Goal: Answer question/provide support

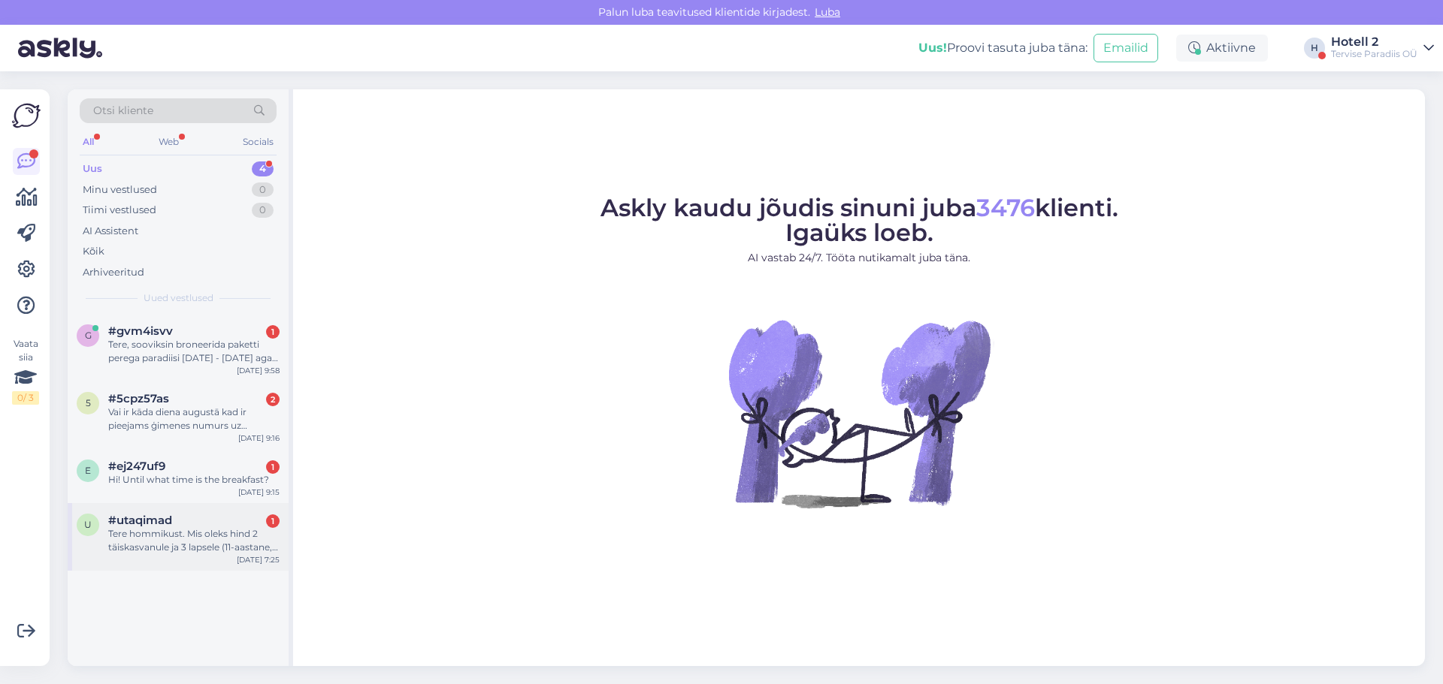
click at [177, 539] on div "Tere hommikust. Mis oleks hind 2 täiskasvanule ja 3 lapsele (11-aastane, 8-aast…" at bounding box center [193, 540] width 171 height 27
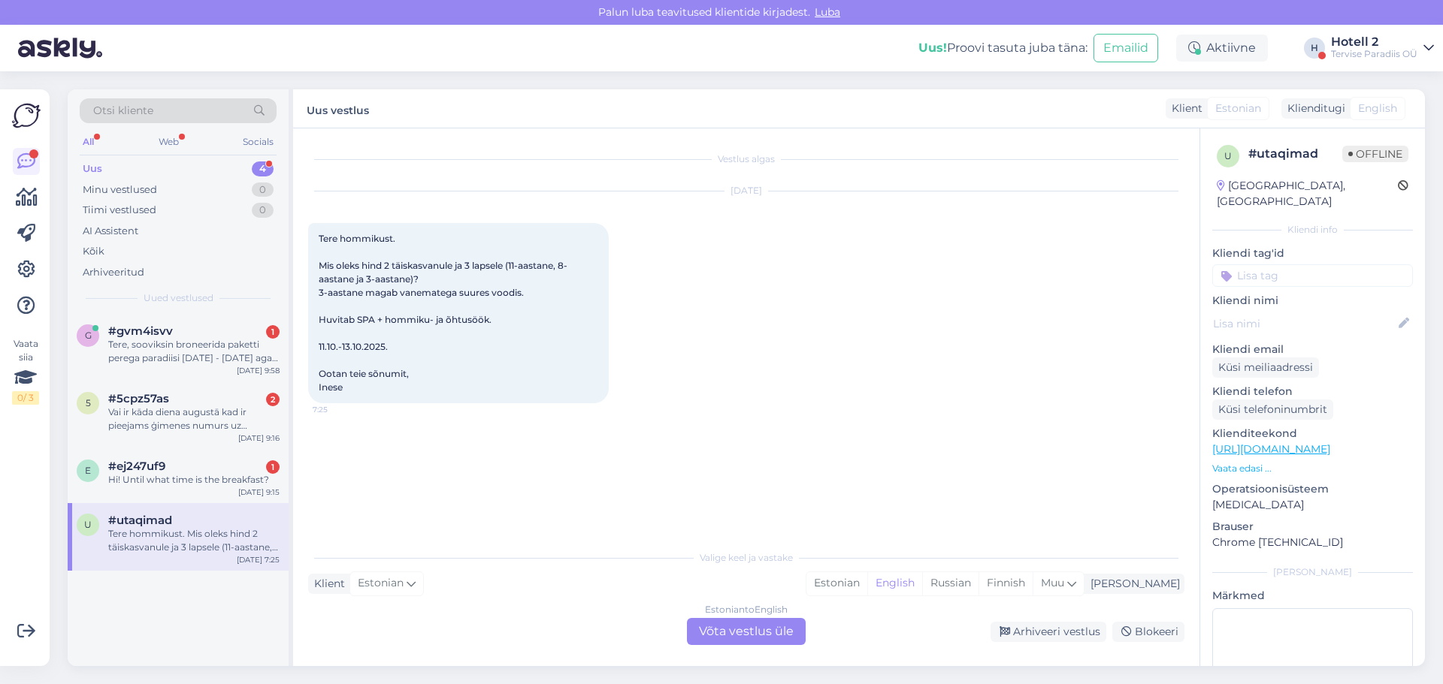
click at [771, 628] on div "Estonian to English Võta vestlus üle" at bounding box center [746, 631] width 119 height 27
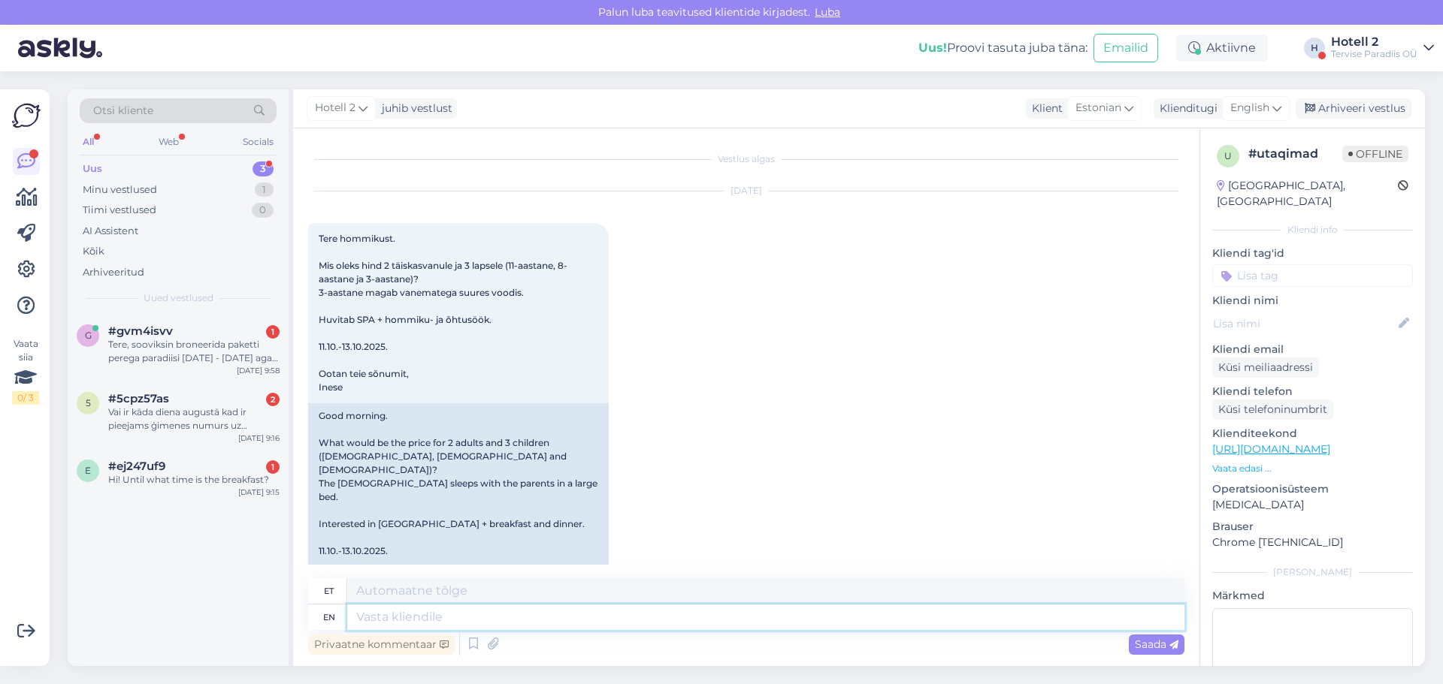
click at [446, 620] on textarea at bounding box center [765, 618] width 837 height 26
type textarea "Tere"
type textarea "Tere hommikust"
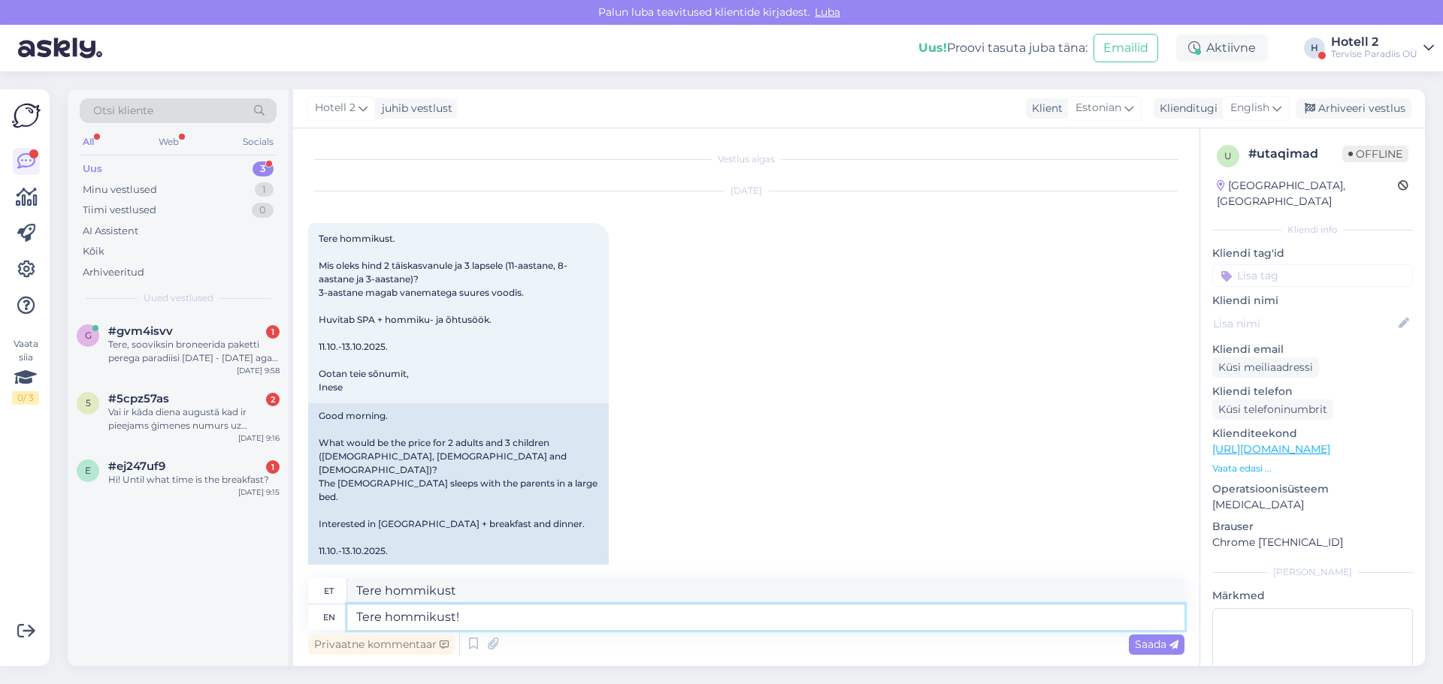
type textarea "Tere hommikust!"
type textarea "Tere hommikust! peretub"
type textarea "Tere hommikust! peretu"
type textarea "Tere hommikust! peretuba"
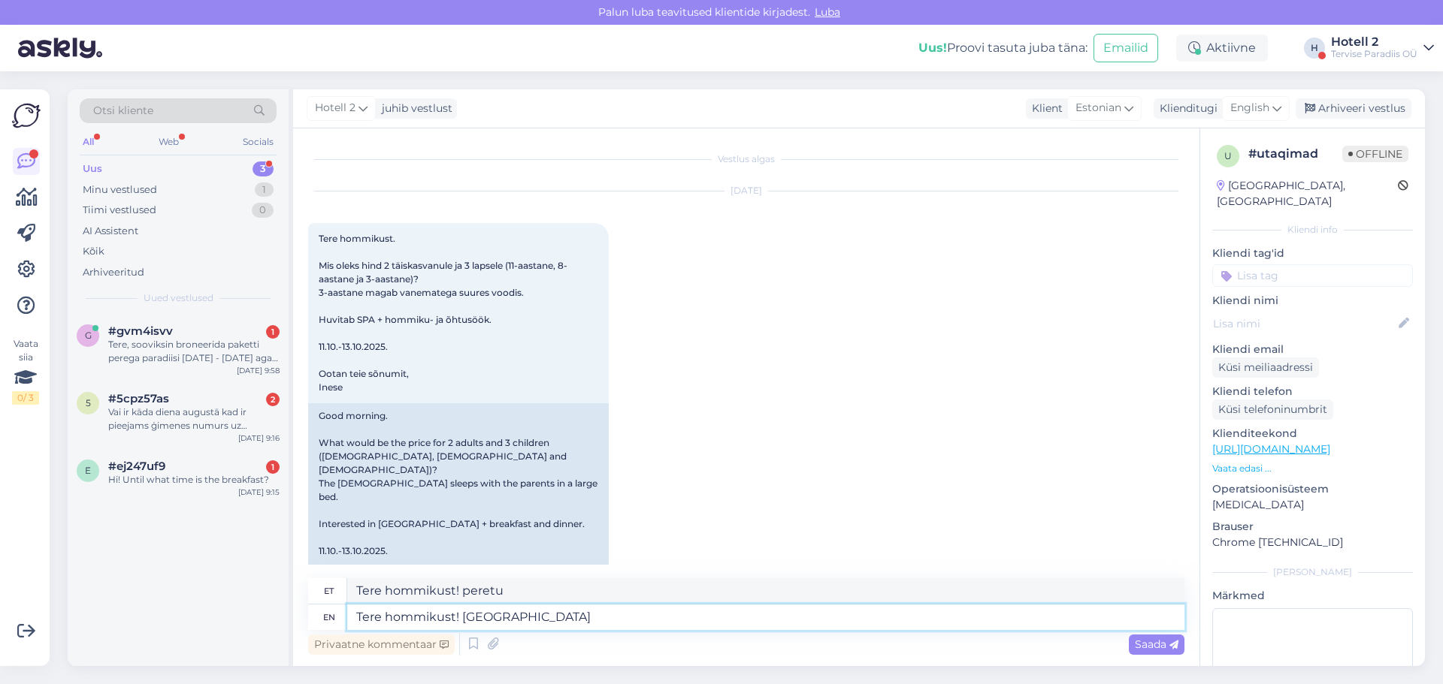
type textarea "Tere hommikust! peretuba"
type textarea "Tere hommikust! peretuba koos l"
type textarea "Tere hommikust! peretuba koos"
type textarea "Tere hommikust! peretuba koos lisalapsega"
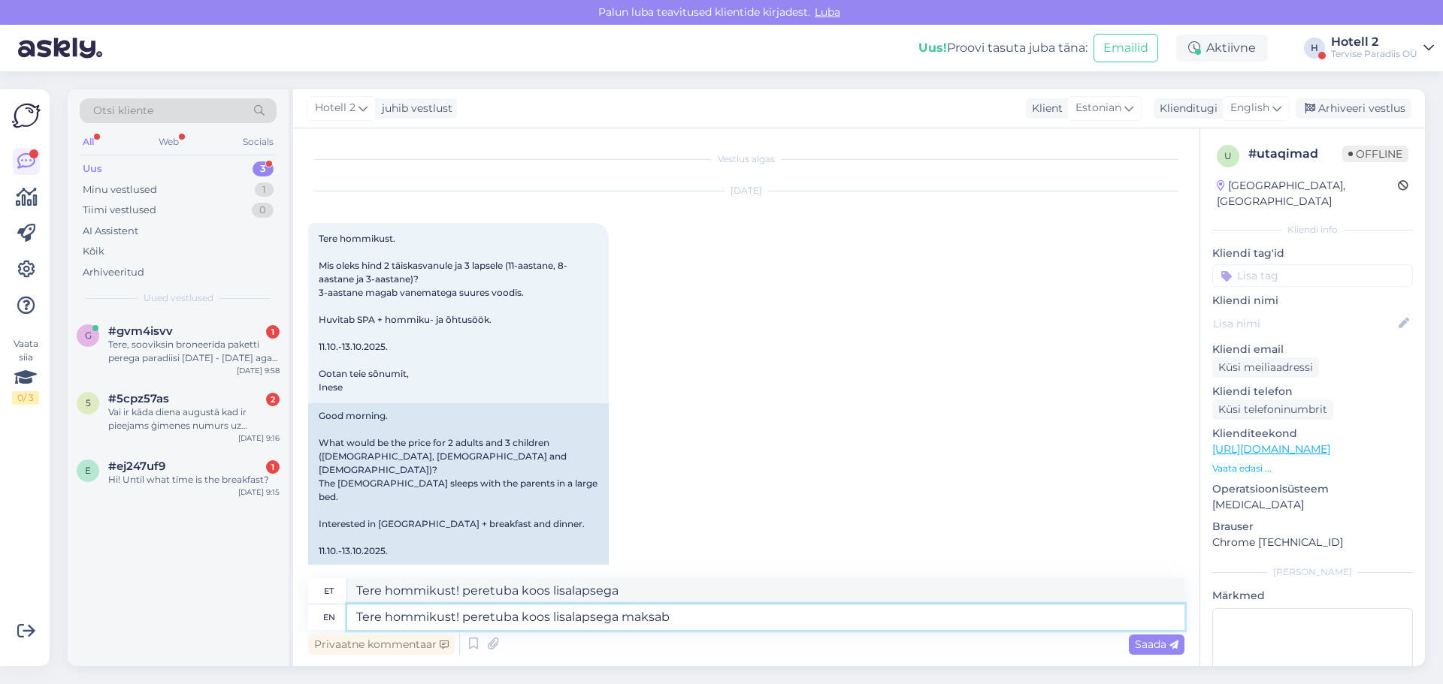
type textarea "Tere hommikust! peretuba koos lisalapsega maksab"
type textarea "Tere hommikust! peretuba koos lisalapsega maksab 508 eu"
type textarea "Tere hommikust! peretuba koos lisalapsega maksab 508"
type textarea "Tere hommikust! peretuba koos lisalapsega maksab 508 eur"
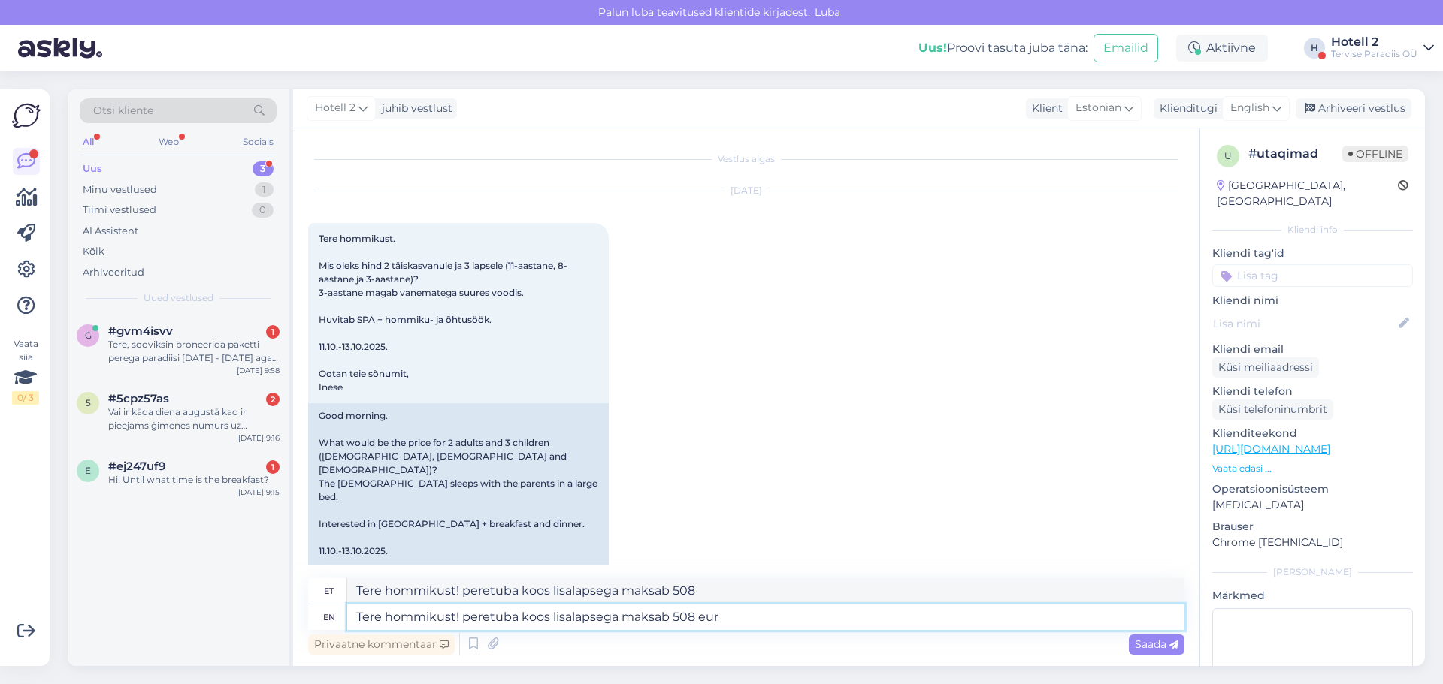
type textarea "Tere hommikust! peretuba koos lisalapsega maksab 508 eur"
type textarea "Tere hommikust! peretuba koos lisalapsega maksab 508 eur/2"
type textarea "Tere hommikust! peretuba koos lisalapsega maksab 508 eur/2 ööd"
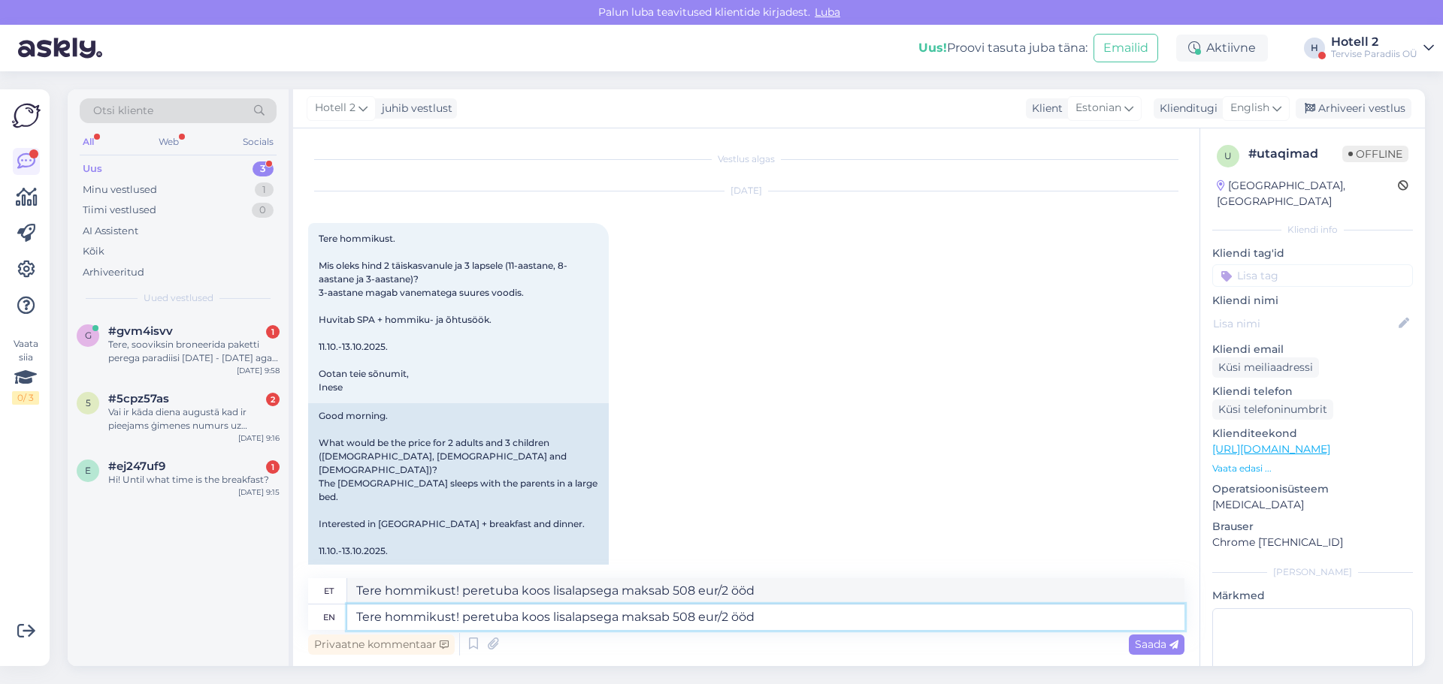
type textarea "Tere hommikust! peretuba koos lisalapsega maksab 508 eur/2 ööd."
click at [470, 620] on textarea "Tere hommikust! peretuba koos lisalapsega maksab 508 eur/2 ööd." at bounding box center [765, 618] width 837 height 26
type textarea "Tere hommikust! eretuba koos lisalapsega maksab 508 eur/2 ööd."
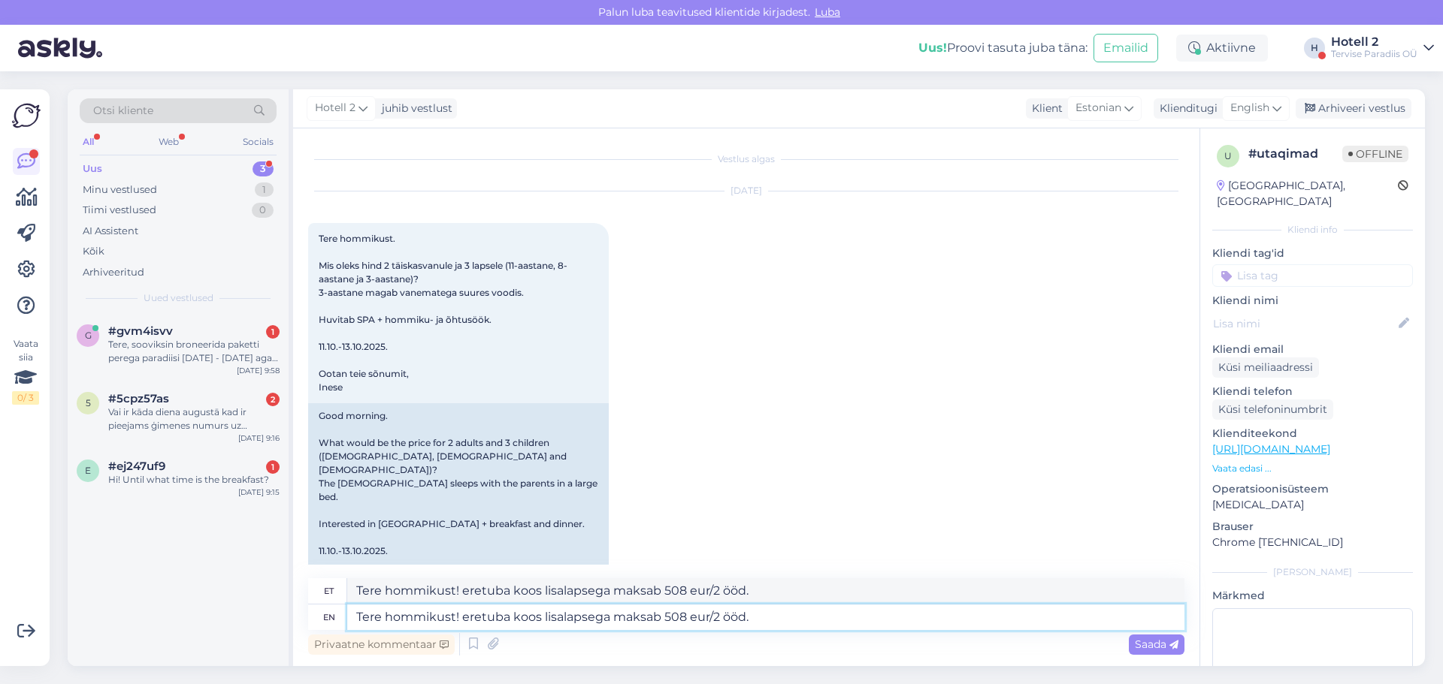
type textarea "Tere hommikust! Peretuba koos lisalapsega maksab 508 eur/2 ööd."
click at [616, 616] on textarea "Tere hommikust! Peretuba koos lisalapsega maksab 508 eur/2 ööd." at bounding box center [765, 618] width 837 height 26
type textarea "Tere hommikust! Peretuba maksab 508 eur/2 ööd."
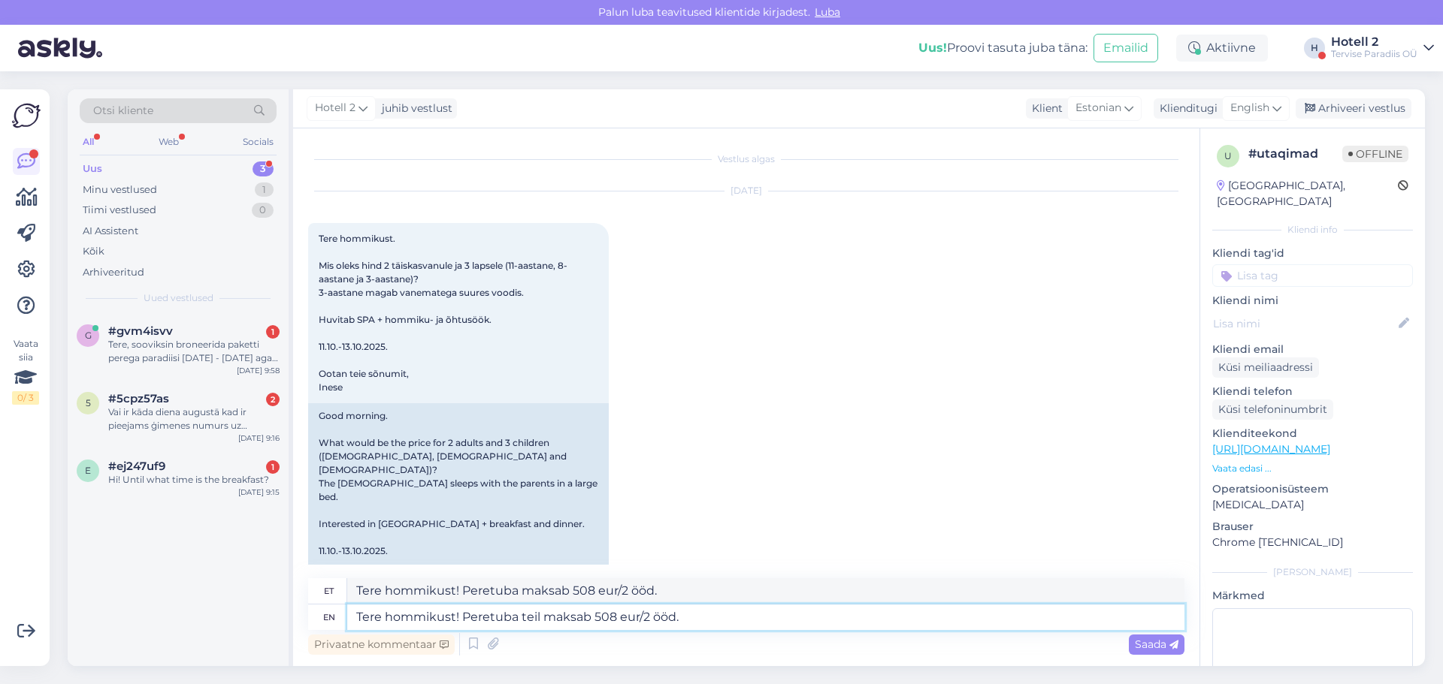
type textarea "Tere hommikust! Peretuba teile maksab 508 eur/2 ööd."
click at [520, 620] on textarea "Tere hommikust! Peretuba teile maksab 508 eur/2 ööd." at bounding box center [765, 618] width 837 height 26
type textarea "Tere hommikust! Peretuba 11-13.10teile maksab 508 eur/2 ööd."
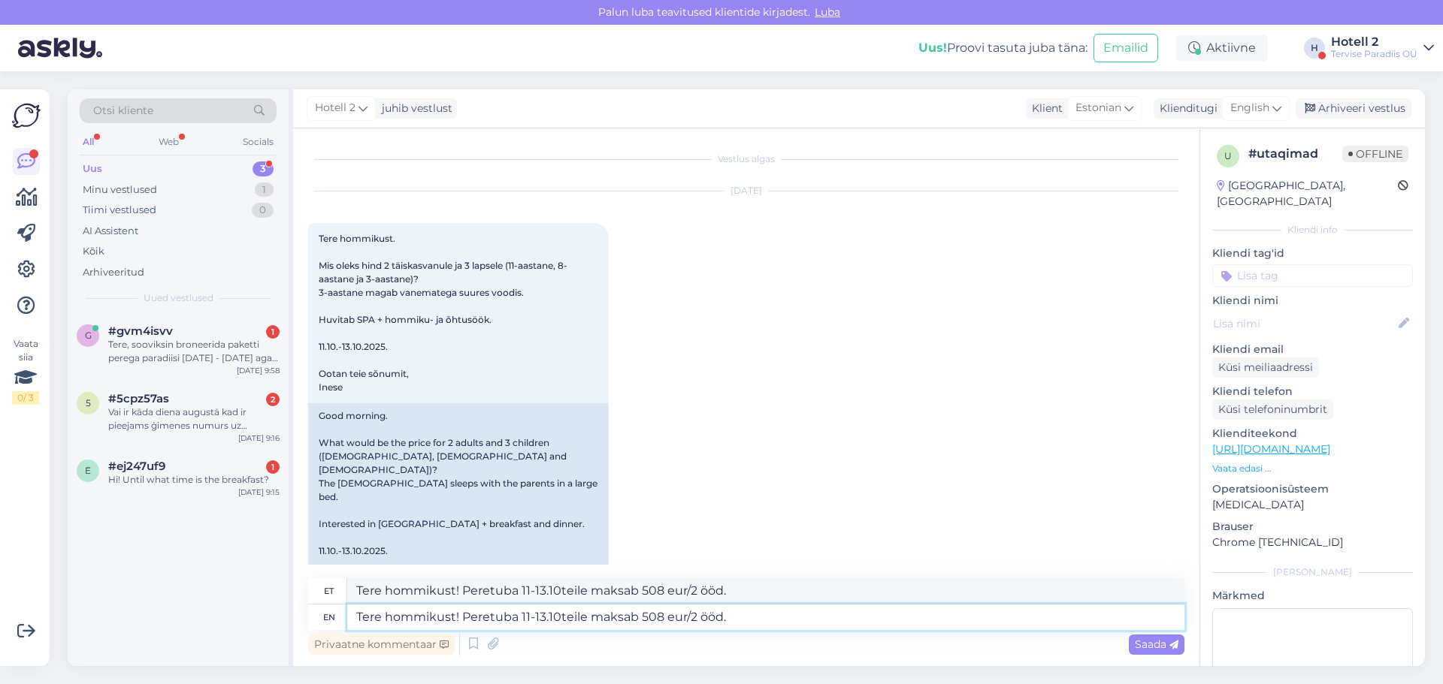
type textarea "Tere hommikust! Peretuba 11-13.10 teile maksab 508 eur/2 ööd."
click at [772, 615] on textarea "Tere hommikust! Peretuba 11-13.10 teile maksab 508 eur/2 ööd." at bounding box center [765, 618] width 837 height 26
type textarea "Tere hommikust! Peretuba 11-13.10 teile maksab 508 eur/2 ööd. Sisaldab"
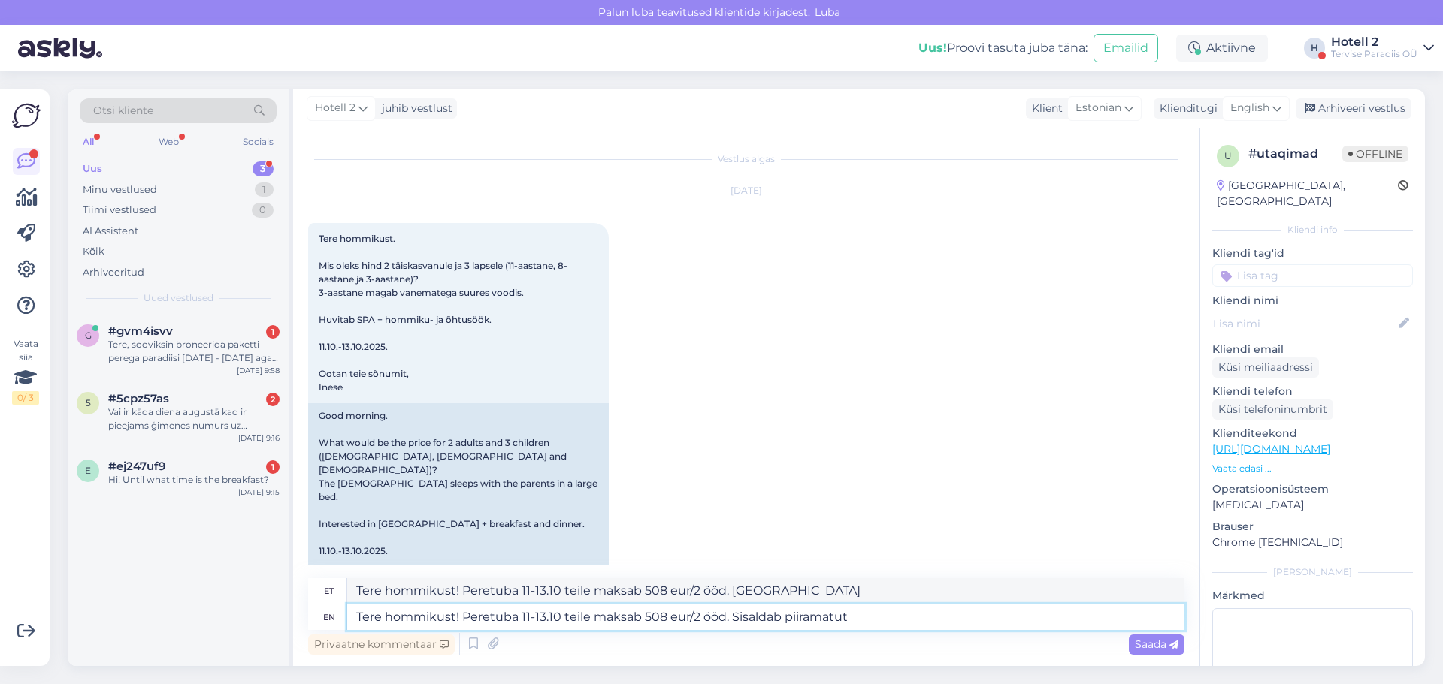
type textarea "Tere hommikust! Peretuba 11-13.10 teile maksab 508 eur/2 ööd. Sisaldab piiramat…"
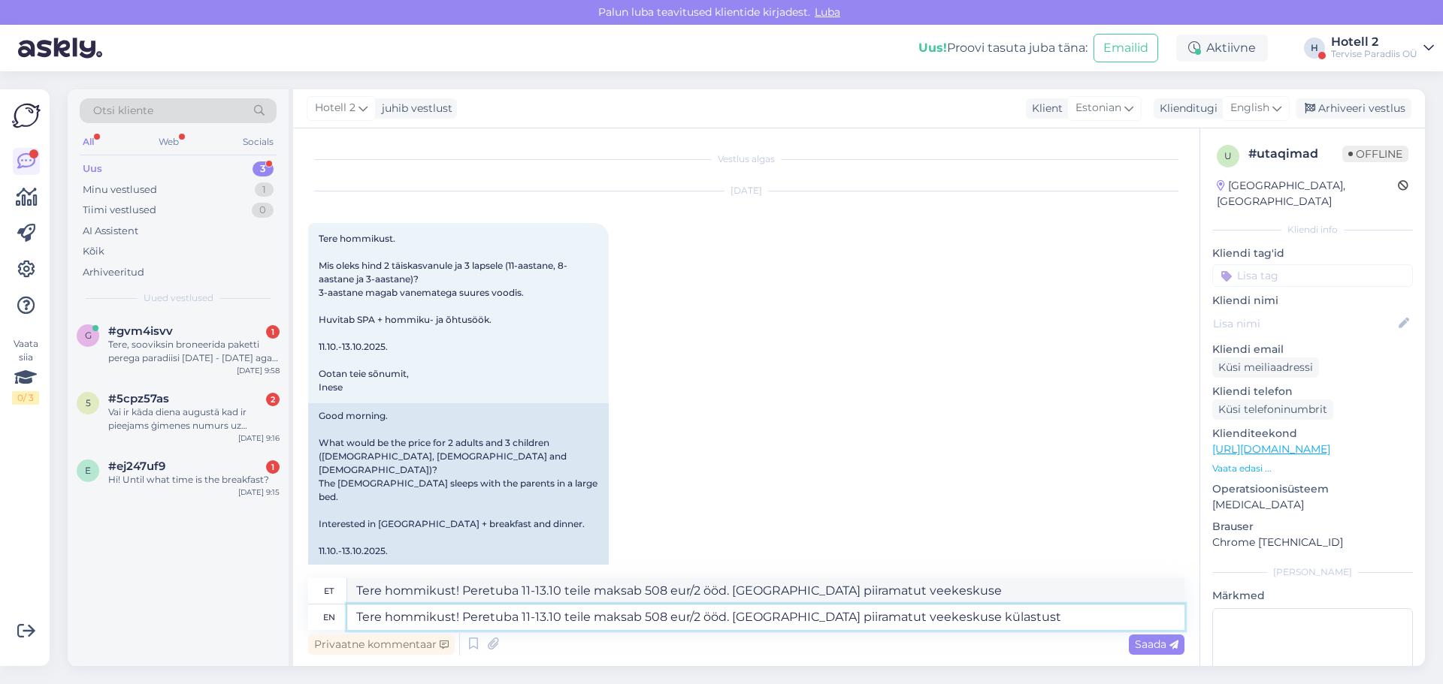
type textarea "Tere hommikust! Peretuba 11-13.10 teile maksab 508 eur/2 ööd. Sisaldab piiramat…"
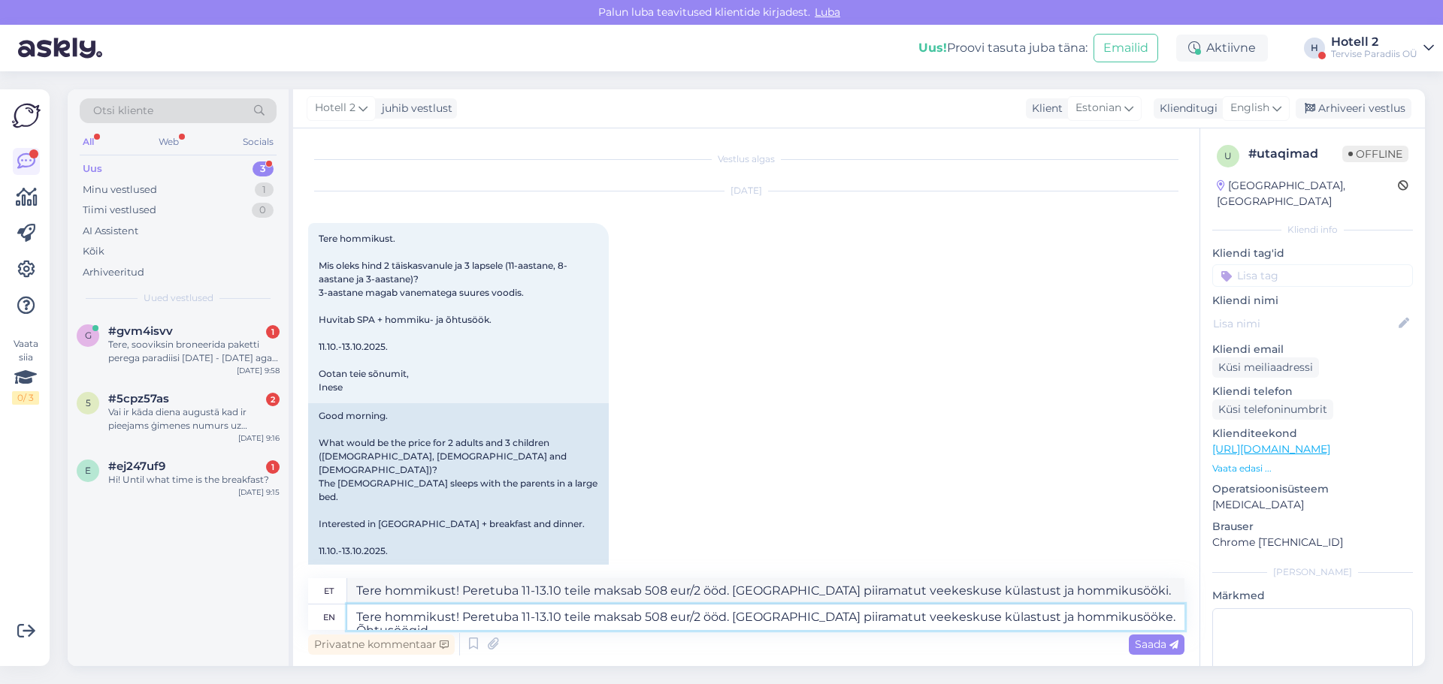
type textarea "Tere hommikust! Peretuba 11-13.10 teile maksab 508 eur/2 ööd. Sisaldab piiramat…"
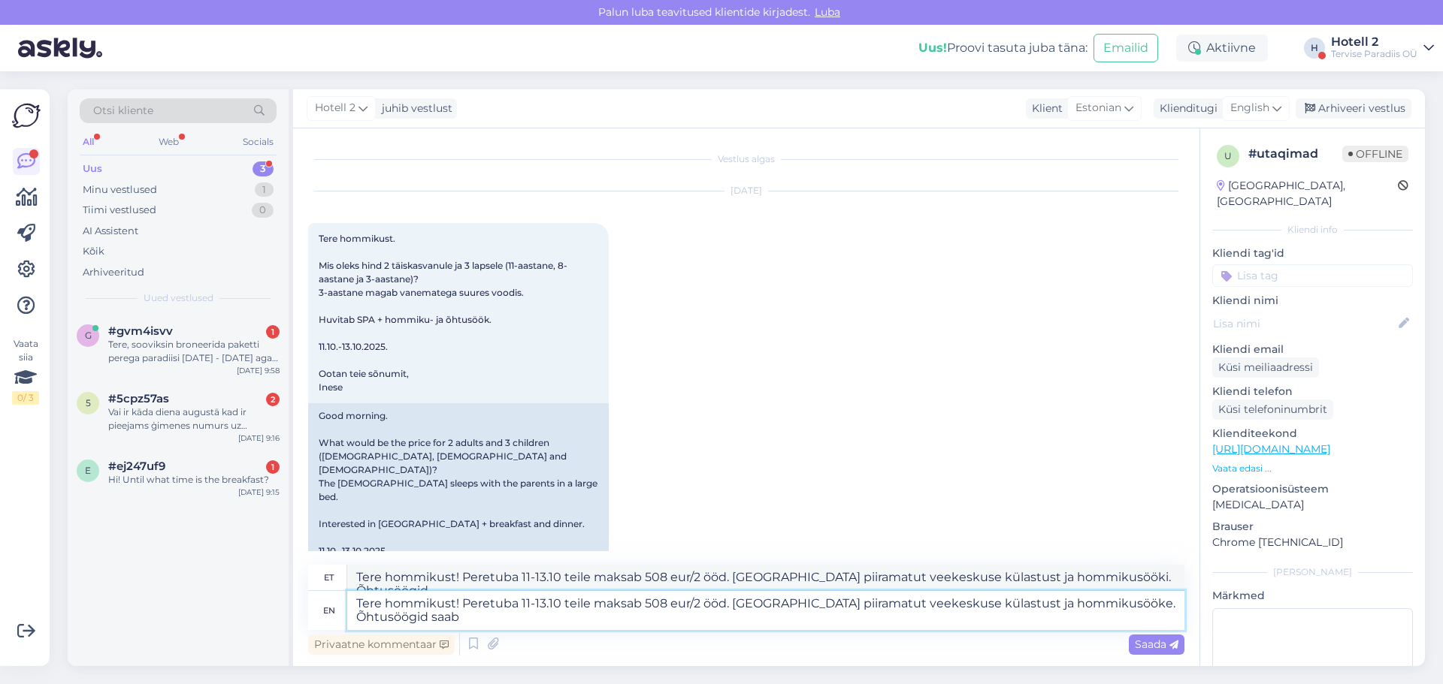
type textarea "Tere hommikust! Peretuba 11-13.10 teile maksab 508 eur/2 ööd. Sisaldab piiramat…"
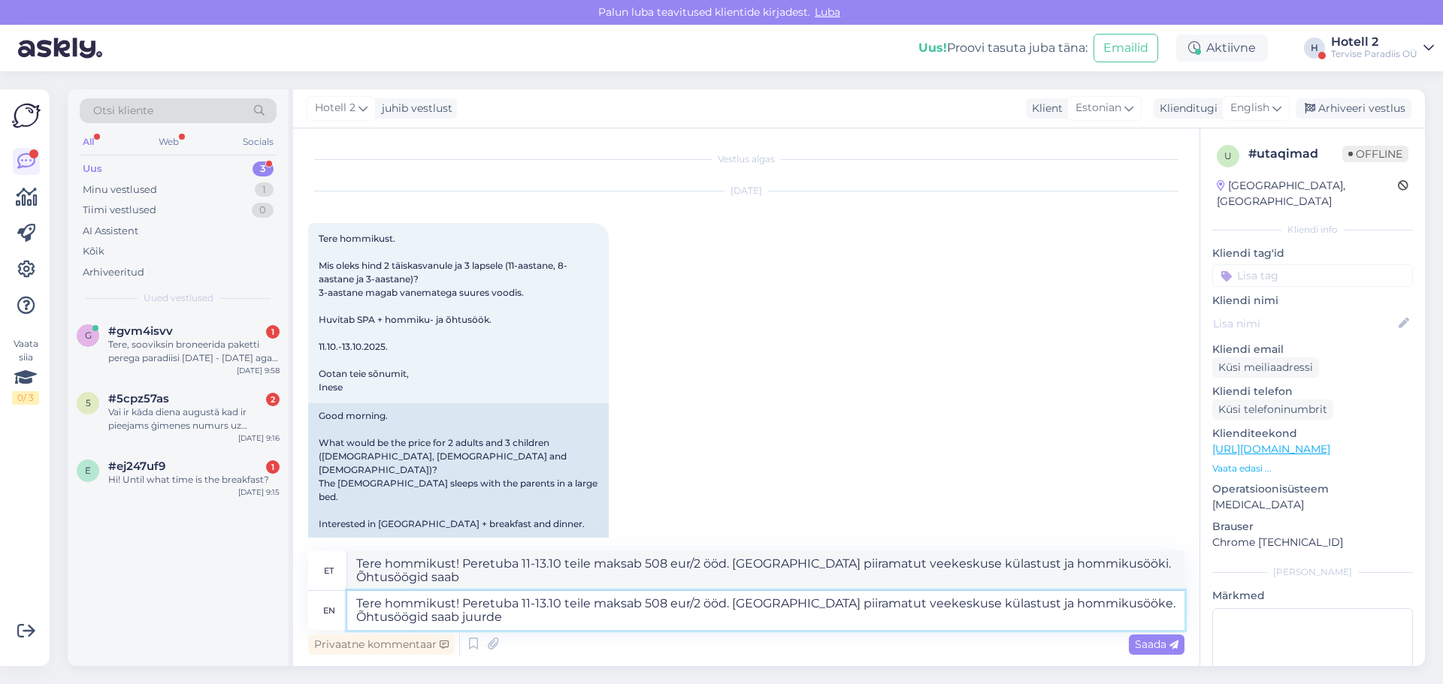
type textarea "Tere hommikust! Peretuba 11-13.10 teile maksab 508 eur/2 ööd. Sisaldab piiramat…"
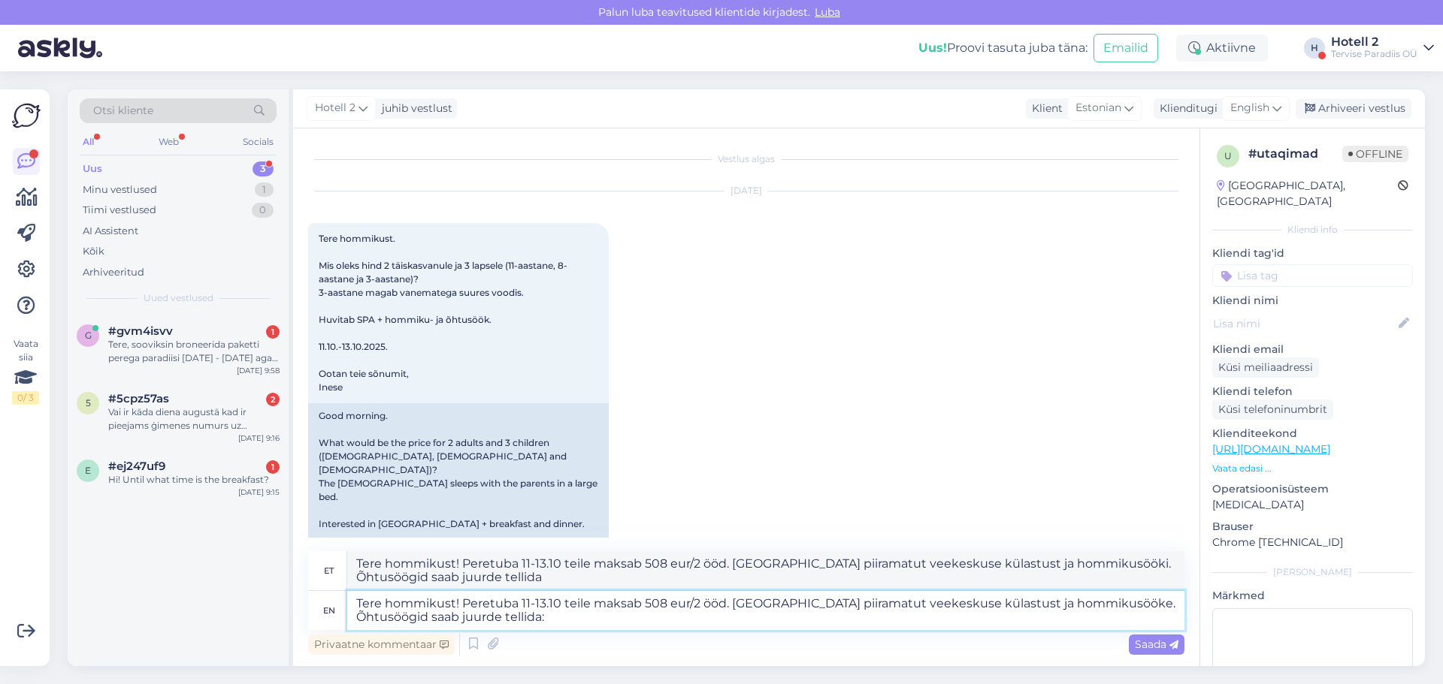
type textarea "Tere hommikust! Peretuba 11-13.10 teile maksab 508 eur/2 ööd. Sisaldab piiramat…"
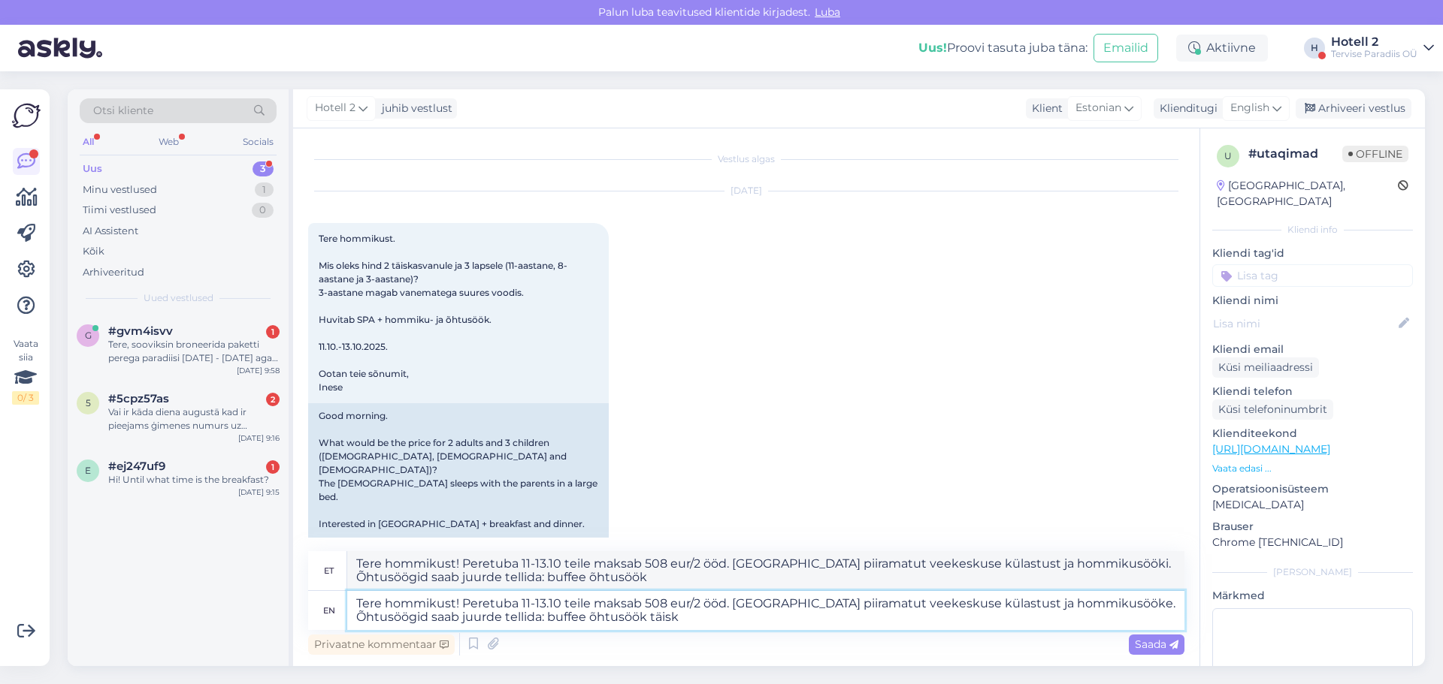
type textarea "Tere hommikust! Peretuba 11-13.10 teile maksab 508 eur/2 ööd. Sisaldab piiramat…"
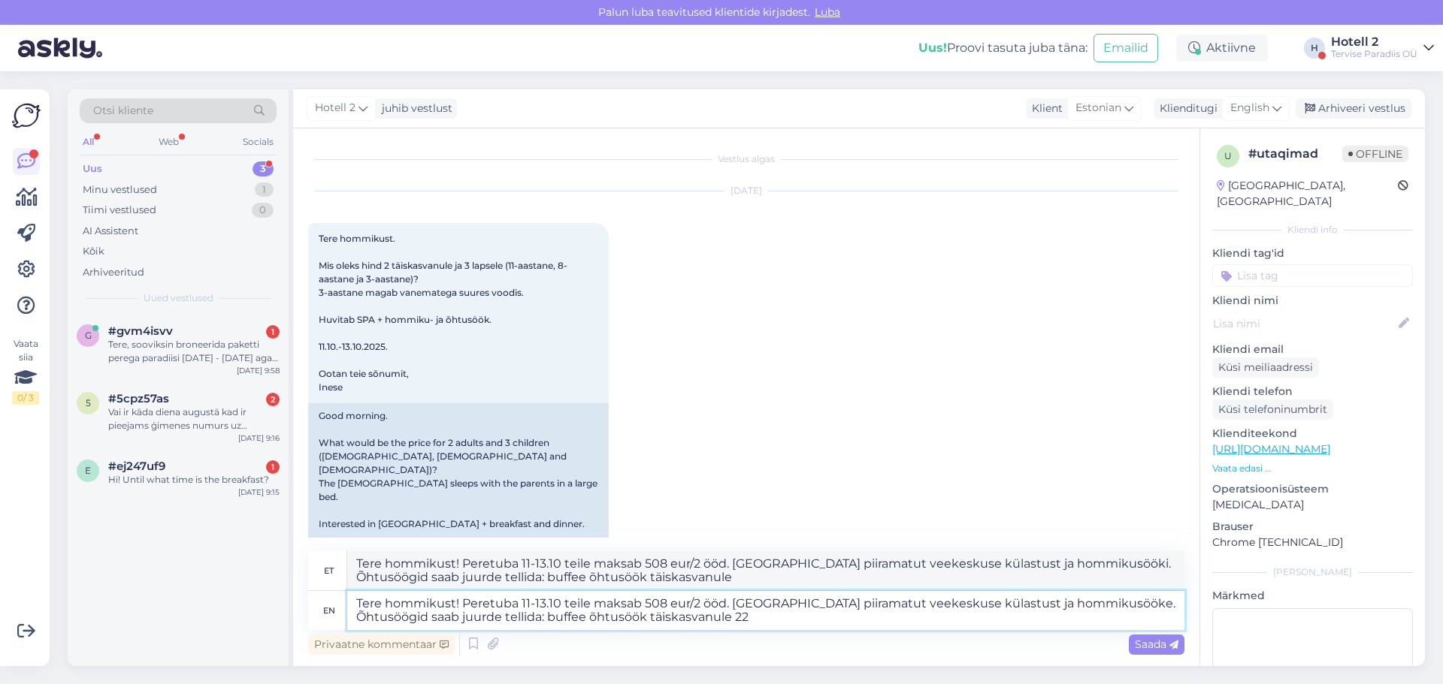
type textarea "Tere hommikust! Peretuba 11-13.10 teile maksab 508 eur/2 ööd. Sisaldab piiramat…"
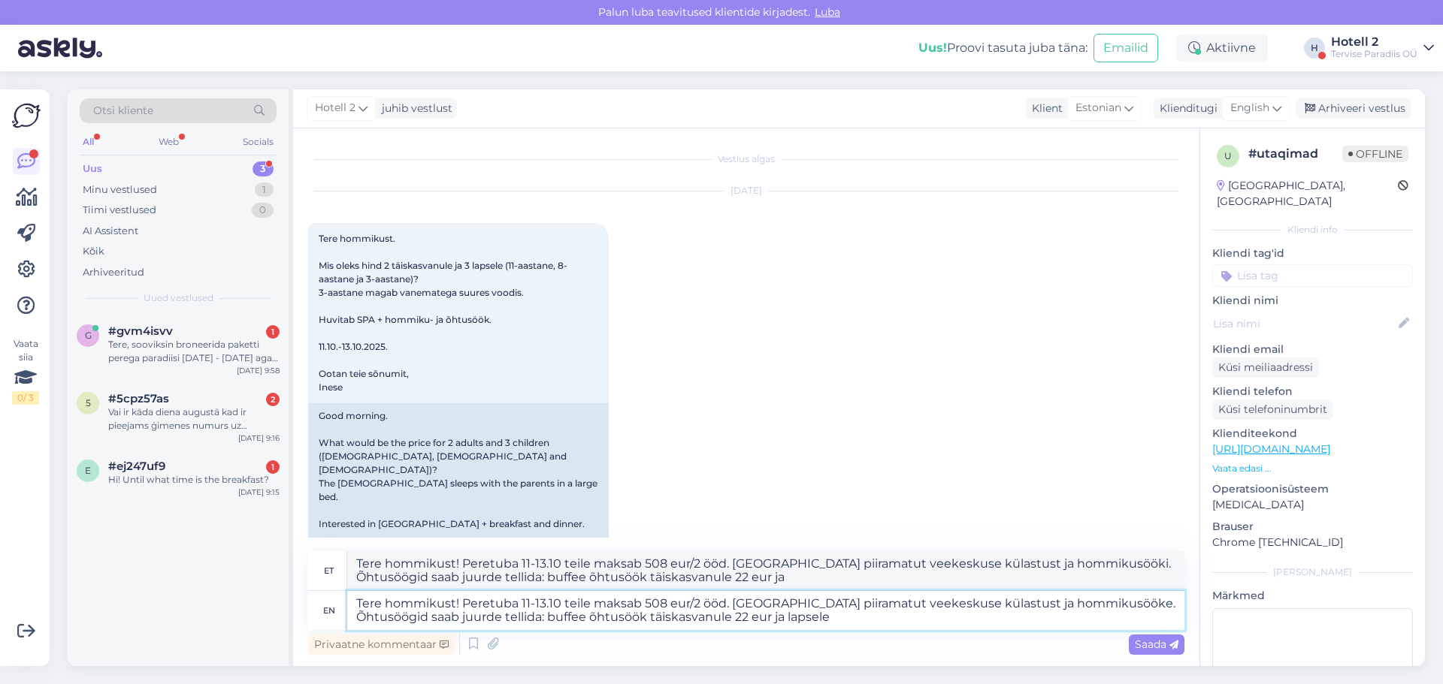
type textarea "Tere hommikust! Peretuba 11-13.10 teile maksab 508 eur/2 ööd. Sisaldab piiramat…"
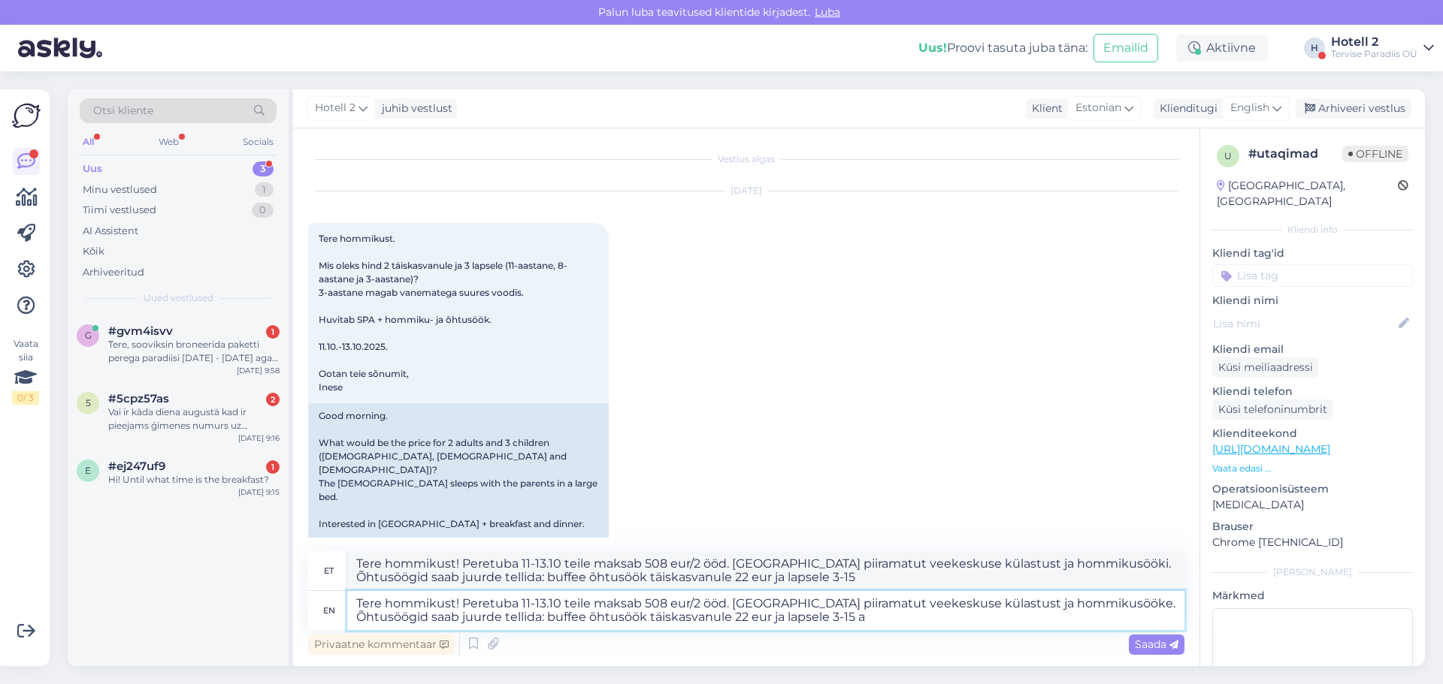
type textarea "Tere hommikust! Peretuba 11-13.10 teile maksab 508 eur/2 ööd. Sisaldab piiramat…"
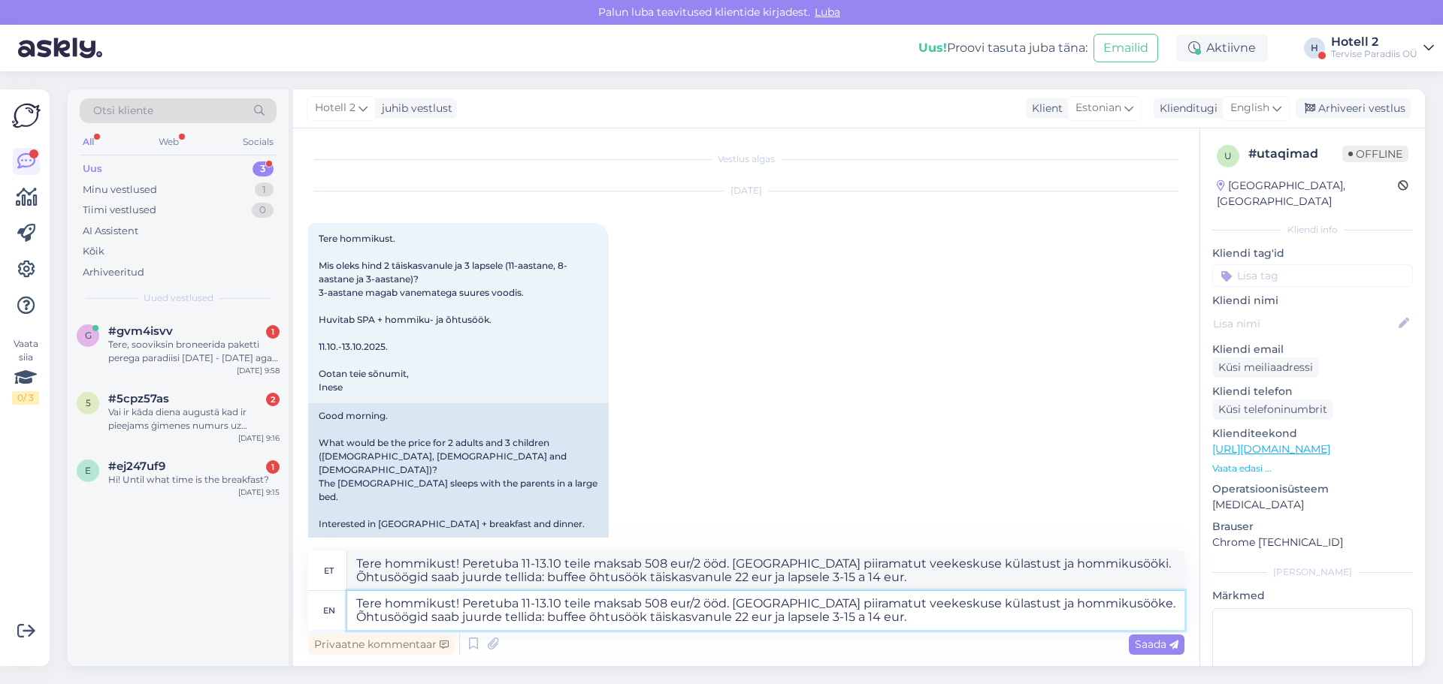
type textarea "Tere hommikust! Peretuba 11-13.10 teile maksab 508 eur/2 ööd. Sisaldab piiramat…"
click at [1150, 648] on span "Saada" at bounding box center [1156, 645] width 44 height 14
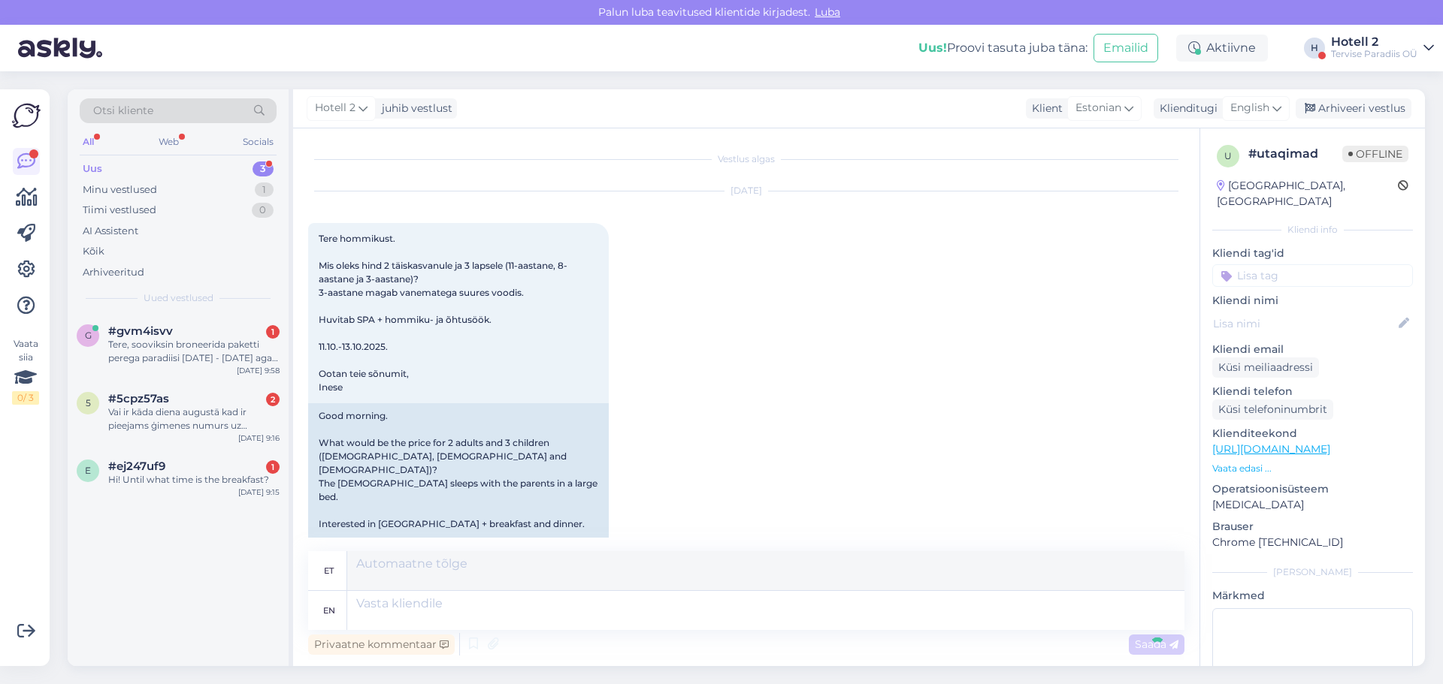
scroll to position [201, 0]
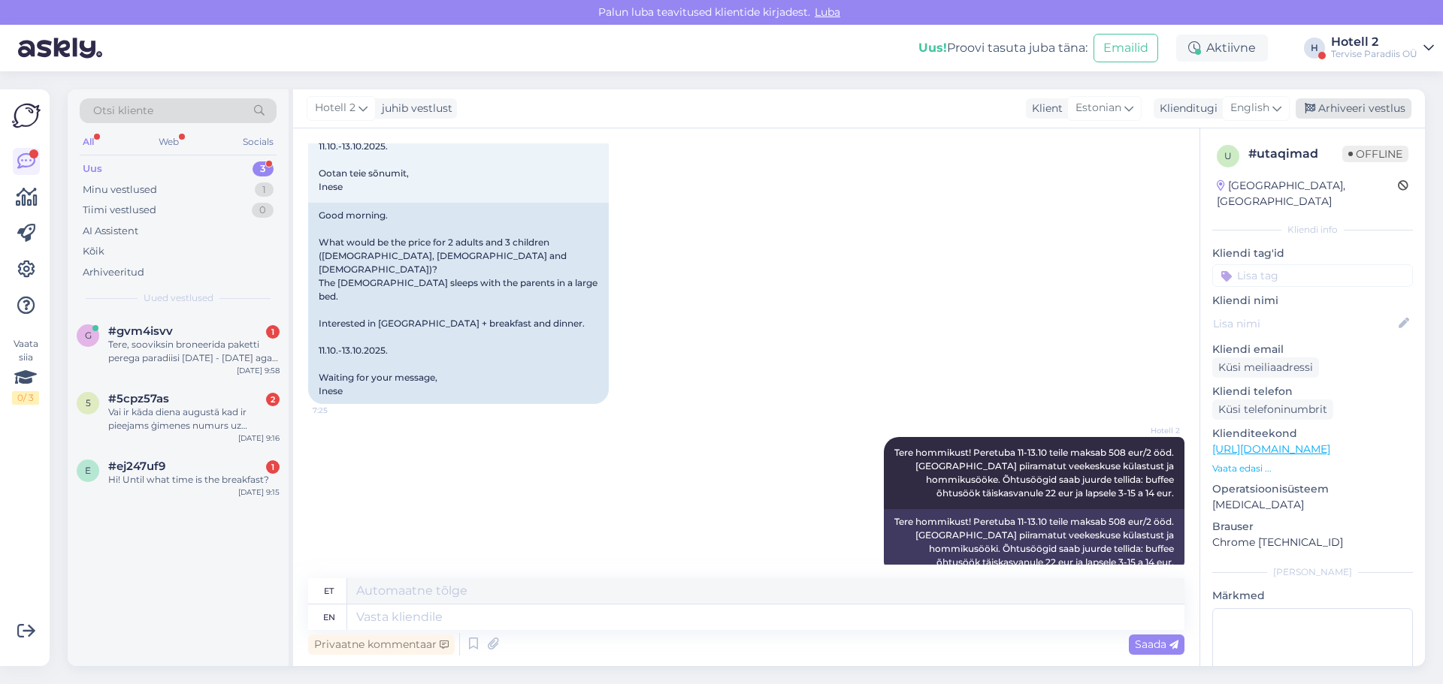
click at [1339, 103] on div "Arhiveeri vestlus" at bounding box center [1353, 108] width 116 height 20
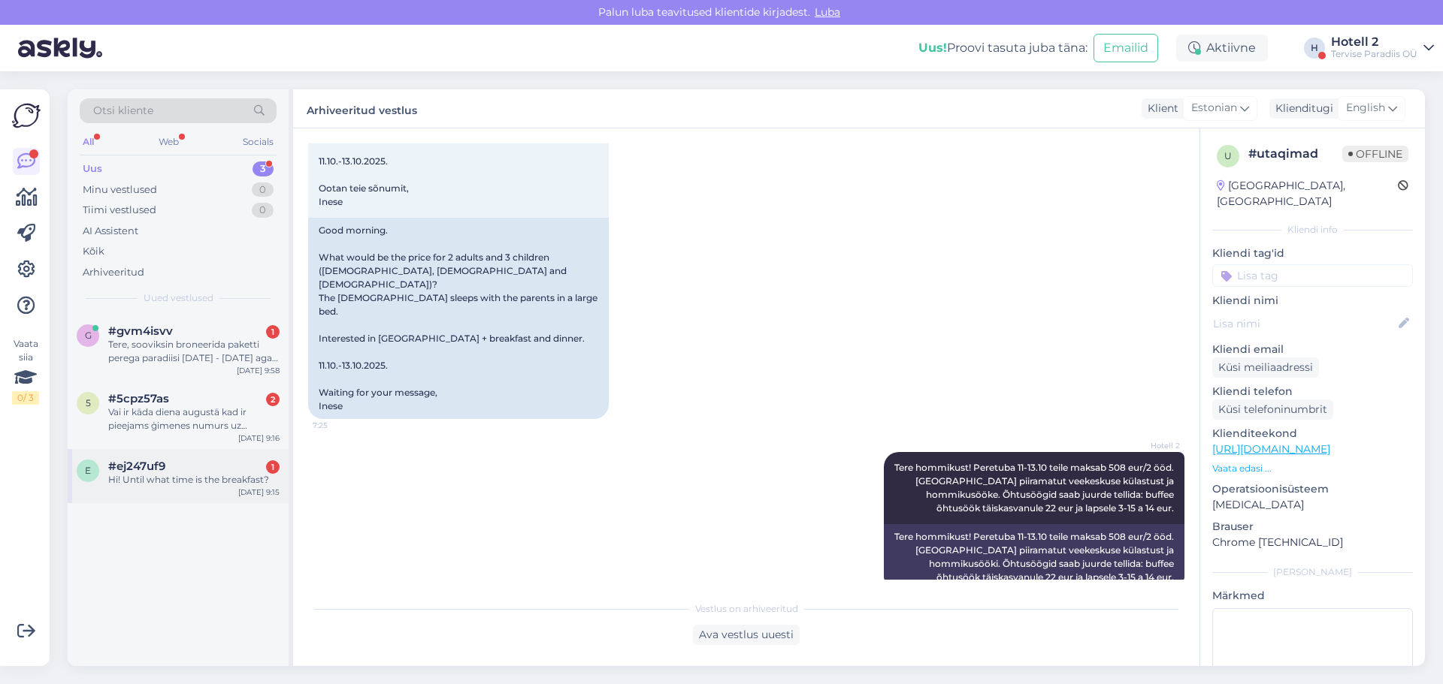
click at [187, 463] on div "#ej247uf9 1" at bounding box center [193, 467] width 171 height 14
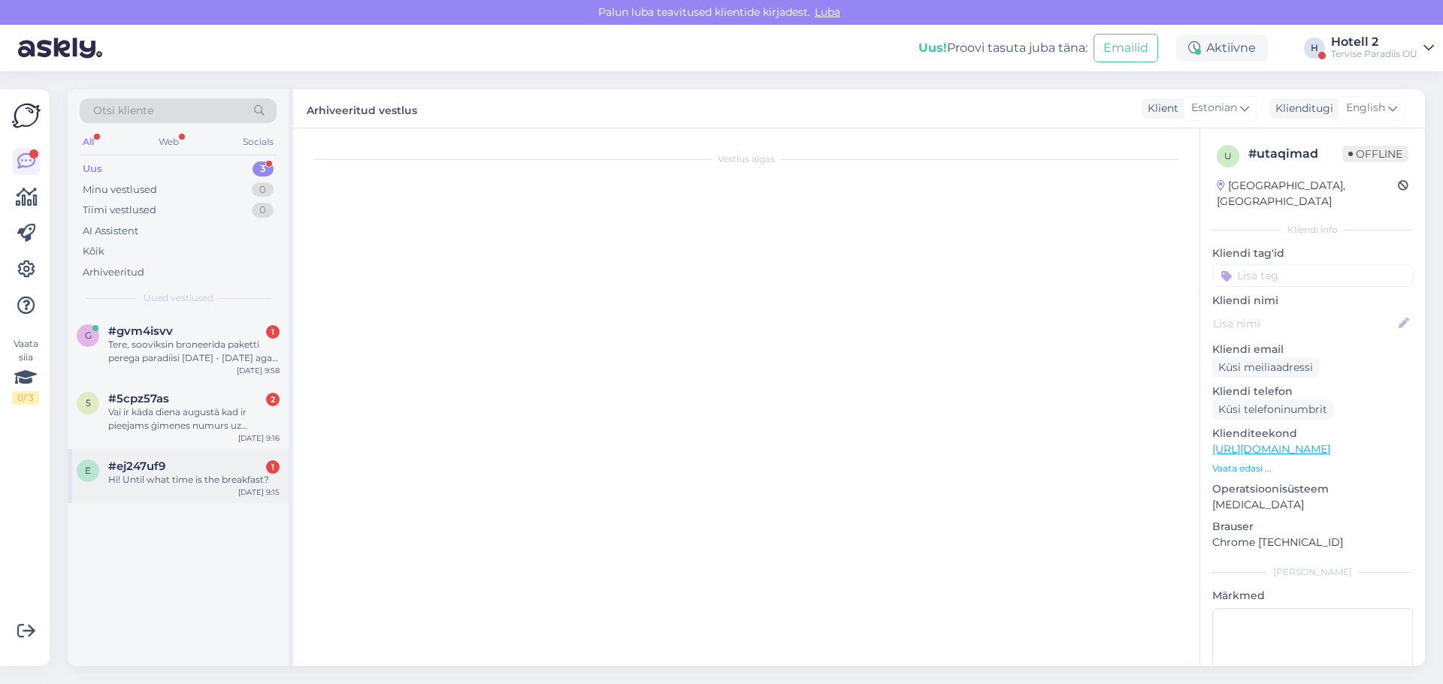
scroll to position [0, 0]
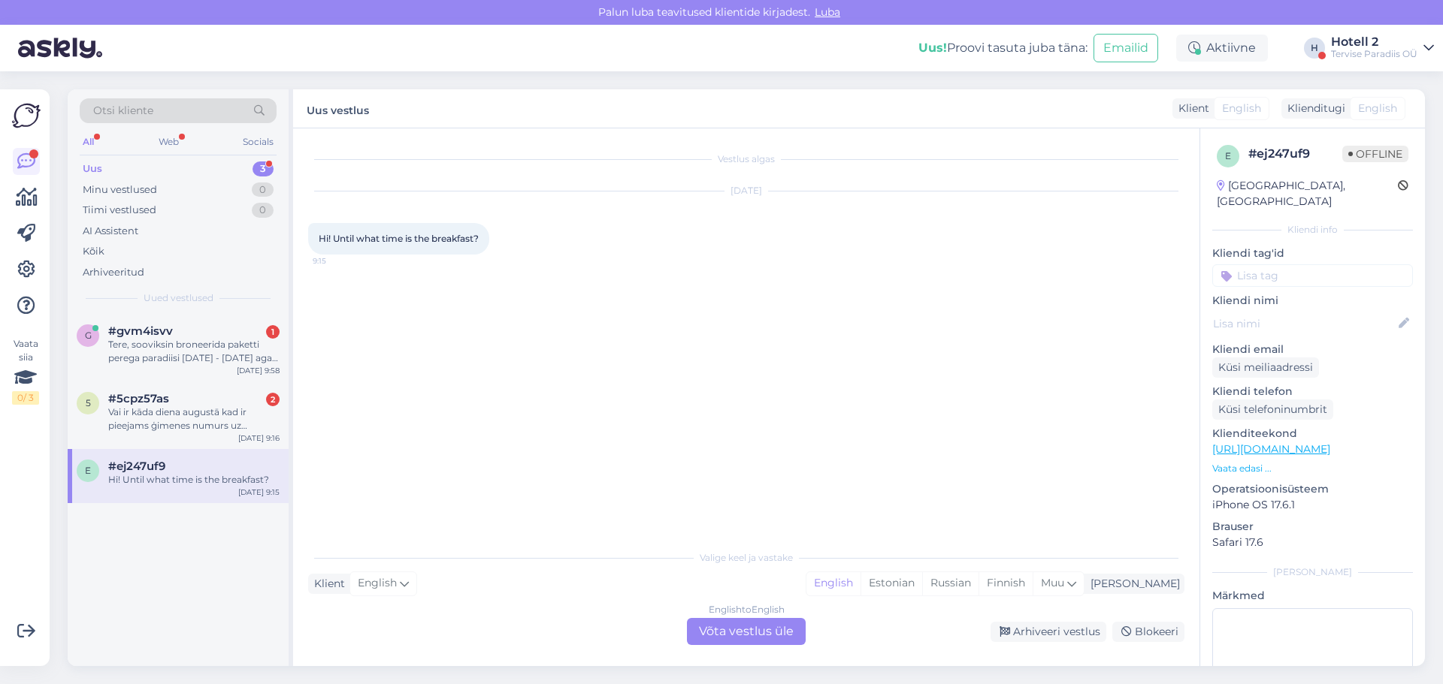
click at [712, 625] on div "English to English Võta vestlus üle" at bounding box center [746, 631] width 119 height 27
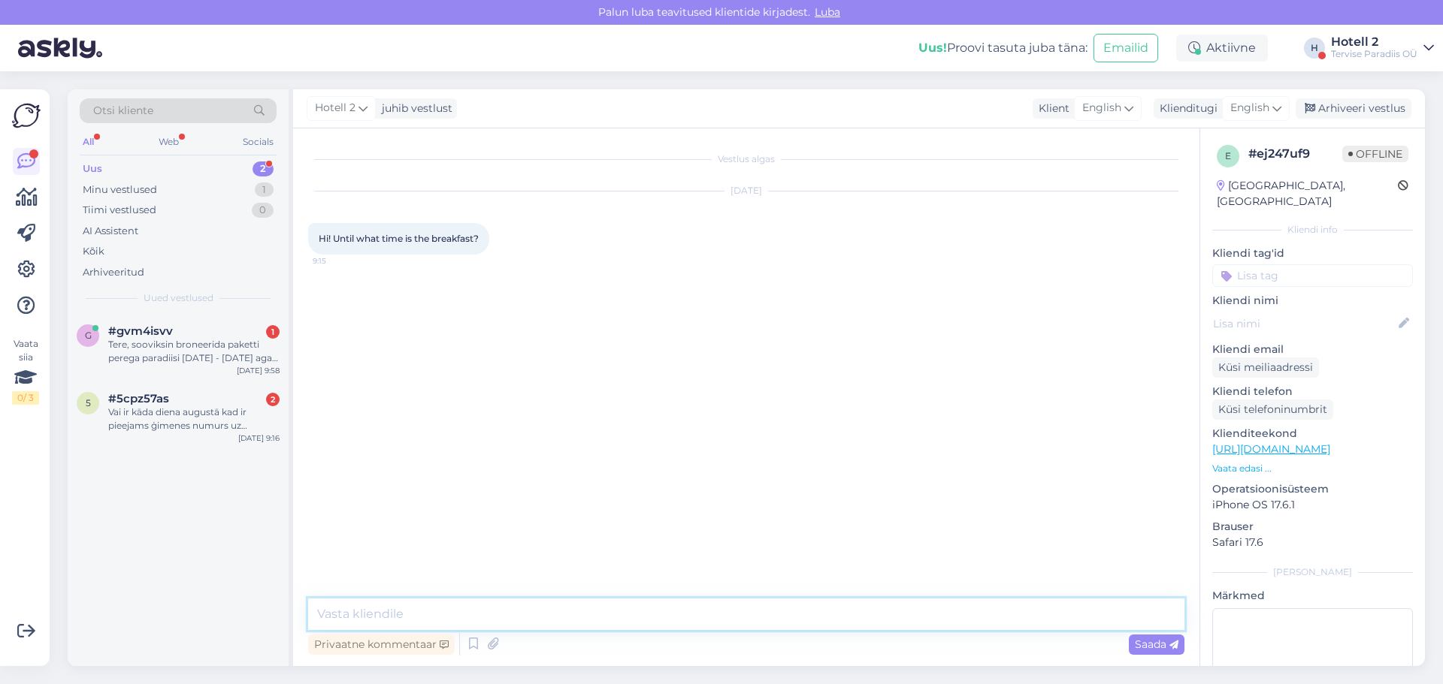
click at [491, 619] on textarea at bounding box center [746, 615] width 876 height 32
type textarea "8-11"
click at [1163, 643] on span "Saada" at bounding box center [1156, 645] width 44 height 14
click at [1352, 114] on div "Arhiveeri vestlus" at bounding box center [1353, 108] width 116 height 20
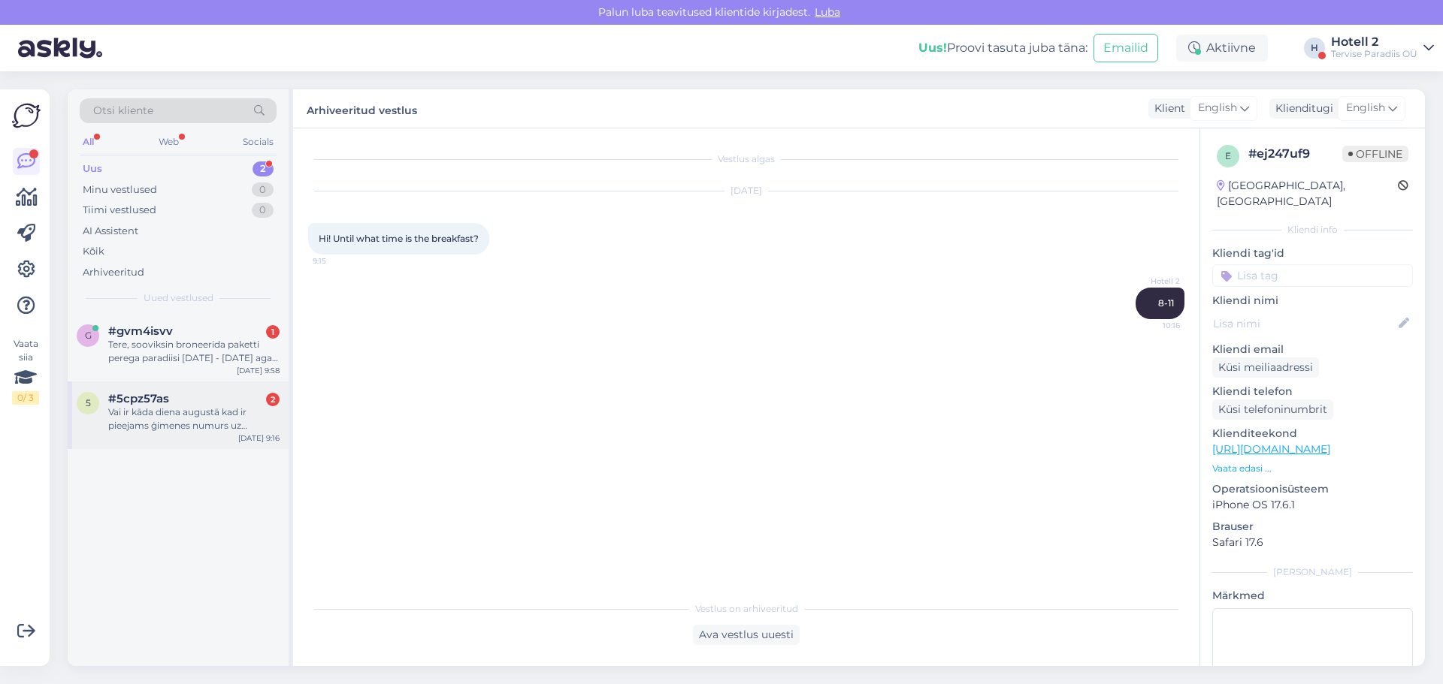
click at [168, 412] on div "Vai ir kāda diena augustā kad ir pieejams ģimenes numurs uz [PERSON_NAME] naktī…" at bounding box center [193, 419] width 171 height 27
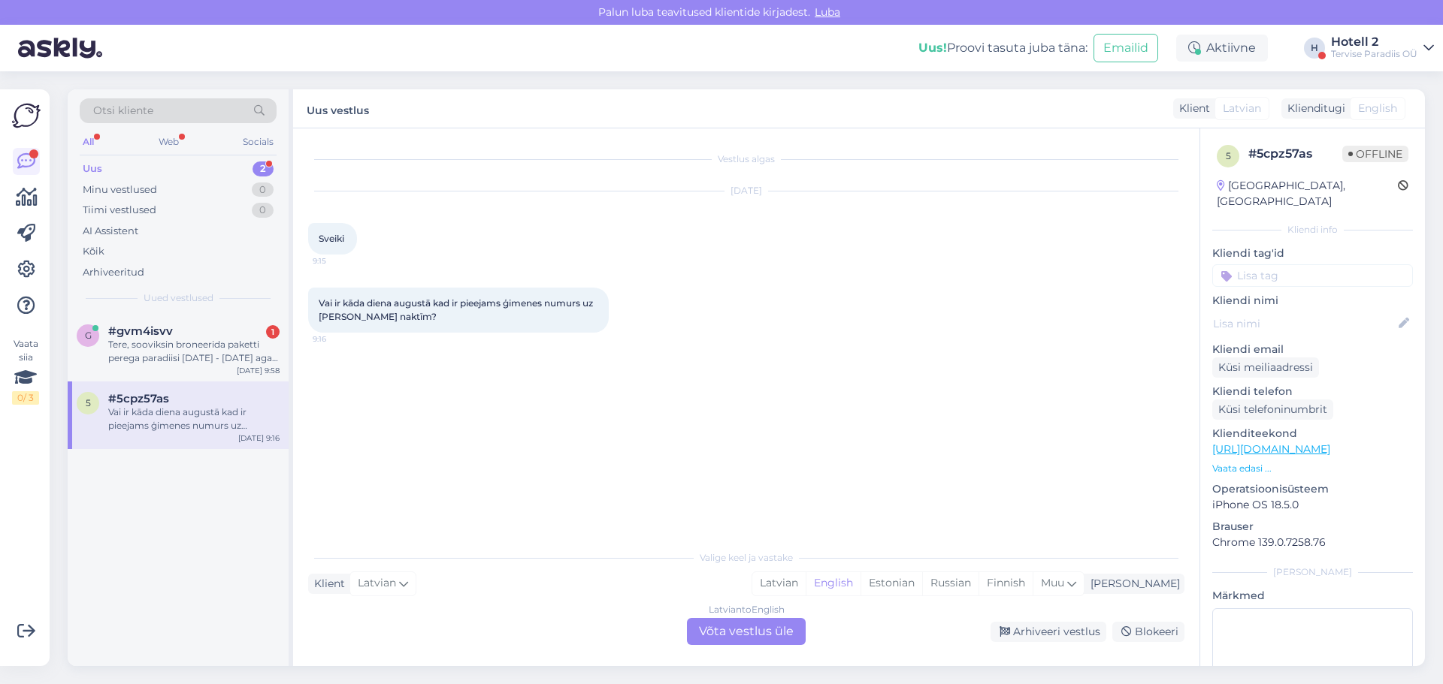
click at [718, 630] on div "Latvian to English Võta vestlus üle" at bounding box center [746, 631] width 119 height 27
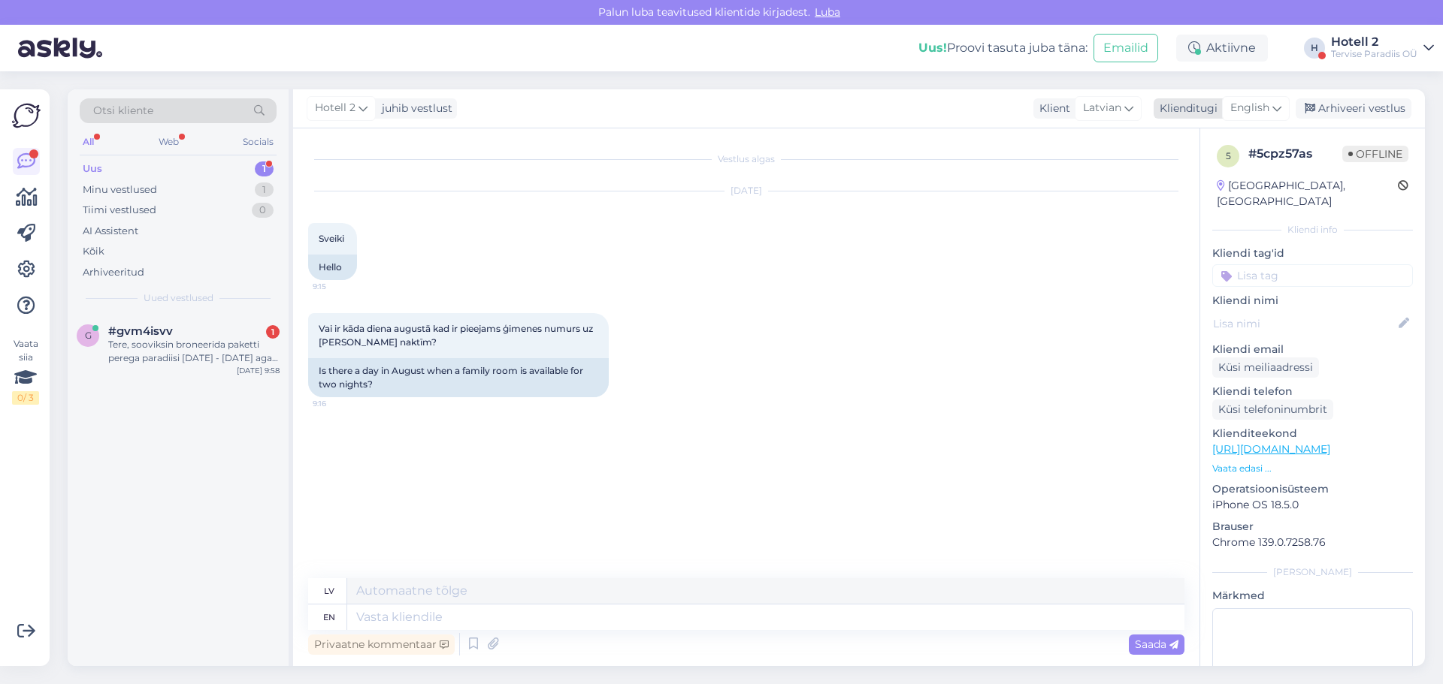
click at [1261, 103] on span "English" at bounding box center [1249, 108] width 39 height 17
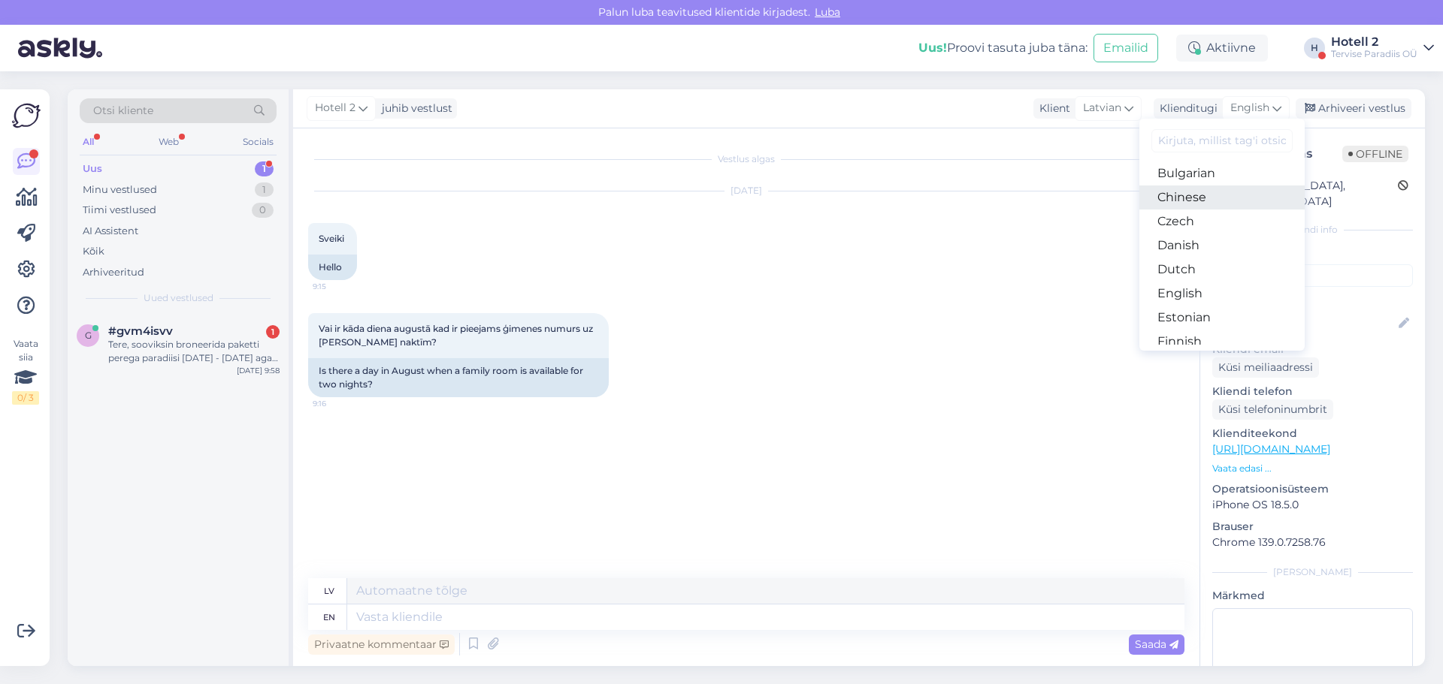
scroll to position [75, 0]
click at [1193, 292] on link "Estonian" at bounding box center [1221, 292] width 165 height 24
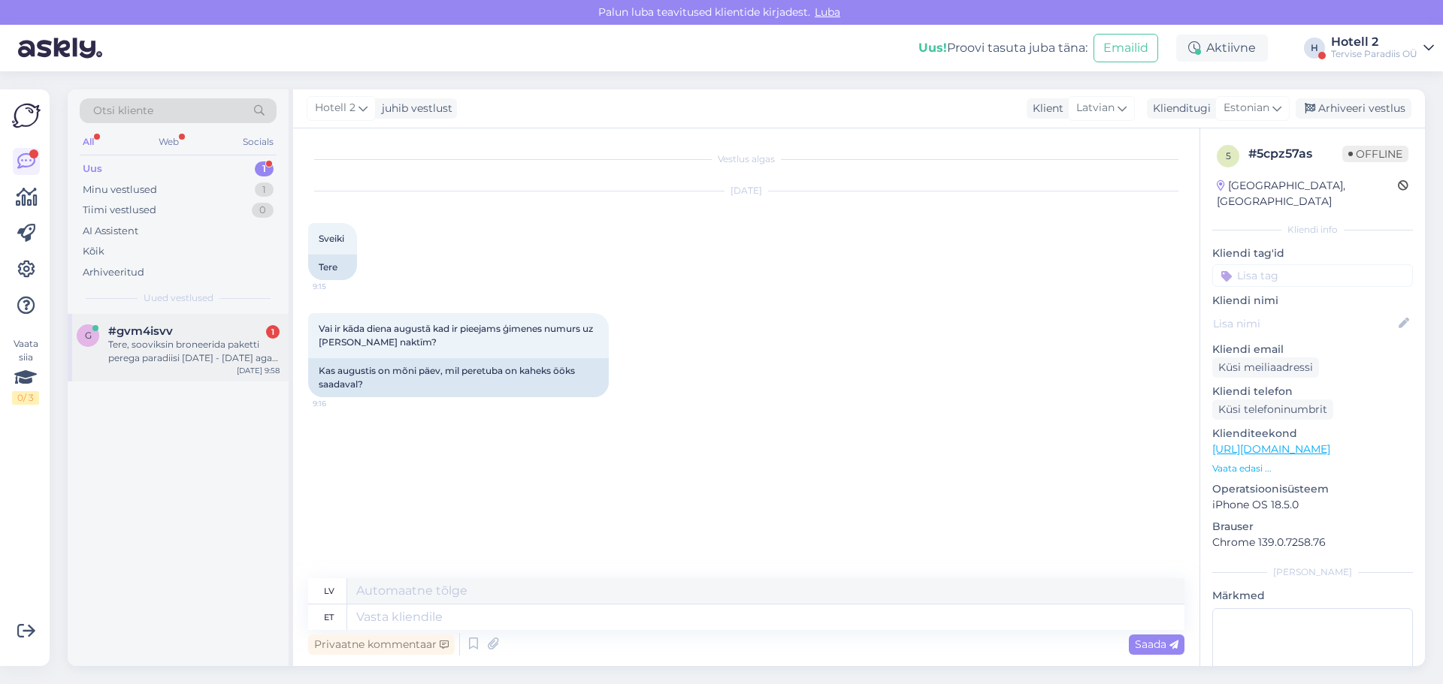
click at [174, 342] on div "Tere, sooviksin broneerida paketti perega paradiisi 22.02.2026 - 24.02.2026 aga…" at bounding box center [193, 351] width 171 height 27
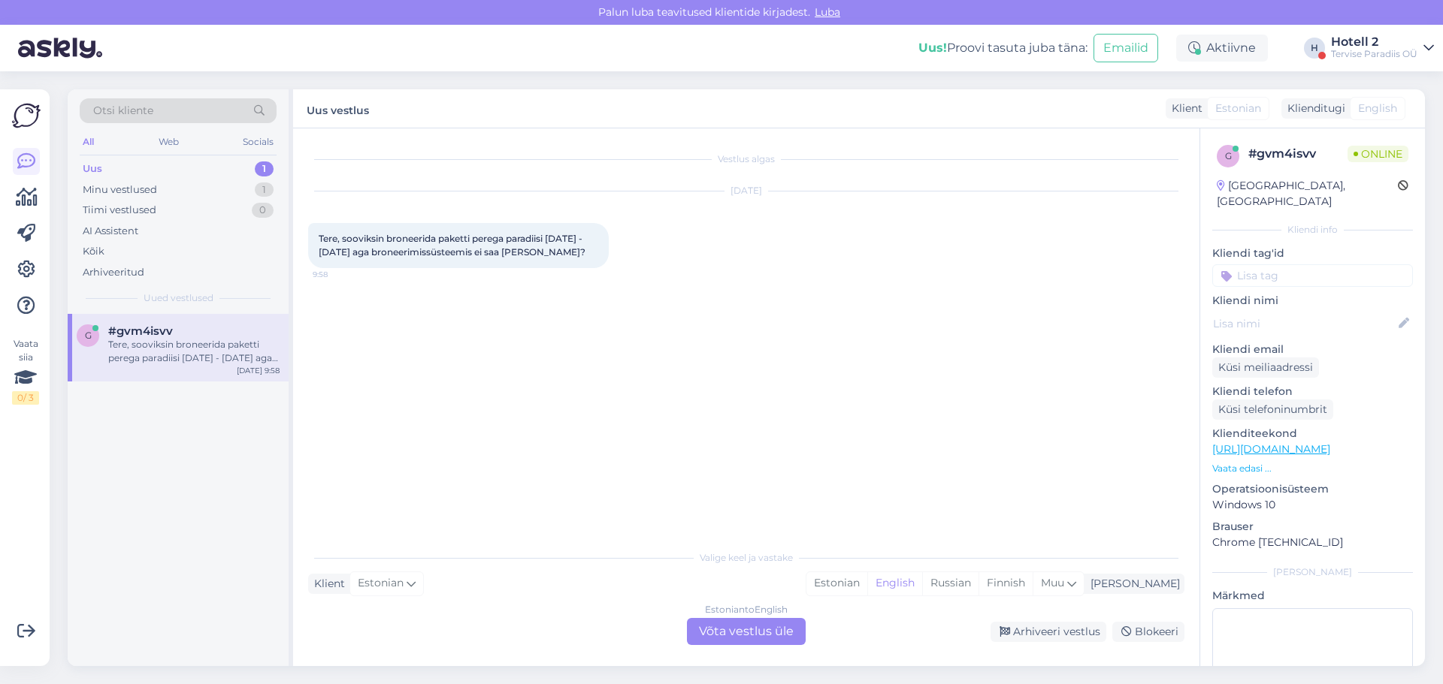
click at [714, 627] on div "Estonian to English Võta vestlus üle" at bounding box center [746, 631] width 119 height 27
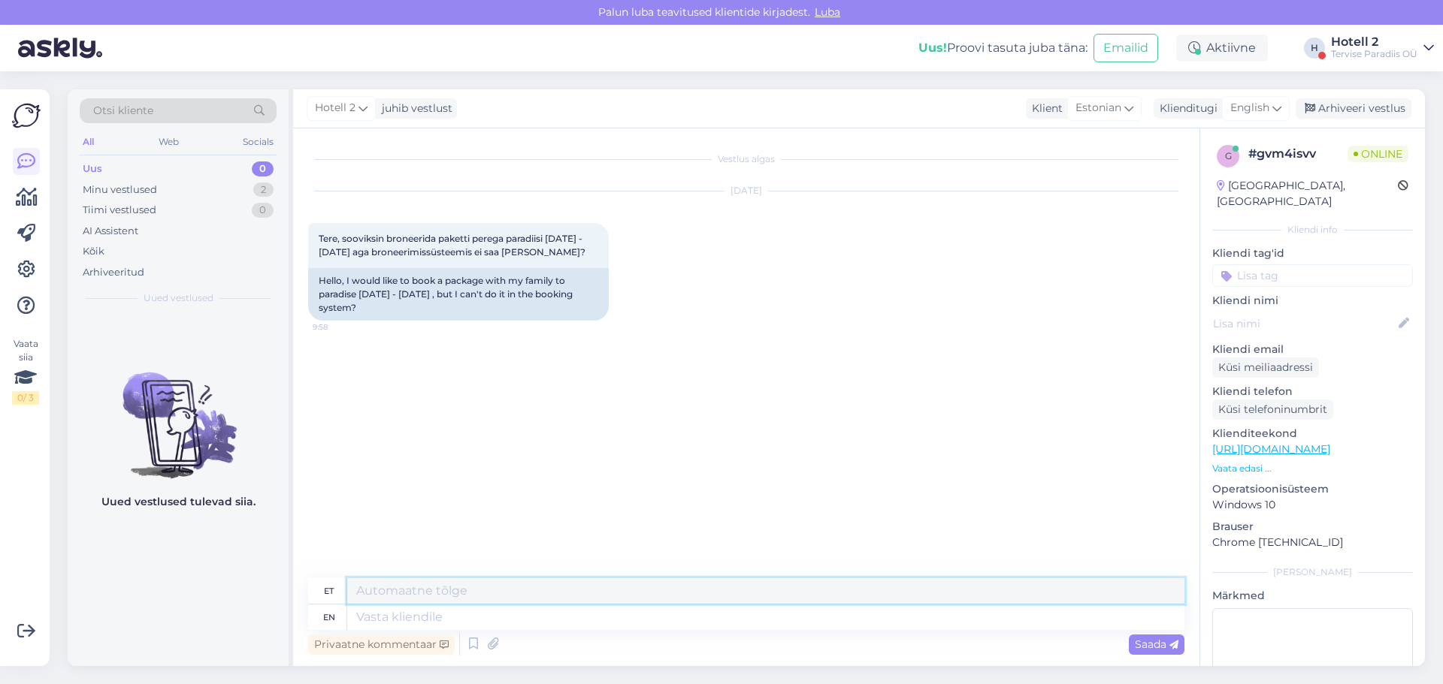
click at [419, 589] on textarea at bounding box center [765, 592] width 837 height 26
click at [455, 590] on textarea "Tere! Palun saata broneerimissoov sales@spa.ee" at bounding box center [765, 592] width 837 height 26
type textarea "Tere! Palun saatke oma broneerimissoov sales@spa.ee"
click at [1138, 639] on span "Saada" at bounding box center [1156, 645] width 44 height 14
click at [1141, 637] on div "Saada" at bounding box center [1156, 645] width 56 height 20
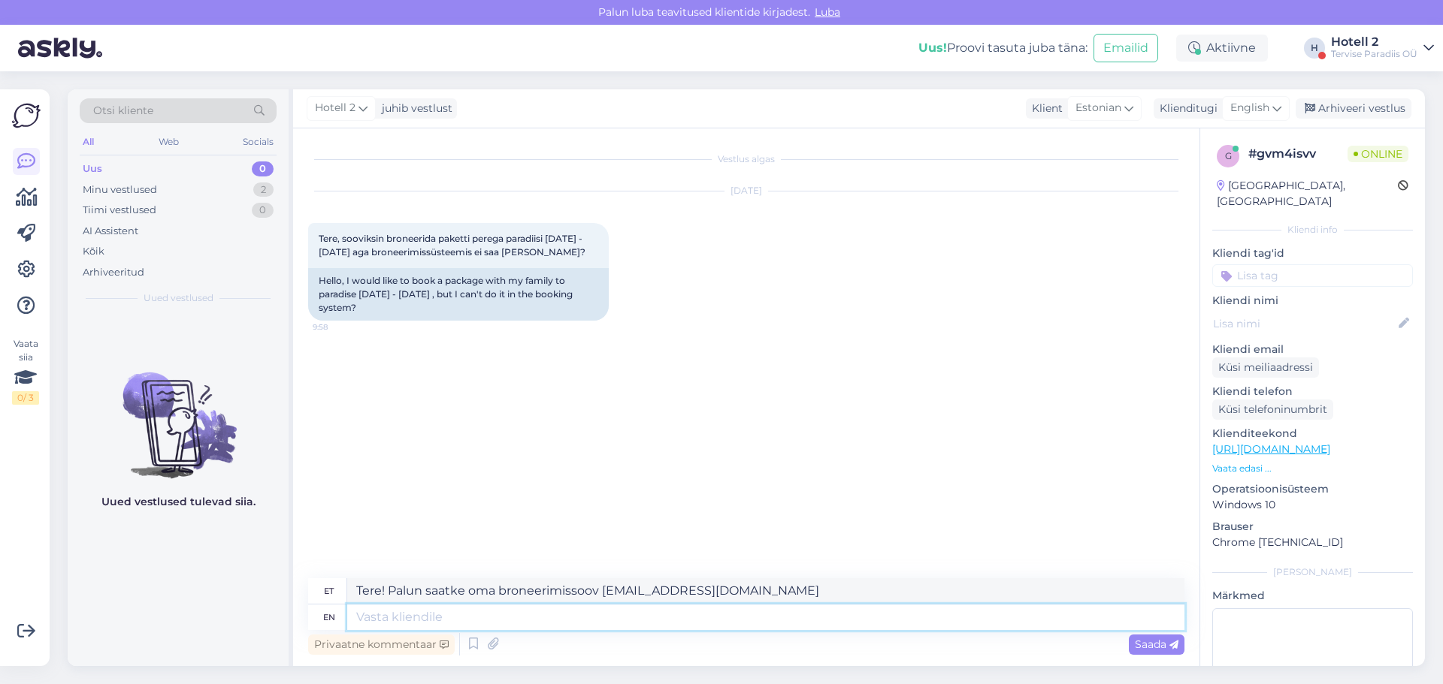
click at [678, 610] on textarea at bounding box center [765, 618] width 837 height 26
click at [819, 591] on textarea "Tere! Palun saatke oma broneerimissoov sales@spa.ee" at bounding box center [765, 592] width 837 height 26
click at [1249, 103] on span "English" at bounding box center [1249, 108] width 39 height 17
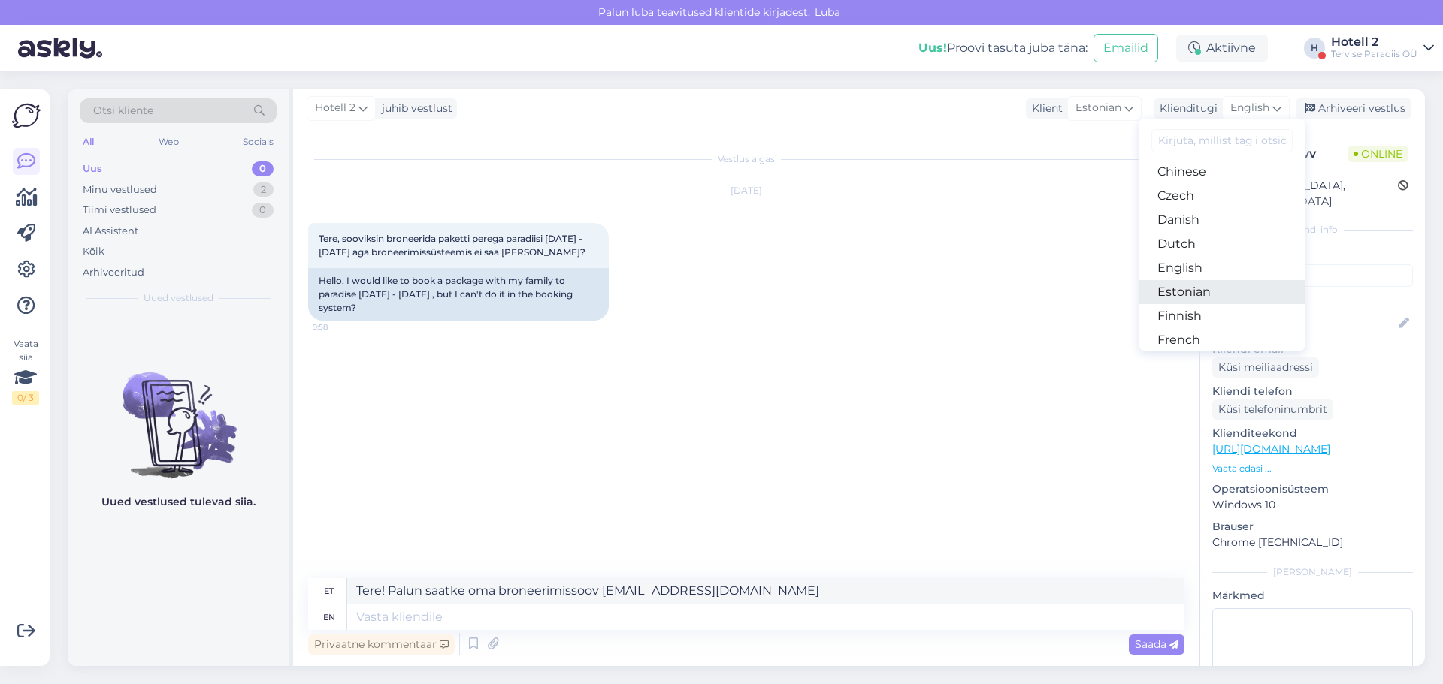
click at [1215, 289] on link "Estonian" at bounding box center [1221, 292] width 165 height 24
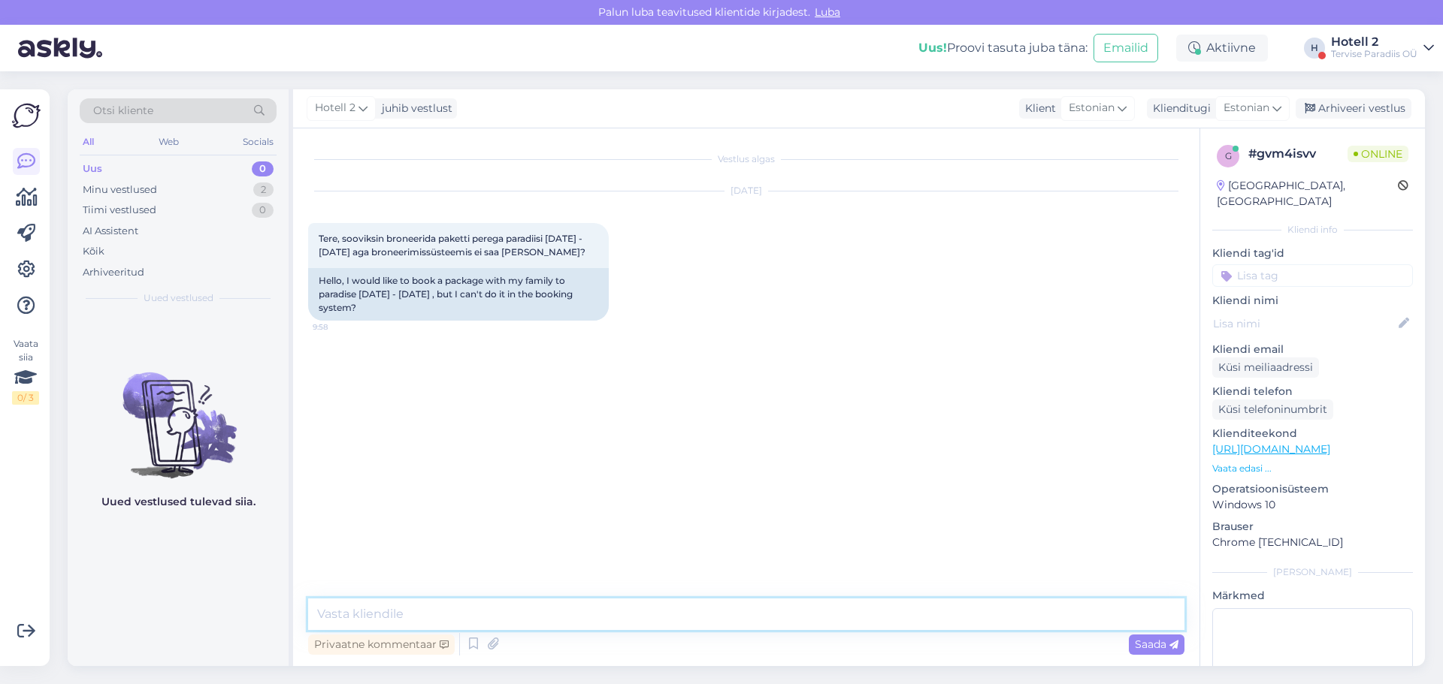
click at [418, 613] on textarea at bounding box center [746, 615] width 876 height 32
click at [314, 618] on textarea "Palun saatke oma broneerimissoov sales@spa.ee" at bounding box center [746, 615] width 876 height 32
type textarea "Tere! Palun saatke oma broneerimissoov sales@spa.ee"
click at [1160, 645] on span "Saada" at bounding box center [1156, 645] width 44 height 14
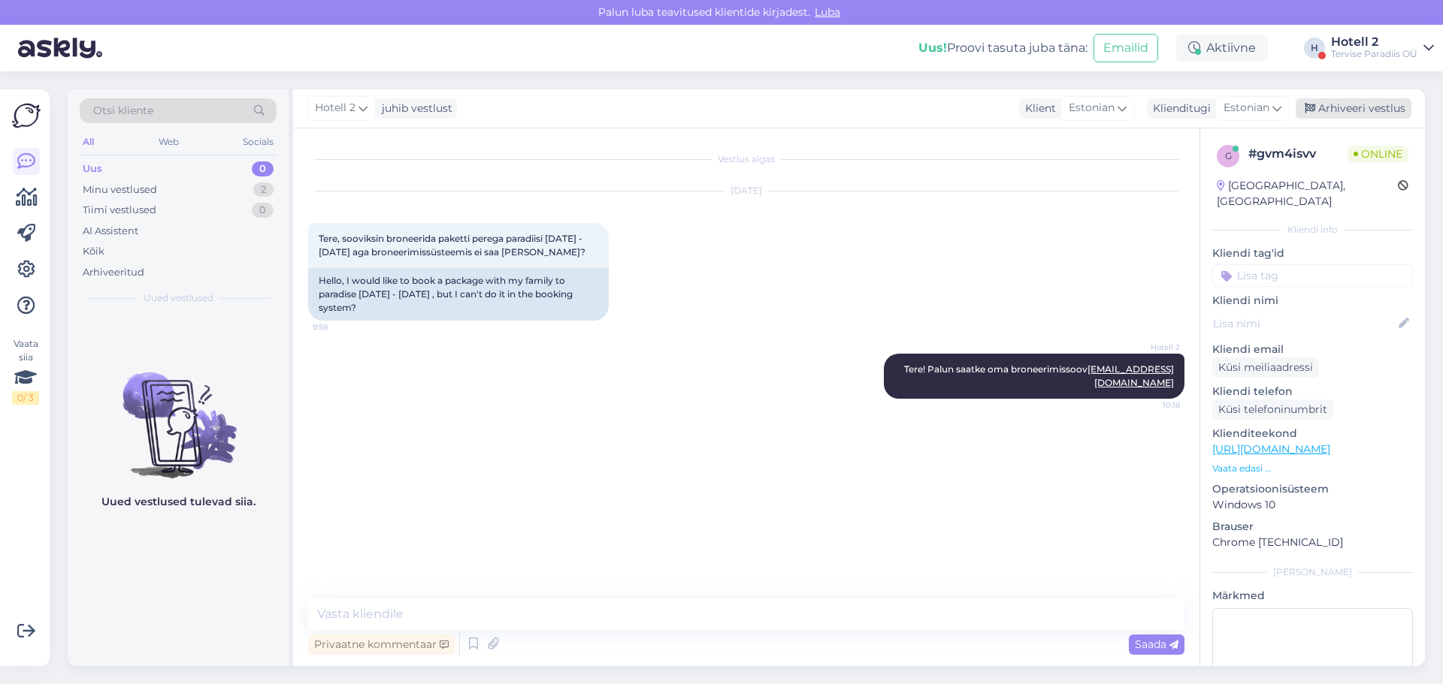
click at [1342, 106] on div "Arhiveeri vestlus" at bounding box center [1353, 108] width 116 height 20
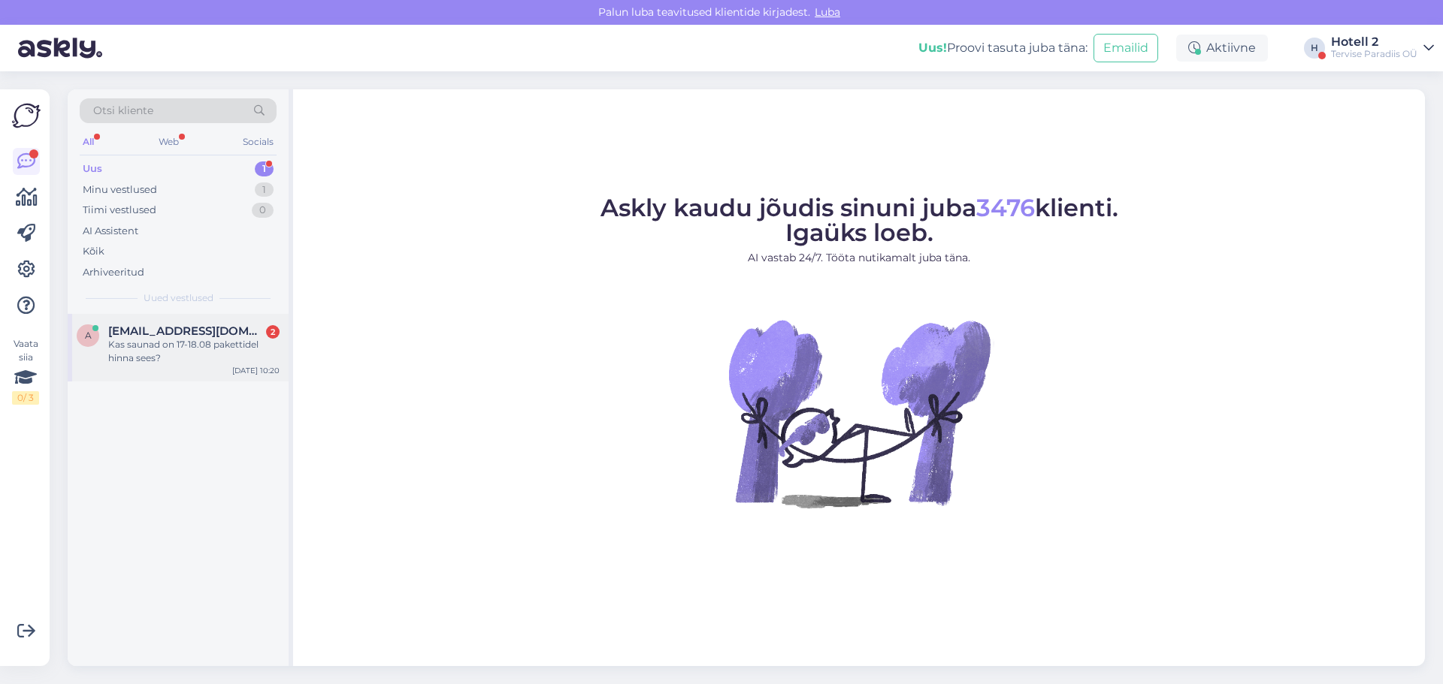
click at [177, 343] on div "Kas saunad on 17-18.08 pakettidel hinna sees?" at bounding box center [193, 351] width 171 height 27
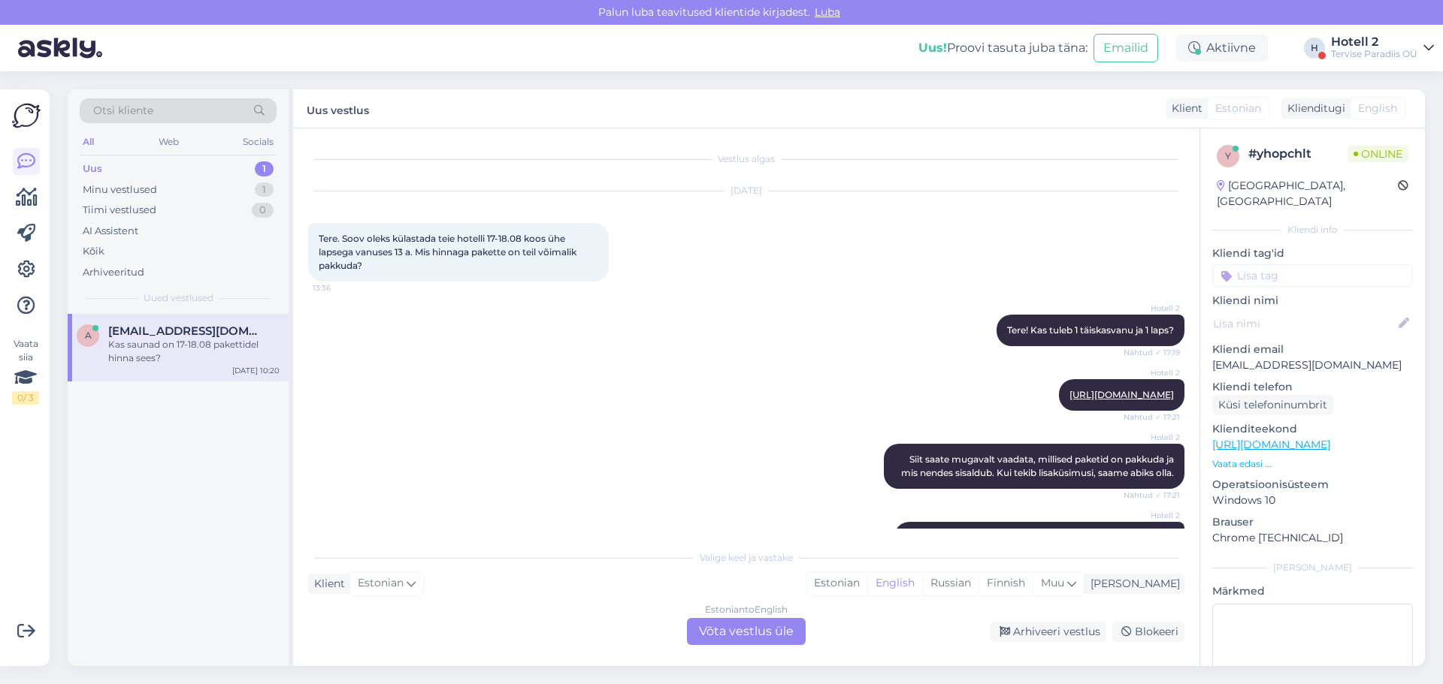
scroll to position [229, 0]
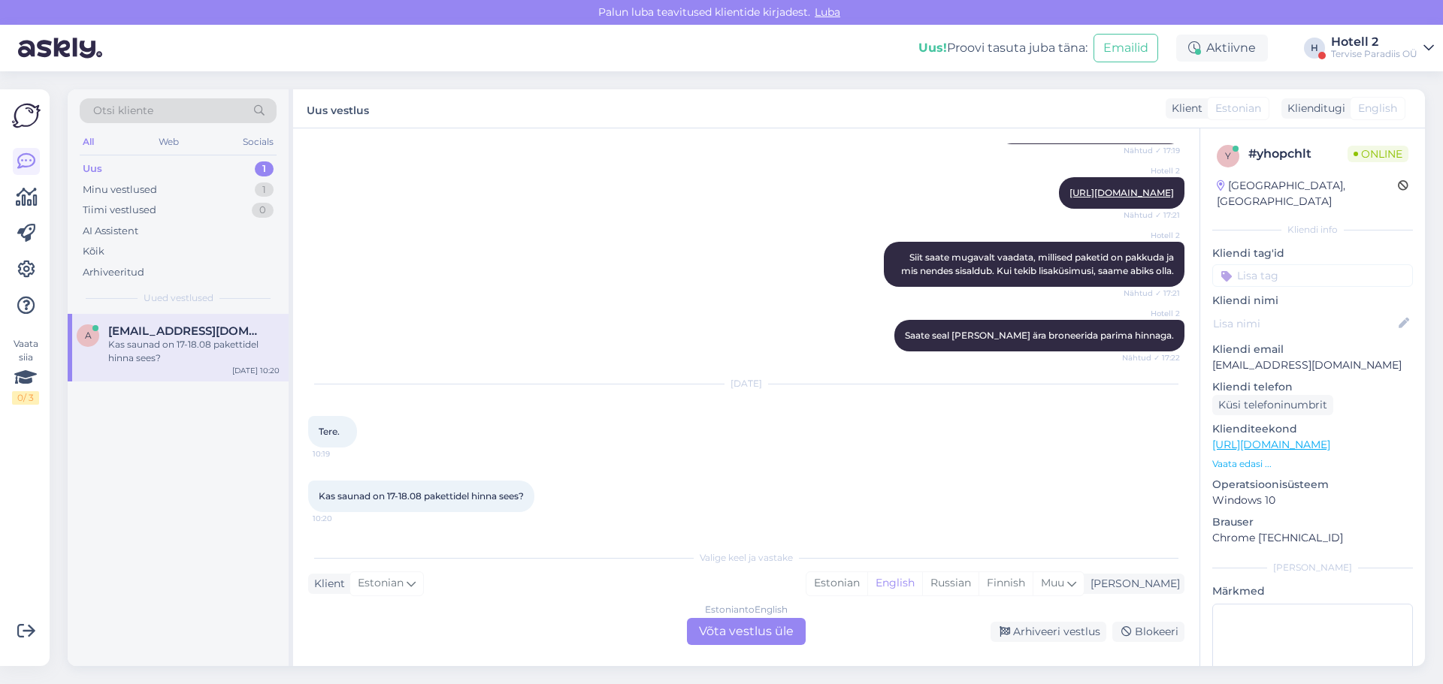
click at [714, 625] on div "Estonian to English Võta vestlus üle" at bounding box center [746, 631] width 119 height 27
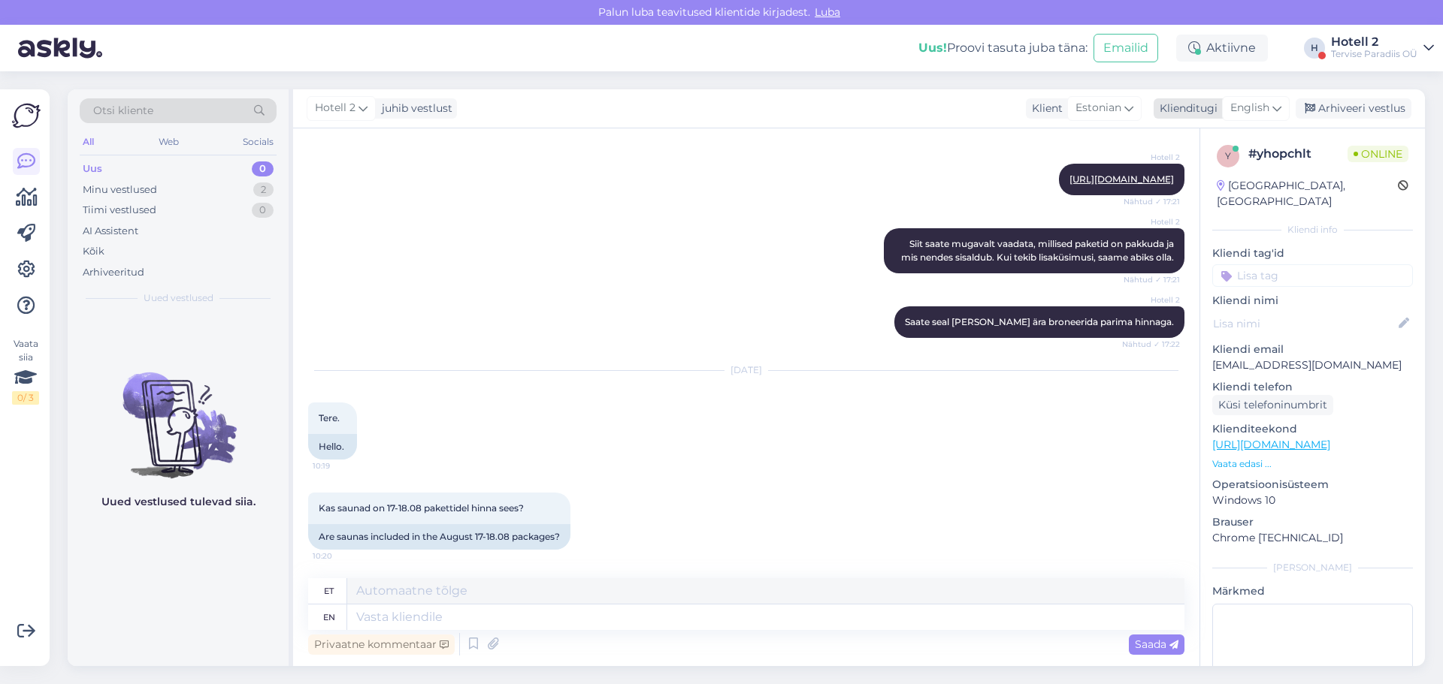
click at [1243, 100] on span "English" at bounding box center [1249, 108] width 39 height 17
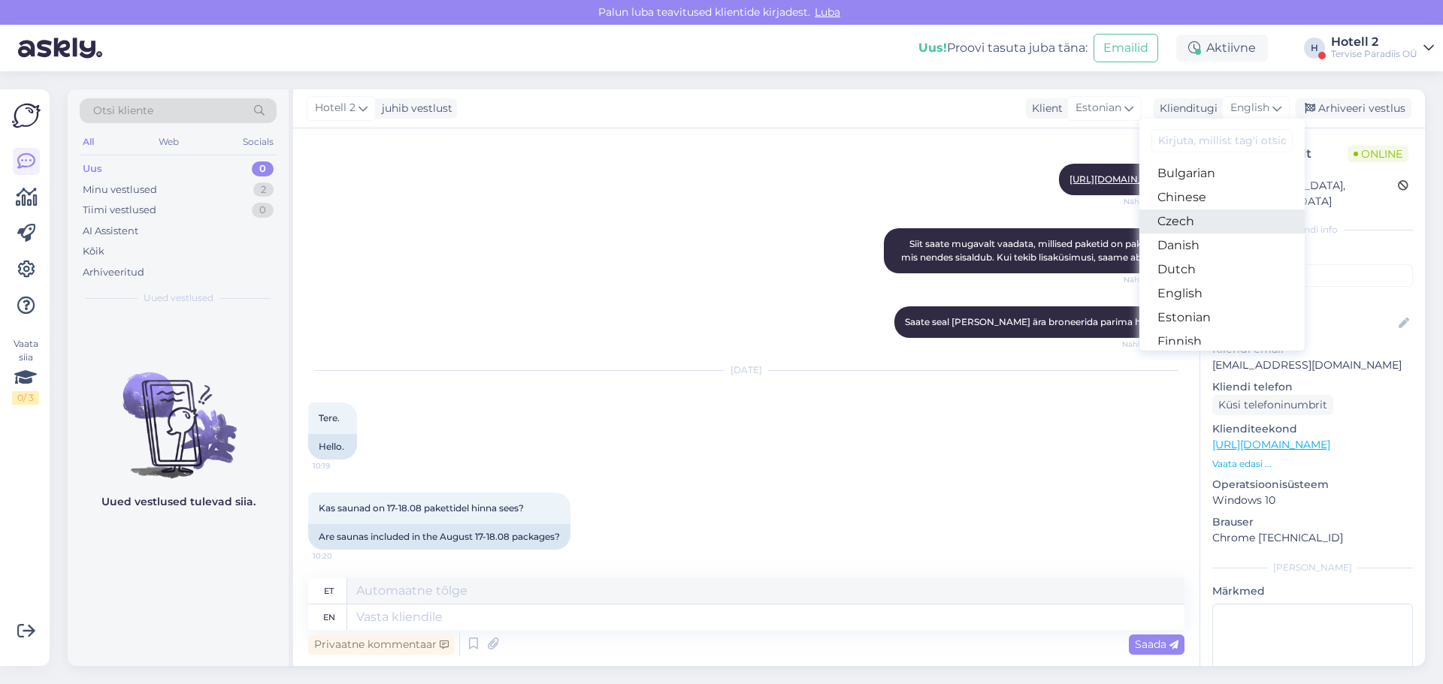
scroll to position [75, 0]
click at [1201, 288] on link "Estonian" at bounding box center [1221, 292] width 165 height 24
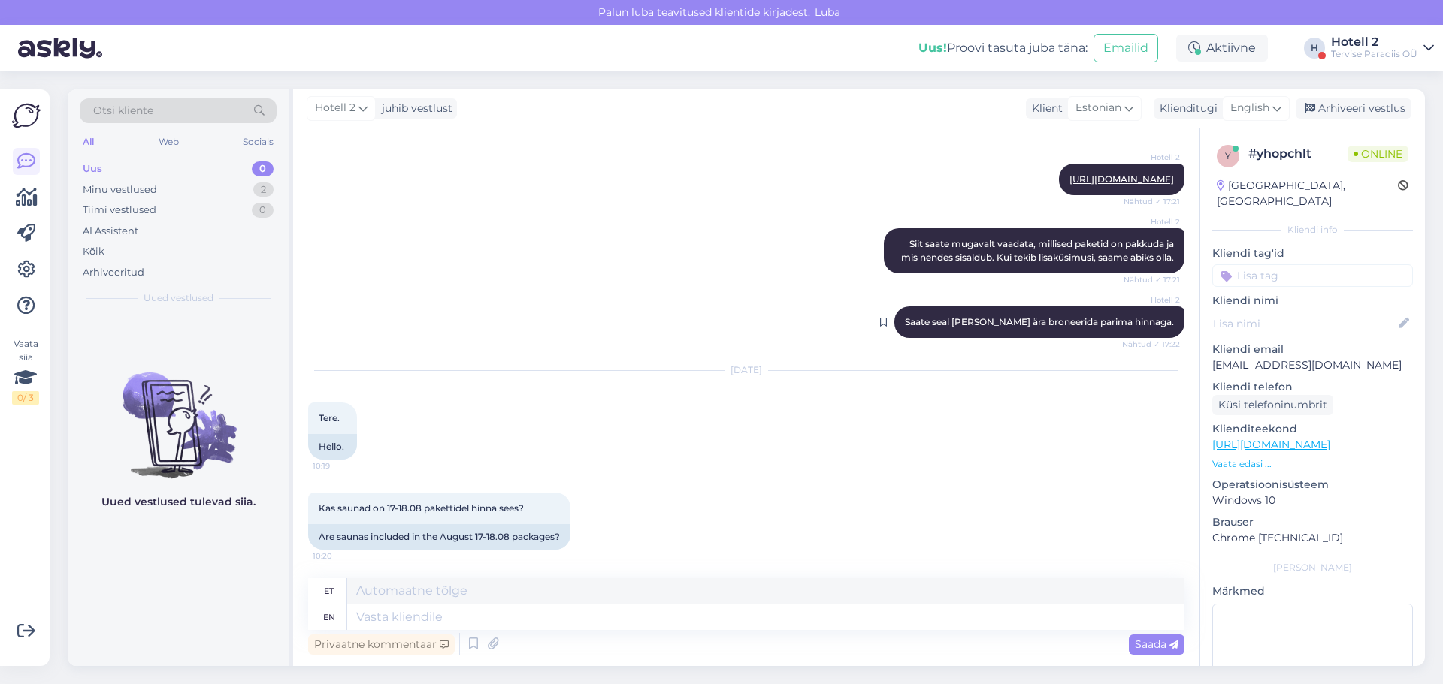
scroll to position [263, 0]
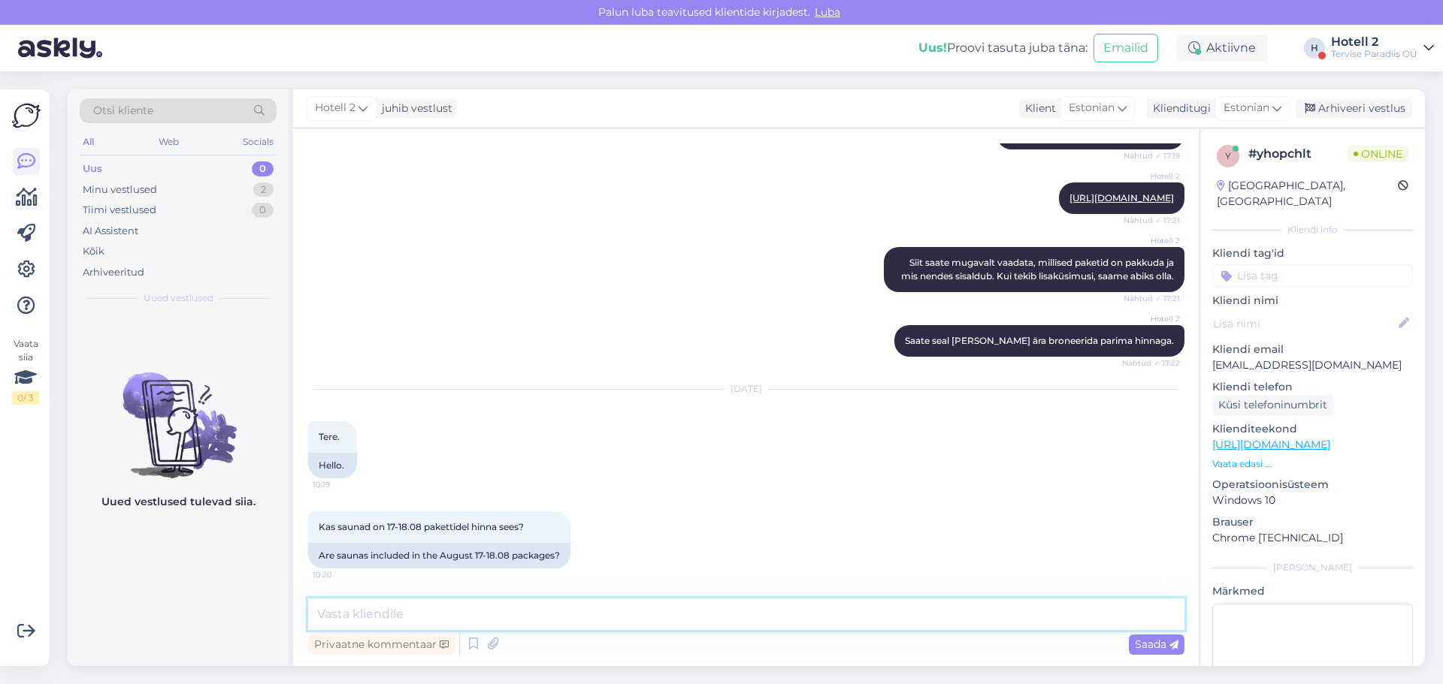
click at [474, 620] on textarea at bounding box center [746, 615] width 876 height 32
type textarea "kuni 31.08 ei sisalda paketid saunkeskust"
click at [1162, 642] on span "Saada" at bounding box center [1156, 645] width 44 height 14
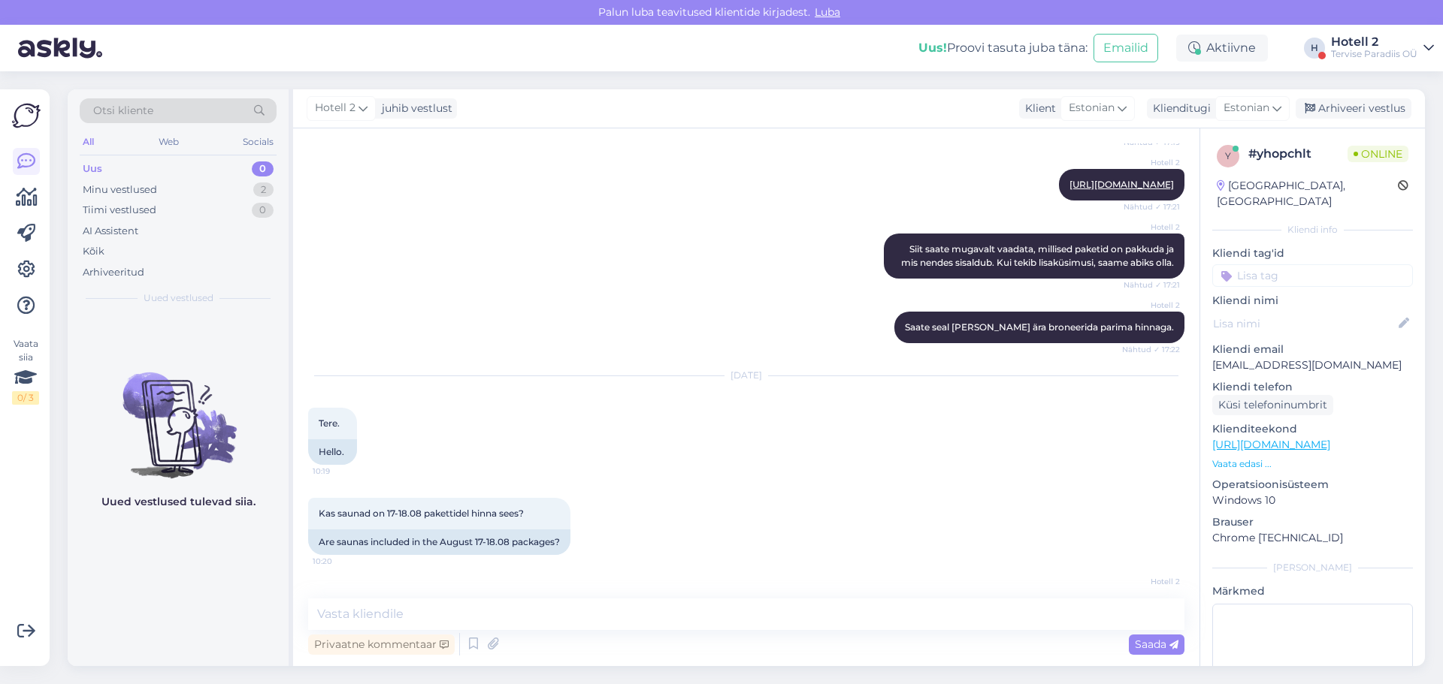
scroll to position [328, 0]
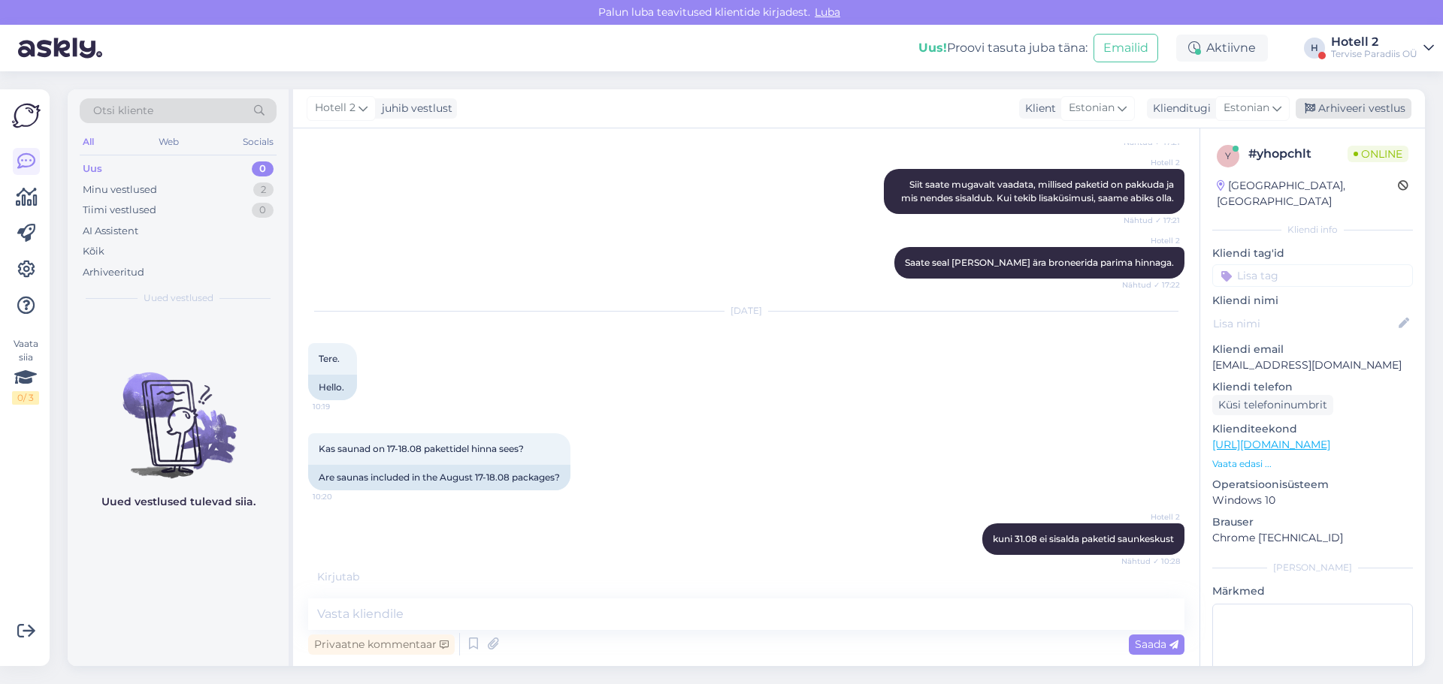
click at [1349, 103] on div "Arhiveeri vestlus" at bounding box center [1353, 108] width 116 height 20
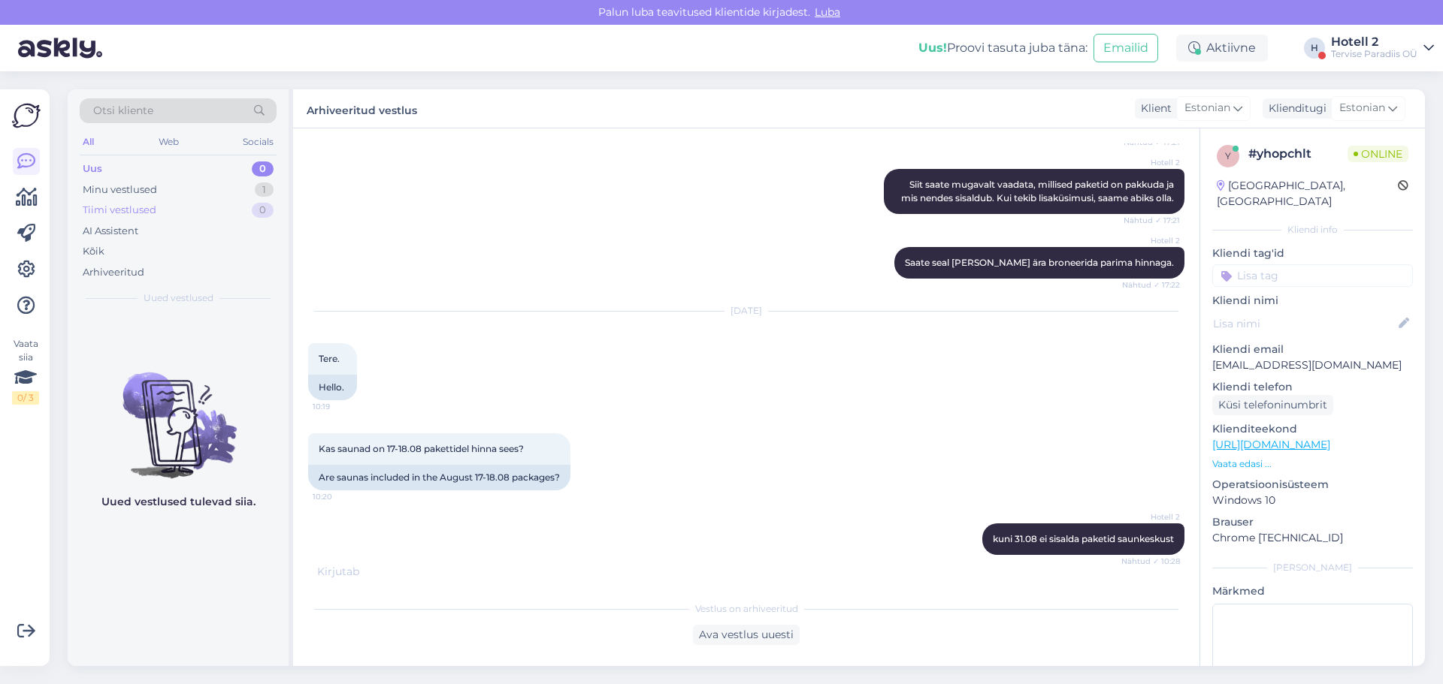
click at [160, 212] on div "Tiimi vestlused 0" at bounding box center [178, 210] width 197 height 21
click at [160, 189] on div "Minu vestlused 1" at bounding box center [178, 190] width 197 height 21
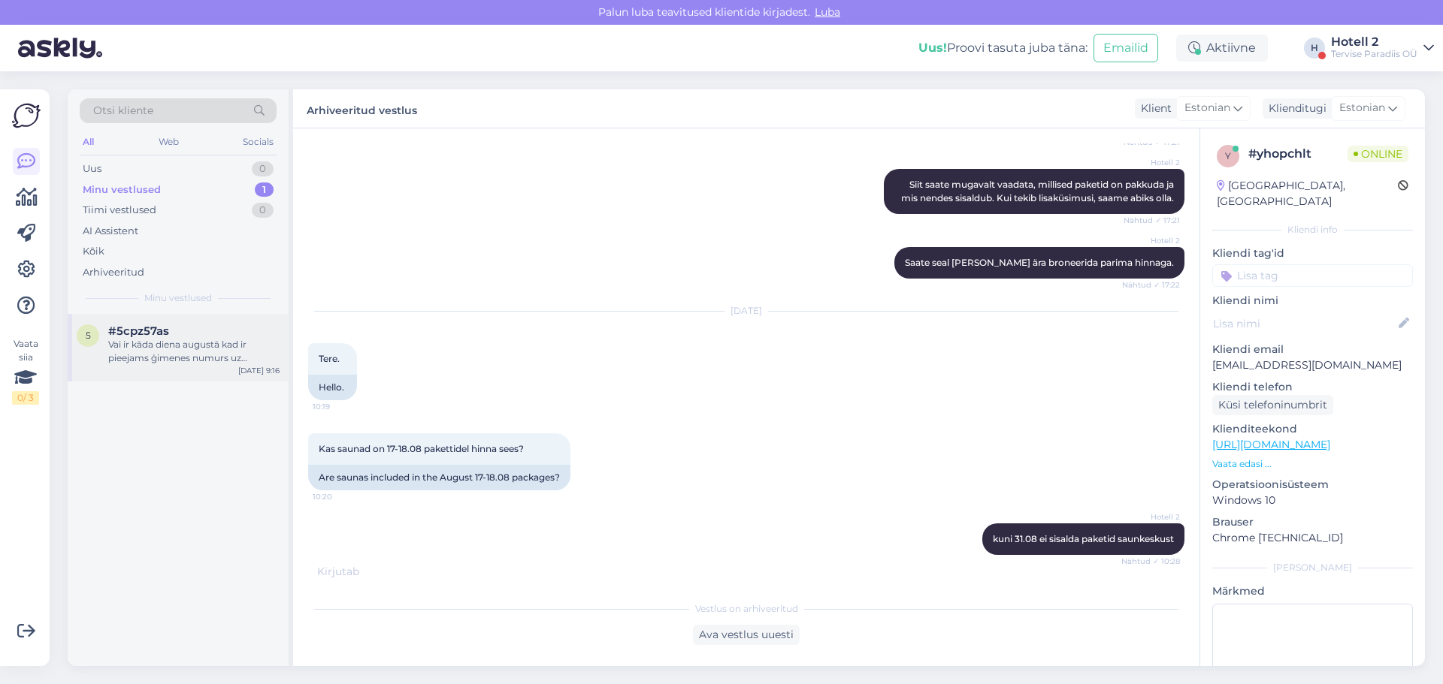
click at [140, 335] on span "#5cpz57as" at bounding box center [138, 332] width 61 height 14
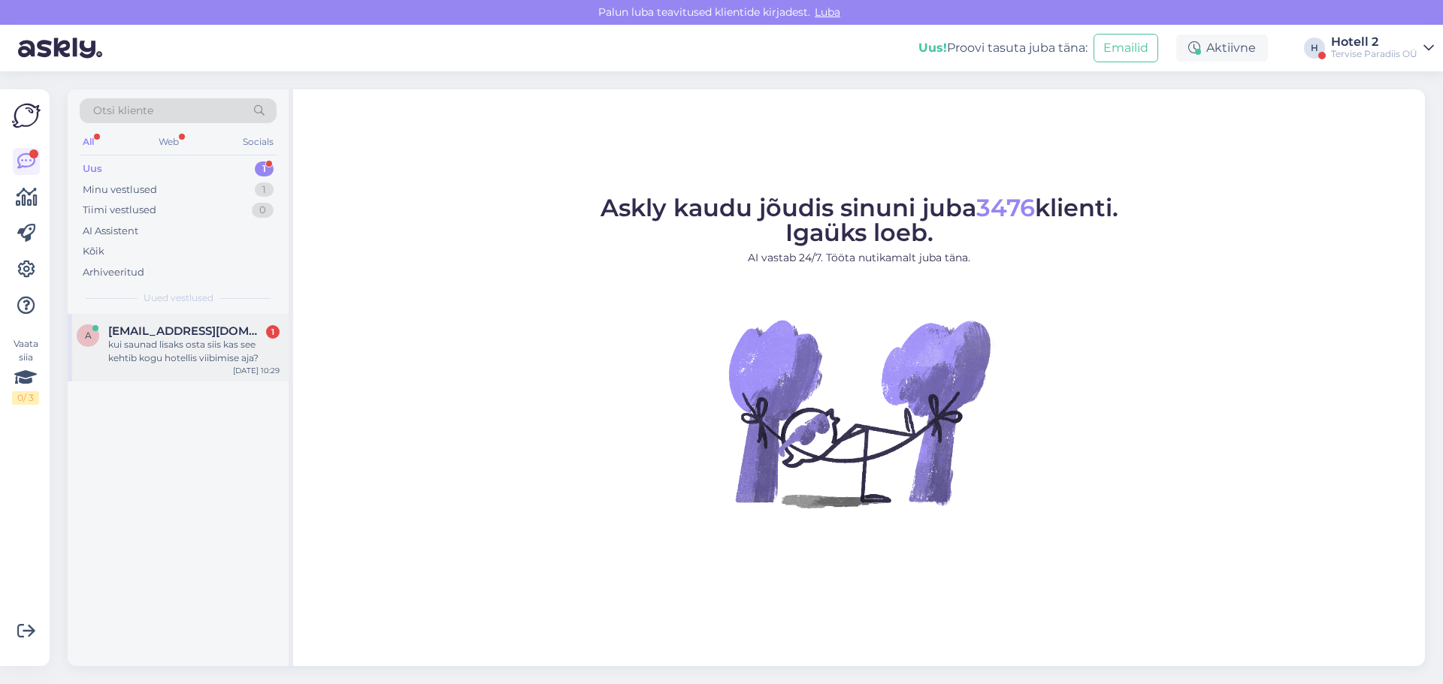
click at [195, 346] on div "kui saunad lisaks osta siis kas see kehtib kogu hotellis viibimise aja?" at bounding box center [193, 351] width 171 height 27
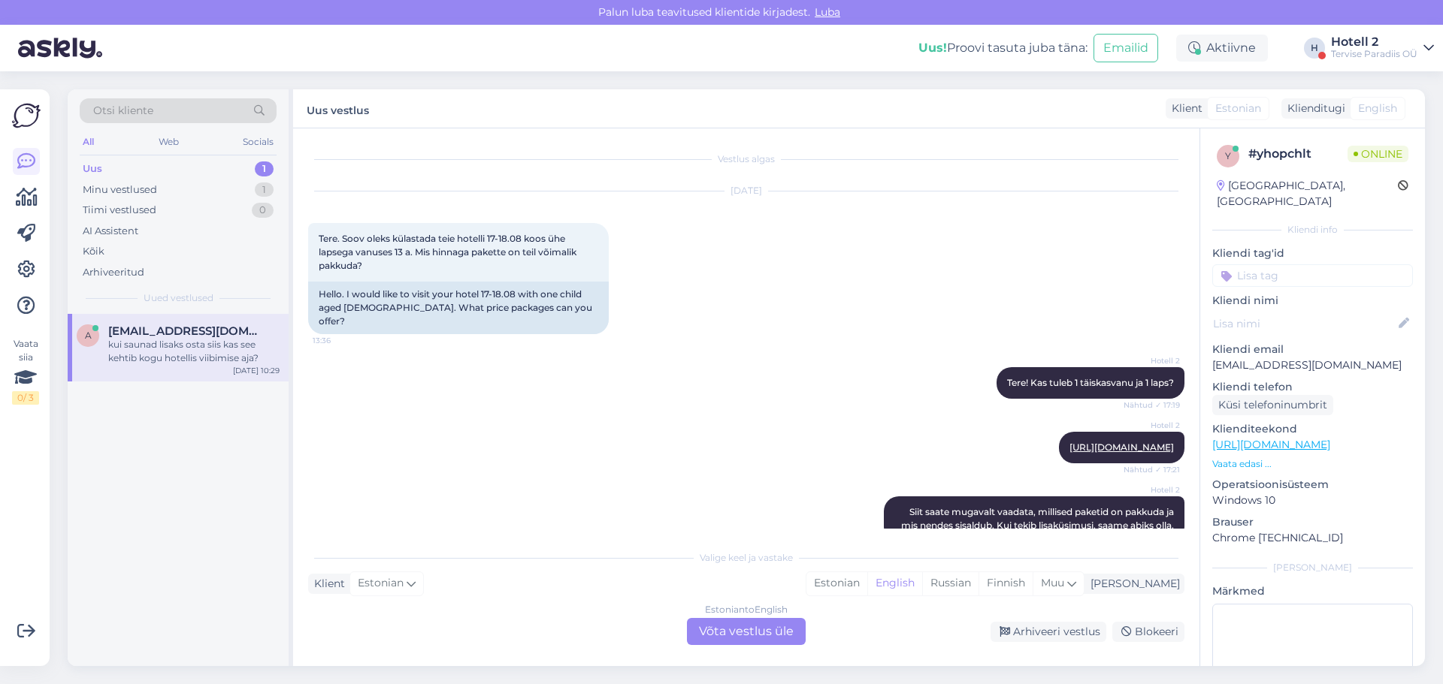
scroll to position [462, 0]
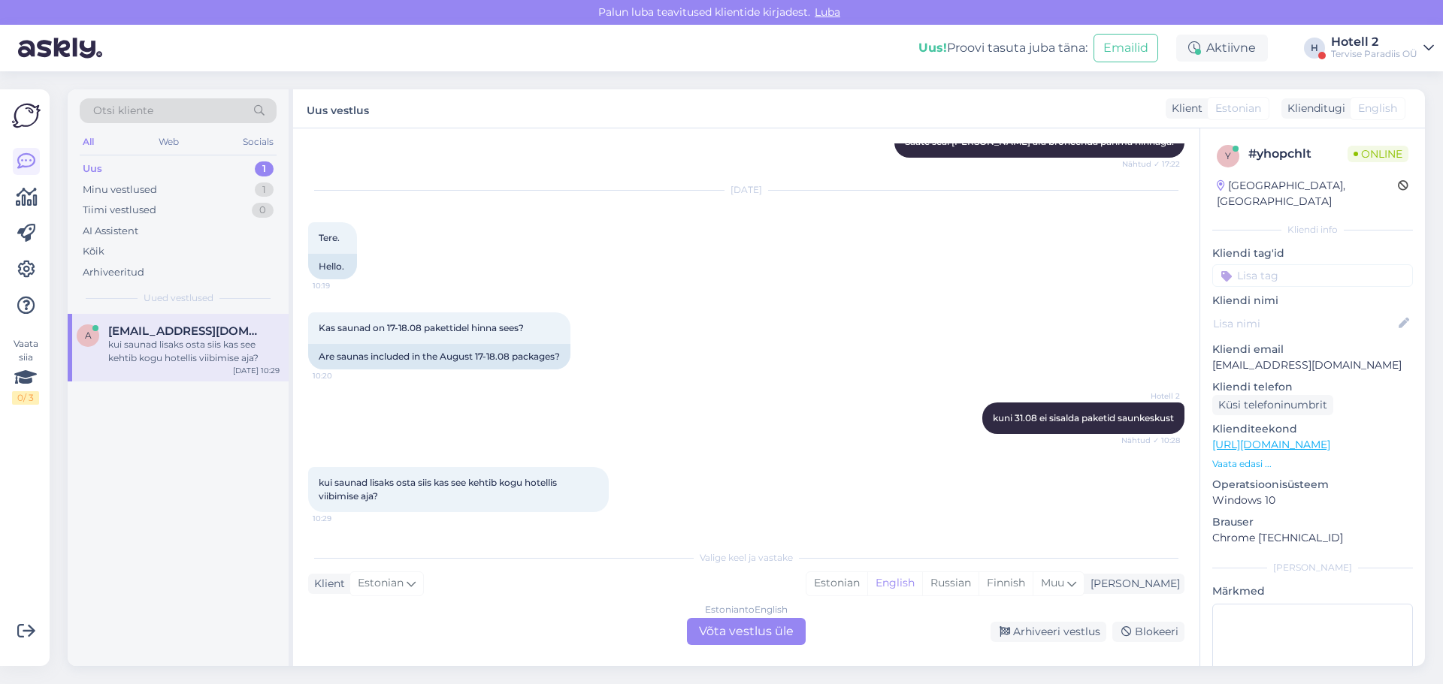
click at [754, 634] on div "Estonian to English Võta vestlus üle" at bounding box center [746, 631] width 119 height 27
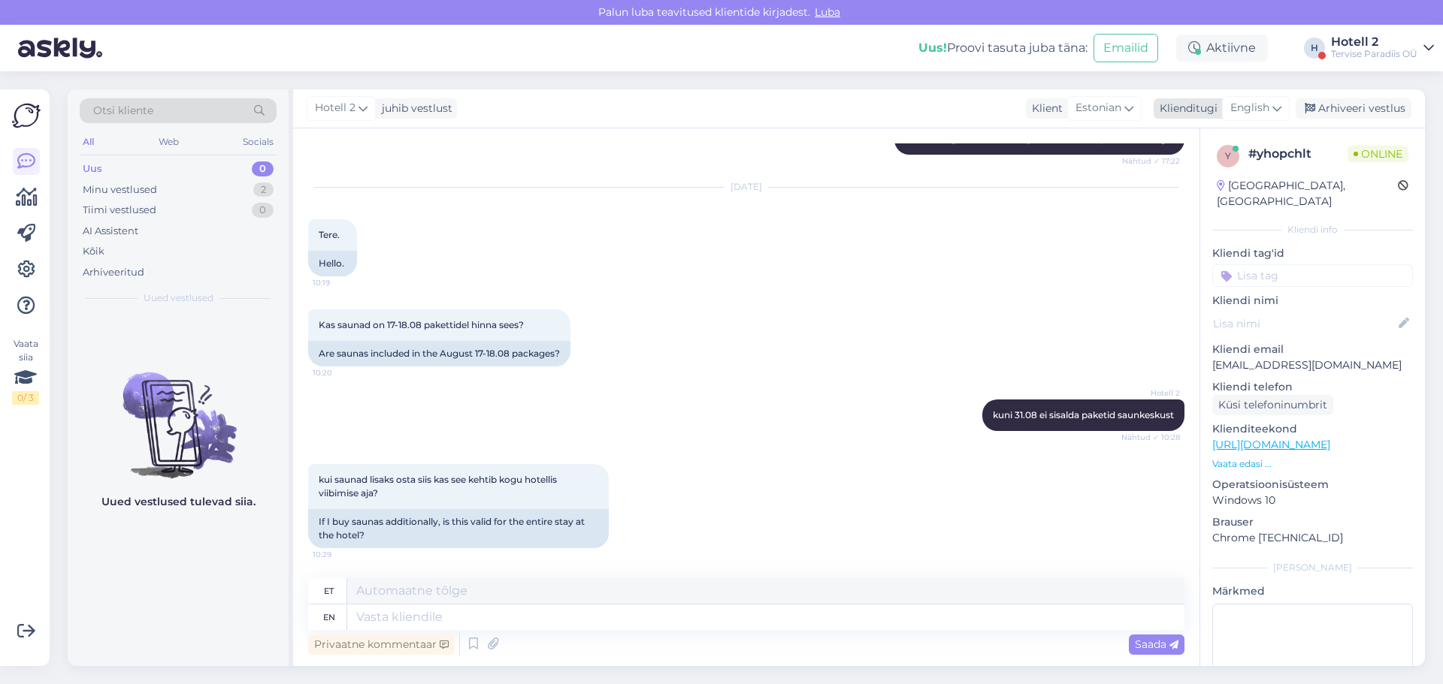
click at [1244, 107] on span "English" at bounding box center [1249, 108] width 39 height 17
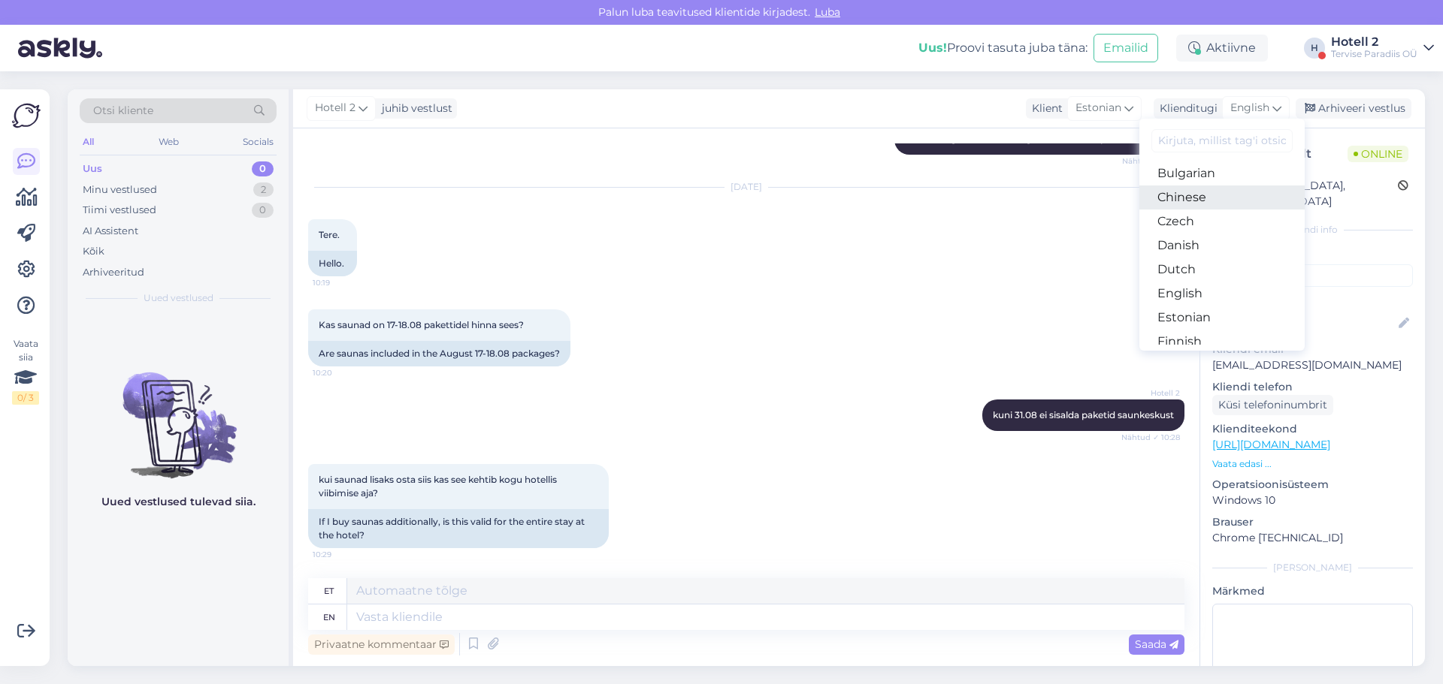
scroll to position [75, 0]
click at [1211, 288] on link "Estonian" at bounding box center [1221, 292] width 165 height 24
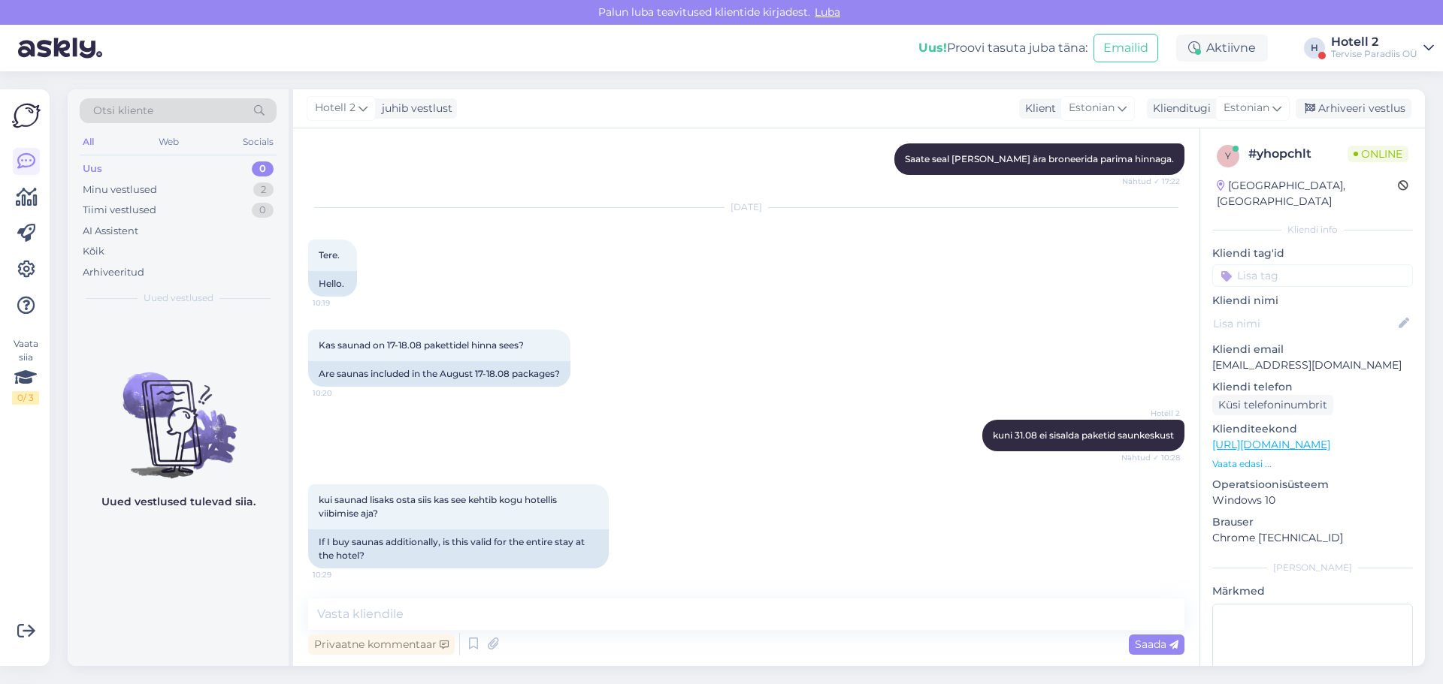
scroll to position [445, 0]
click at [445, 616] on textarea at bounding box center [746, 615] width 876 height 32
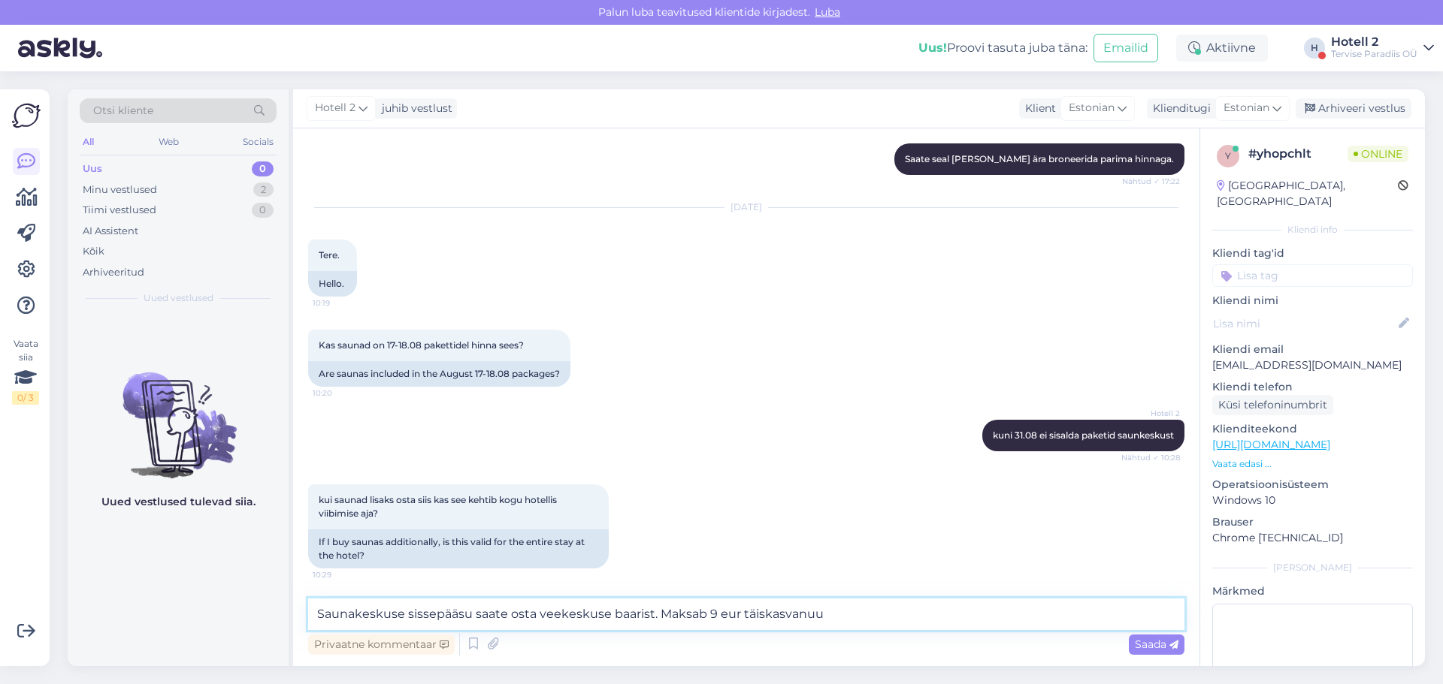
click at [737, 613] on textarea "Saunakeskuse sissepääsu saate osta veekeskuse baarist. Maksab 9 eur täiskasvanuu" at bounding box center [746, 615] width 876 height 32
click at [844, 613] on textarea "Saunakeskuse sissepääsu saate osta veekeskuse baarist. Maksab 9 eur/30h täiskas…" at bounding box center [746, 615] width 876 height 32
click at [754, 614] on textarea "Saunakeskuse sissepääsu saate osta veekeskuse baarist. Maksab 9 eur/30h täiskas…" at bounding box center [746, 615] width 876 height 32
click at [708, 617] on textarea "Saunakeskuse sissepääsu saate osta veekeskuse baarist. Maksab 9 eur/3h täiskasv…" at bounding box center [746, 615] width 876 height 32
click at [936, 612] on textarea "Saunakeskuse sissepääsu saate osta veekeskuse baarist. Maksab täiskasvanule 9 e…" at bounding box center [746, 615] width 876 height 32
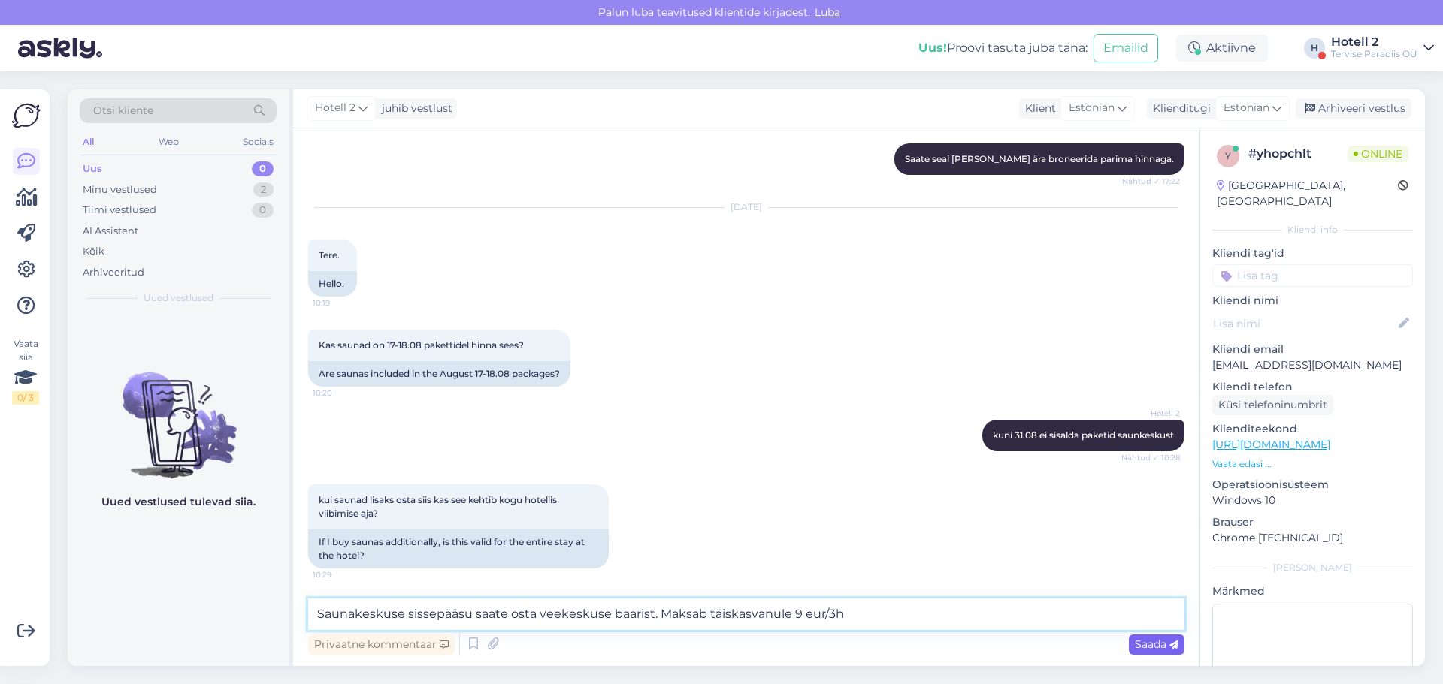
type textarea "Saunakeskuse sissepääsu saate osta veekeskuse baarist. Maksab täiskasvanule 9 e…"
click at [1144, 640] on span "Saada" at bounding box center [1156, 645] width 44 height 14
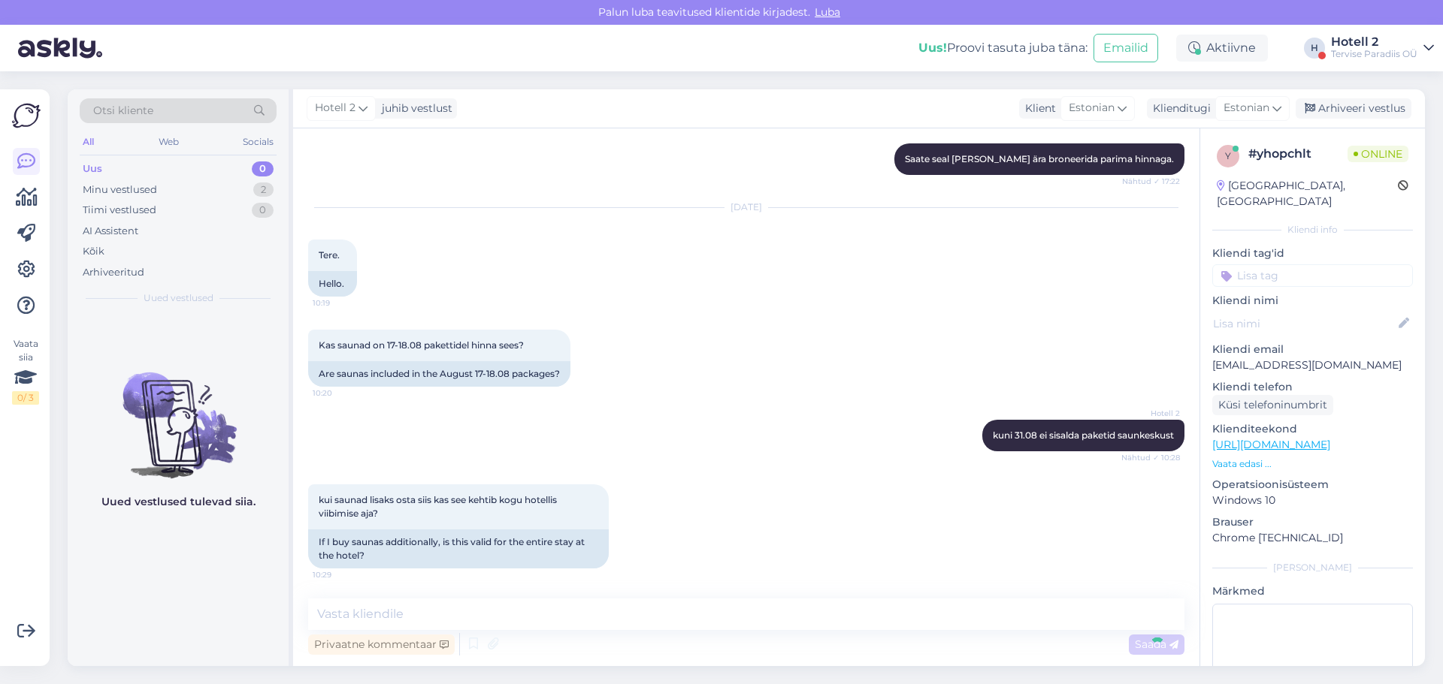
scroll to position [523, 0]
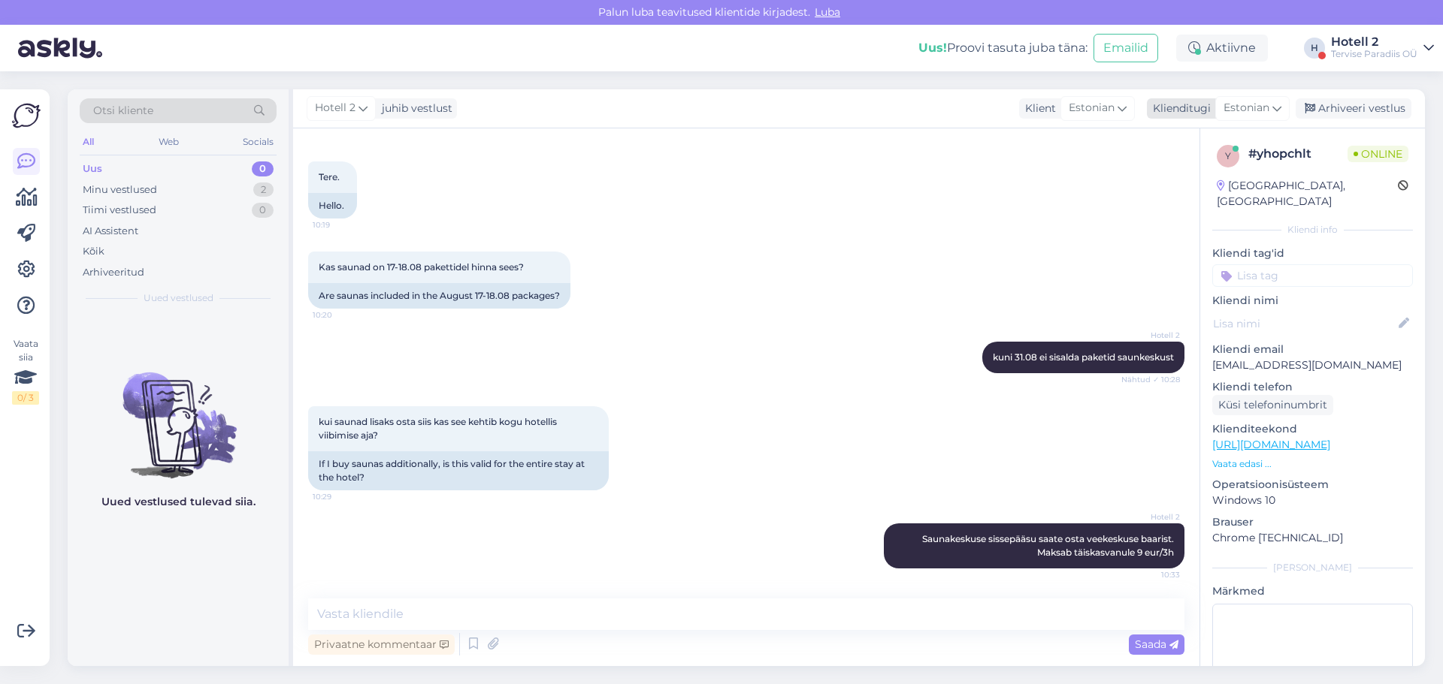
drag, startPoint x: 1374, startPoint y: 107, endPoint x: 1359, endPoint y: 110, distance: 15.5
click at [1374, 107] on div "Arhiveeri vestlus" at bounding box center [1353, 108] width 116 height 20
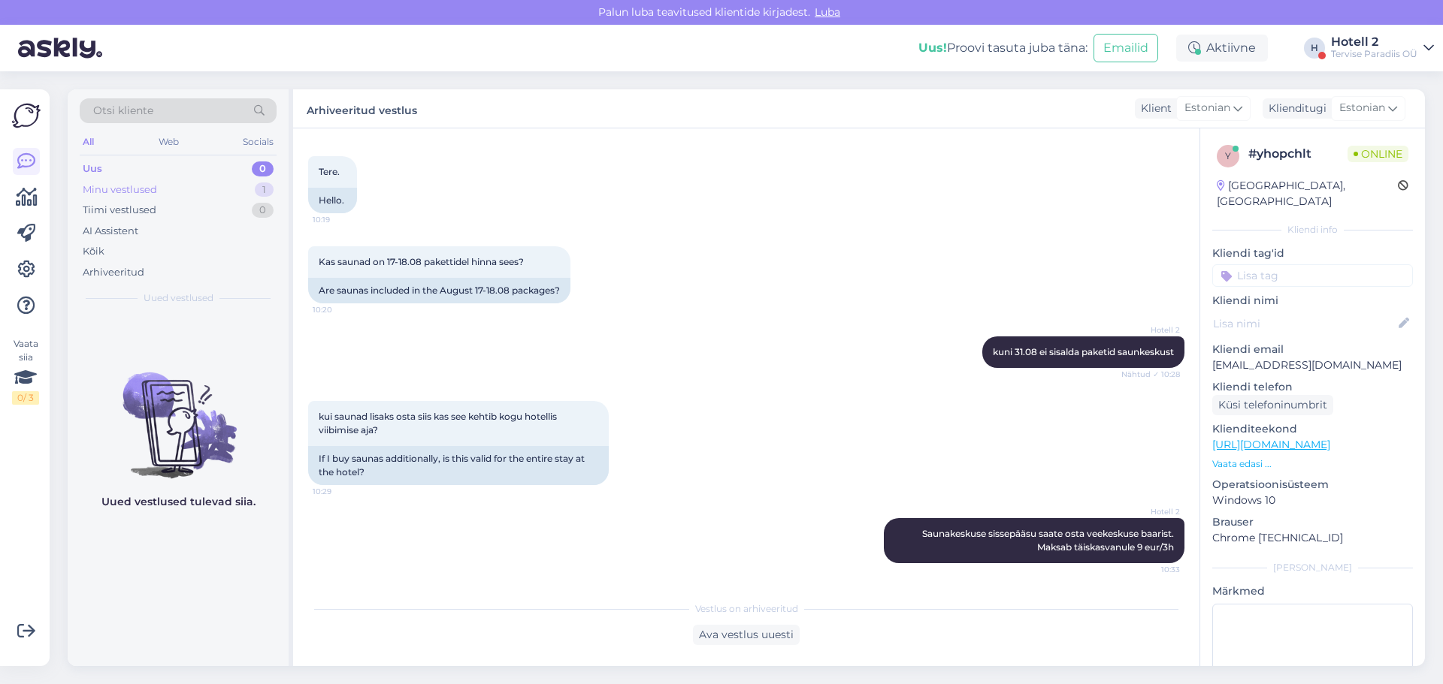
click at [153, 188] on div "Minu vestlused" at bounding box center [120, 190] width 74 height 15
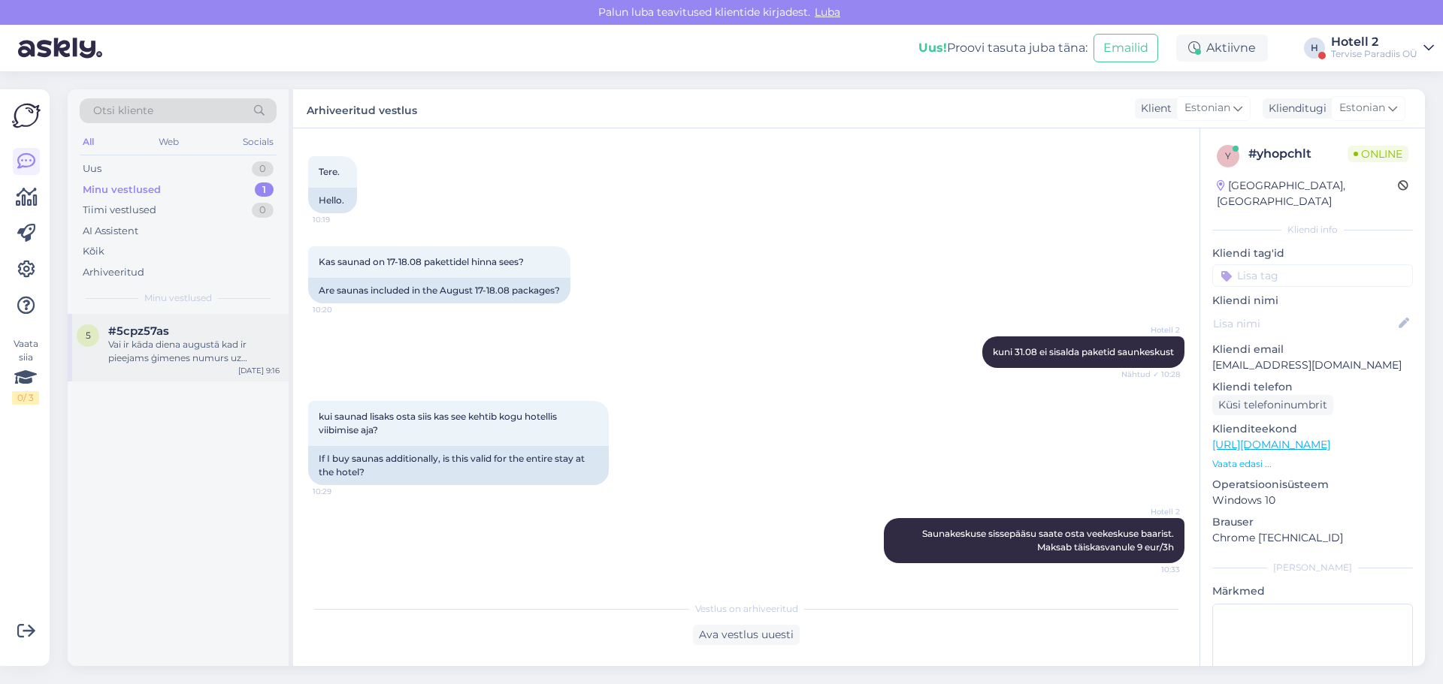
click at [150, 340] on div "Vai ir kāda diena augustā kad ir pieejams ģimenes numurs uz [PERSON_NAME] naktī…" at bounding box center [193, 351] width 171 height 27
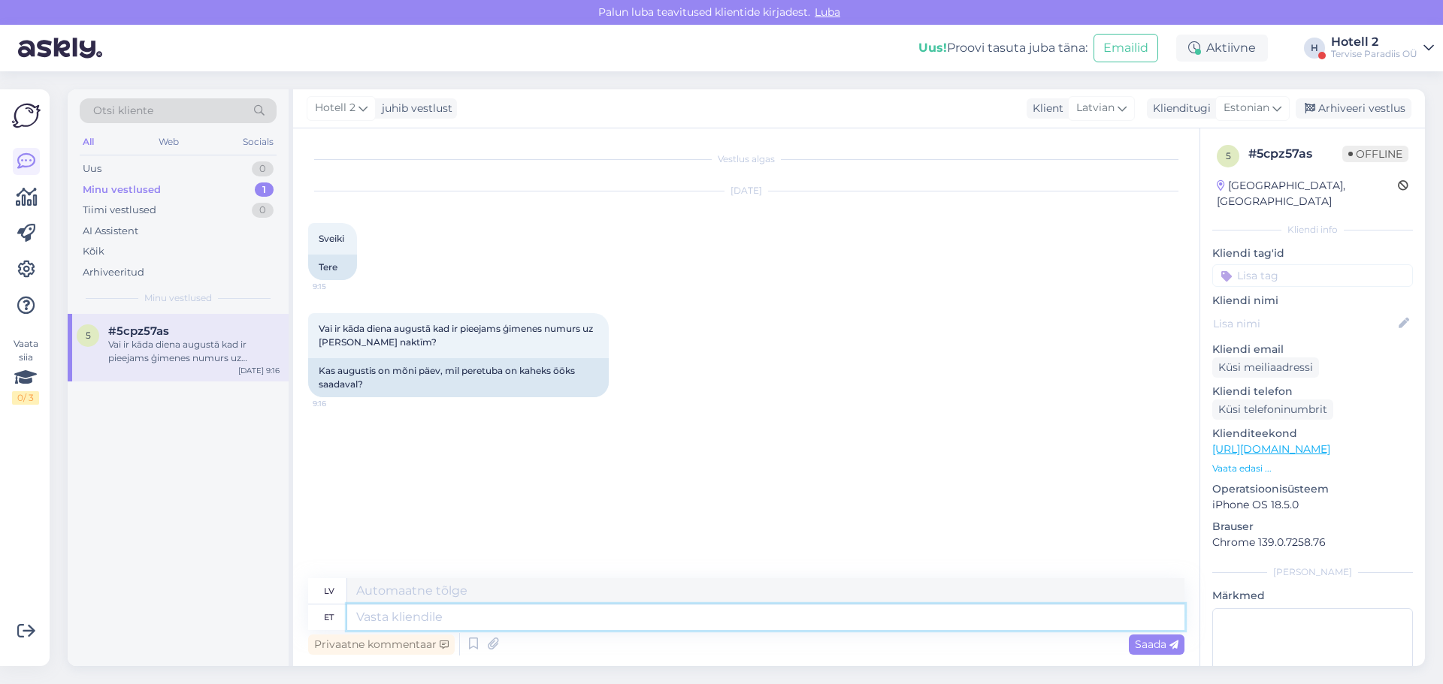
click at [429, 623] on textarea at bounding box center [765, 618] width 837 height 26
type textarea "Tere,"
type textarea "Sveiki,"
type textarea "Tere, neid k"
type textarea "Sveiki, viņi"
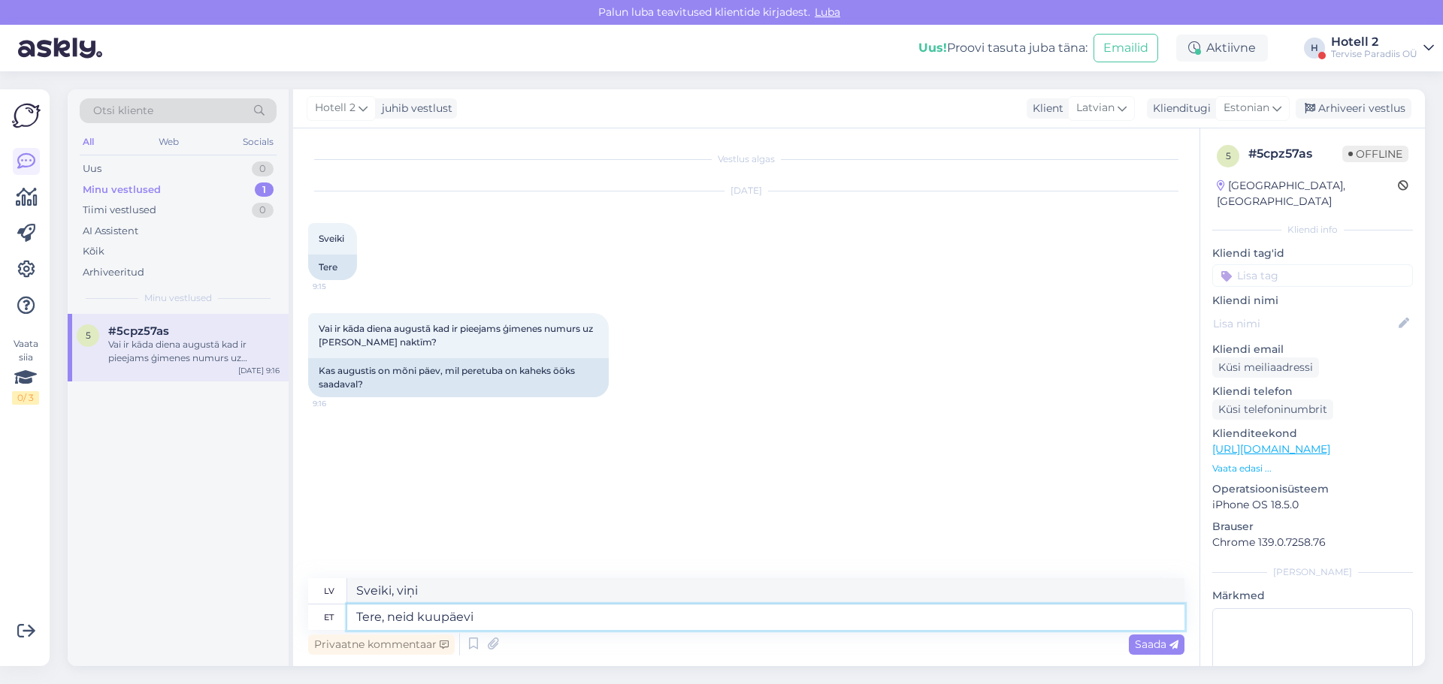
type textarea "Tere, neid kuupäevi o"
type textarea "Sveiki, šie datumi"
type textarea "Tere, neid kuupäevi on"
type textarea "Sveiki, šie ir datumi"
type textarea "Tere, neid kuupäevi on palju. s"
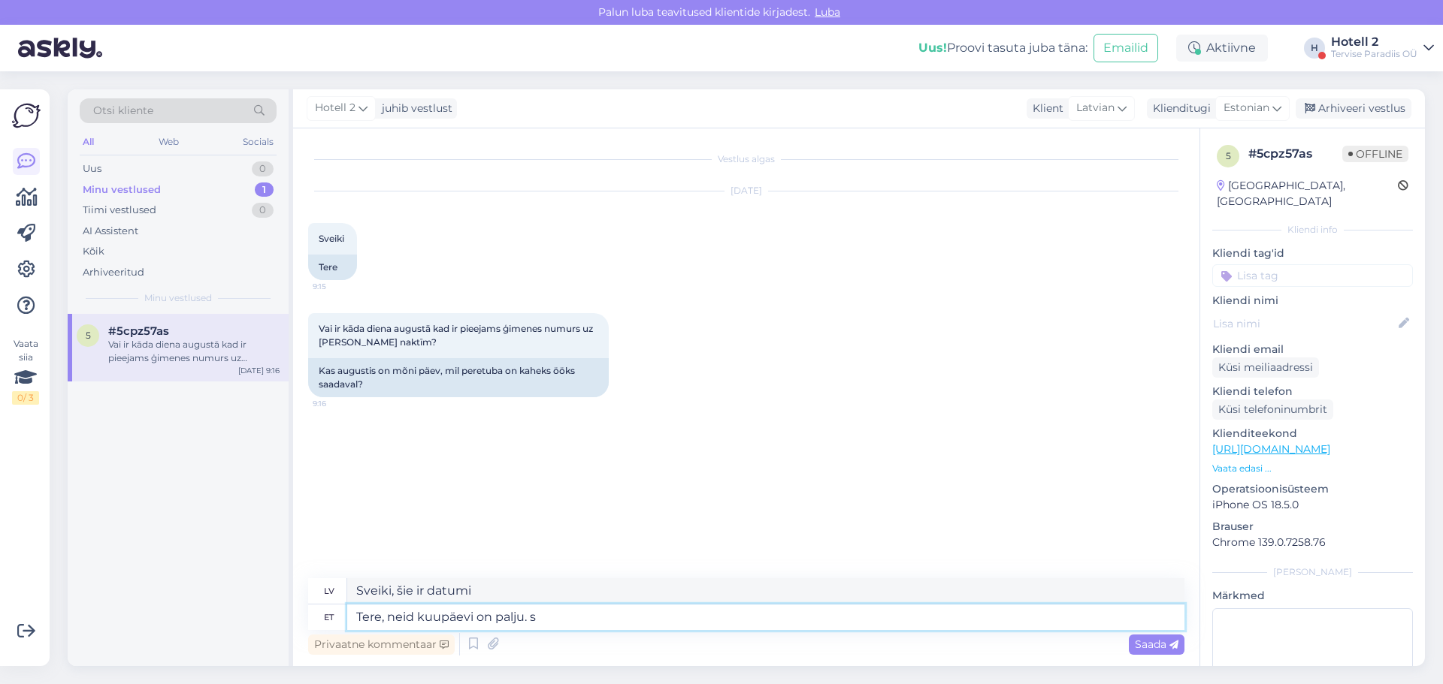
type textarea "Sveiki, šādu datumu ir daudz."
type textarea "Tere, neid kuupäevi on palju. saate i"
type textarea "Sveiki, šādu datumu ir daudz. Jūs varat"
type textarea "Tere, neid kuupäevi on palju. saate ise"
type textarea "Sveiki, šādu datumu ir daudz. Jūs varat tos dabūt pats."
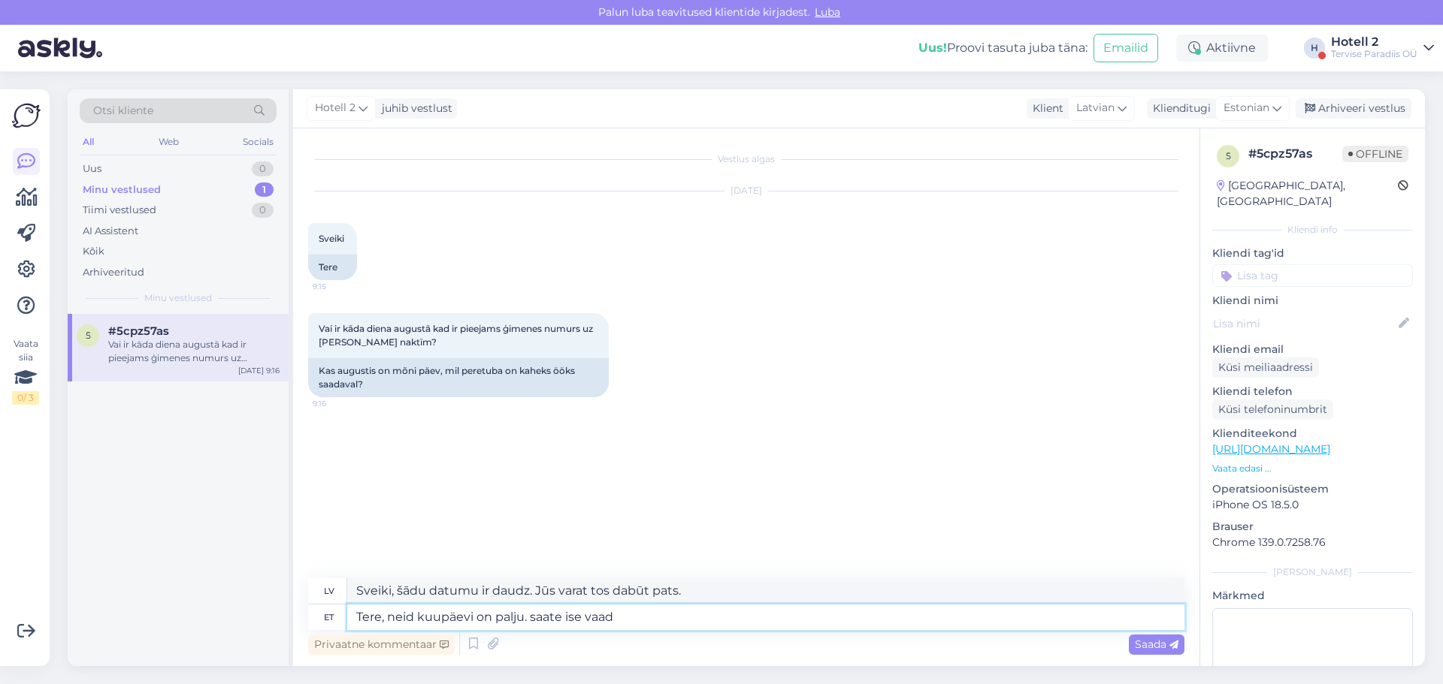
type textarea "Tere, neid kuupäevi on palju. saate ise vaada"
type textarea "Sveiki, šādu datumu ir daudz. Jūs pats varat pārliecināties."
type textarea "Tere, neid kuupäevi on palju. saate ise vaadata"
type textarea "Sveiki, šādu datumu ir daudz. Varat paši pārliecināties."
type textarea "Tere, neid kuupäevi on palju. saate ise vaadata meie k"
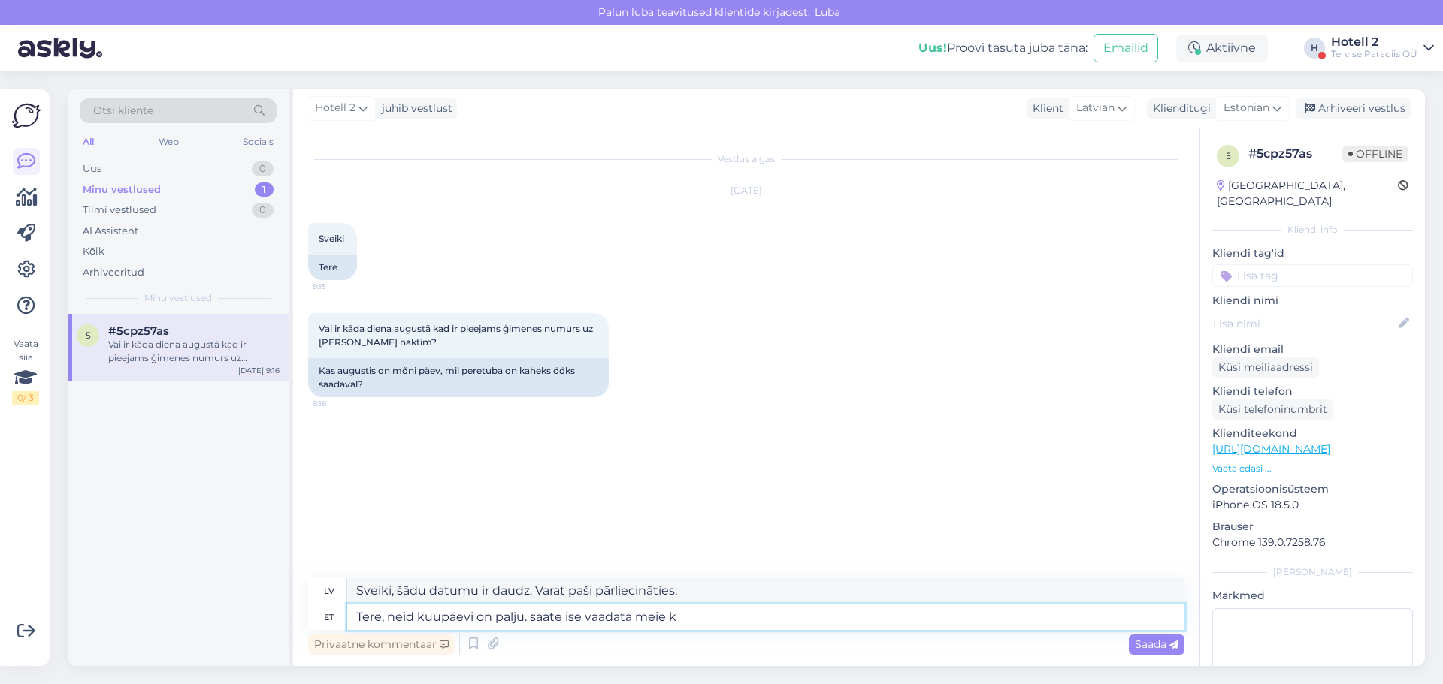
type textarea "Sveiki, šādu datumu ir daudz. Jūs varat tos paši apskatīt mūsu vietnē"
type textarea "Tere, neid kuupäevi on palju. saate ise vaadata meie kodulehelt a"
type textarea "Sveiki, šādu datumu ir daudz. Varat tos apskatīt mūsu tīmekļa vietnē."
type textarea "Tere, neid kuupäevi on palju. saate ise vaadata meie kodulehelt alustades o"
type textarea "Sveiki, šādu datumu ir daudz. Jūs varat tos apskatīt paši, sākot ar mūsu tīmekļ…"
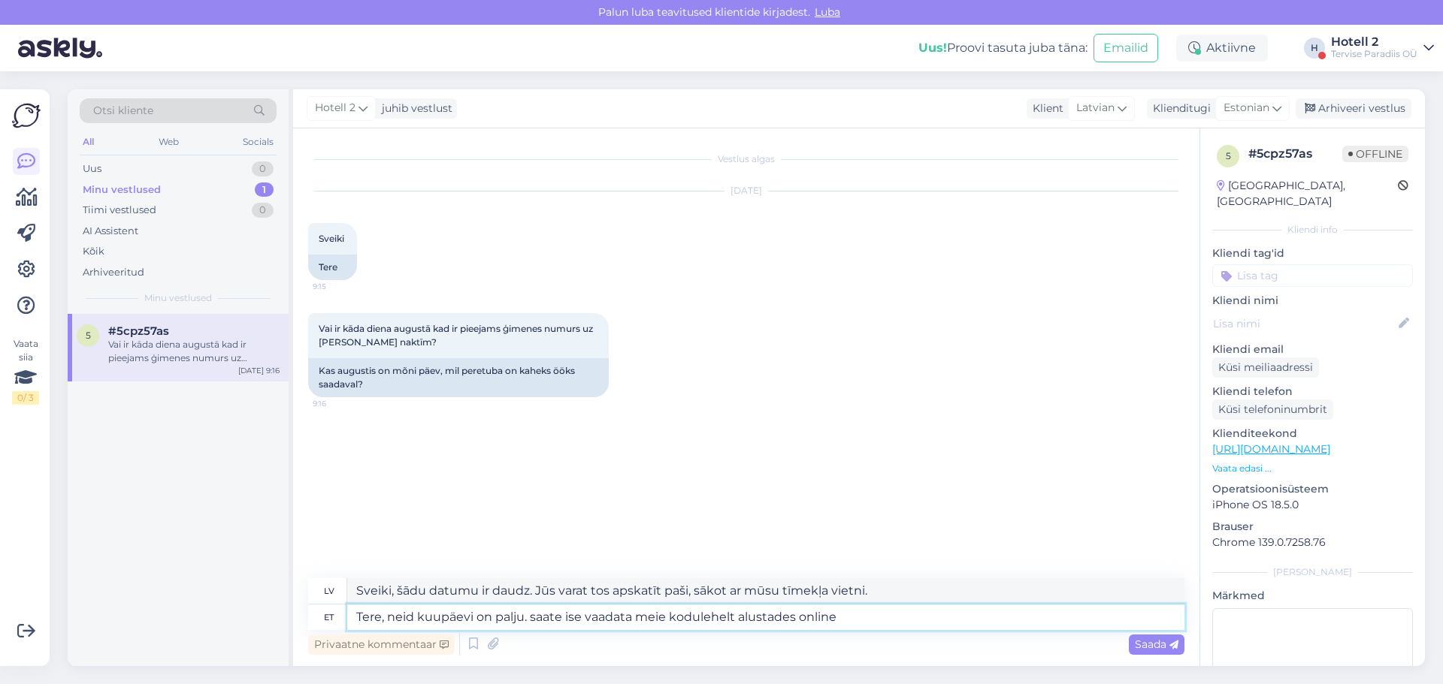
type textarea "Tere, neid kuupäevi on palju. saate ise vaadata meie kodulehelt alustades onlin…"
type textarea "Sveiki, šādu datumu ir daudz. Varat tos apskatīt tiešsaistē, sākot no mūsu tīme…"
type textarea "Tere, neid kuupäevi on palju. saate ise vaadata meie kodulehelt alustades onlin…"
type textarea "Sveiki, šādu datumu ir daudz. Varat tos apskatīt paši, uzsākot tiešsaistes reze…"
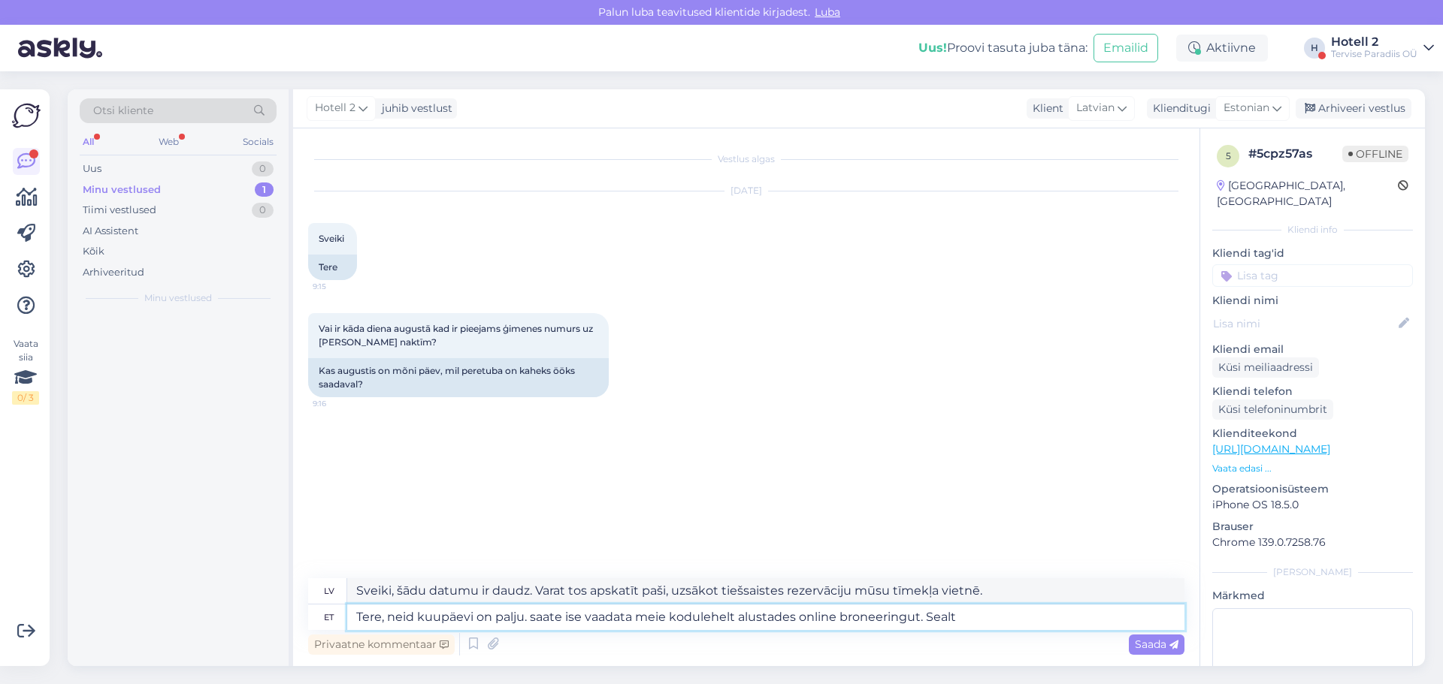
type textarea "Tere, neid kuupäevi on palju. saate ise vaadata meie kodulehelt alustades onlin…"
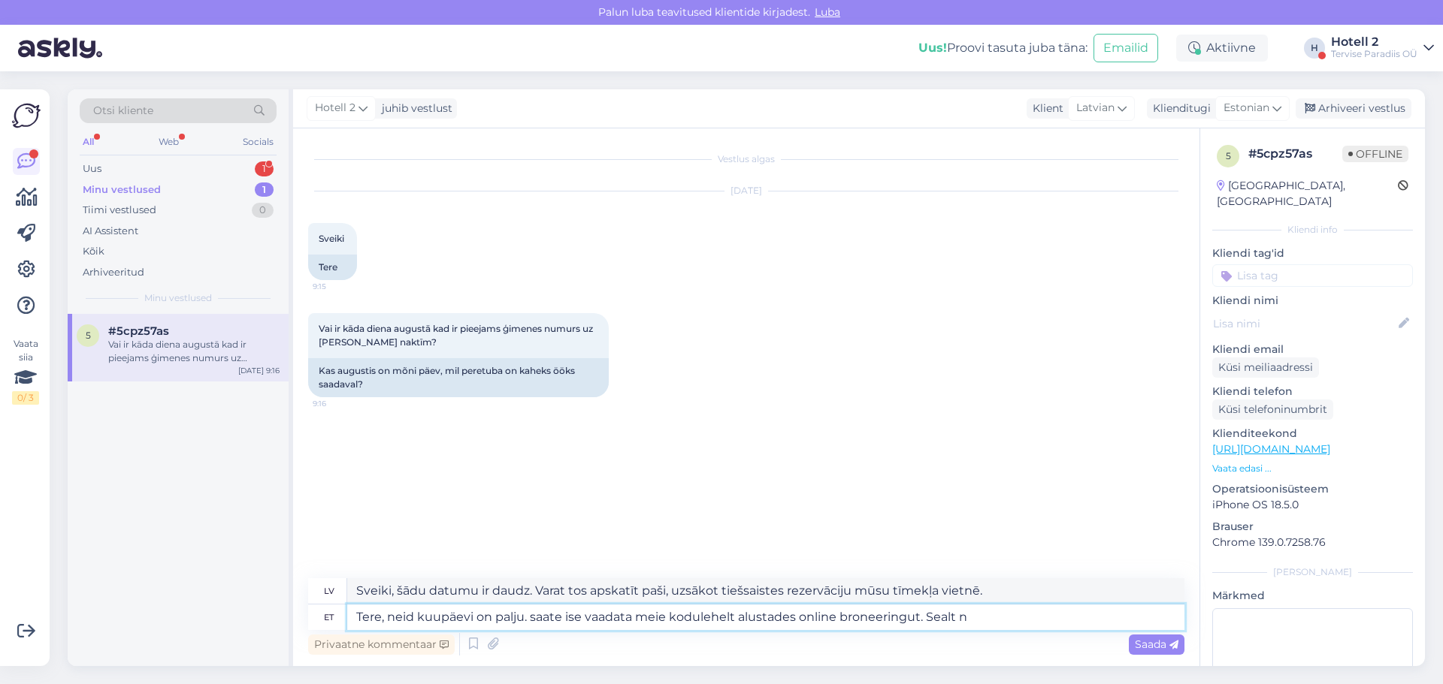
type textarea "Sveiki, šādu datumu ir daudz. Jūs varat tos apskatīt paši, sākot tiešsaistes re…"
type textarea "Tere, neid kuupäevi on palju. saate ise vaadata meie kodulehelt alustades onlin…"
type textarea "Sveiki, šādu datumu ir daudz. Jūs varat paši pārliecināties, veicot tiešsaistes…"
type textarea "Tere, neid kuupäevi on palju. saate ise vaadata meie kodulehelt alustades onlin…"
type textarea "Sveiki, šādu datumu ir daudz. Jūs varat paši pārliecināties, veicot tiešsaistes…"
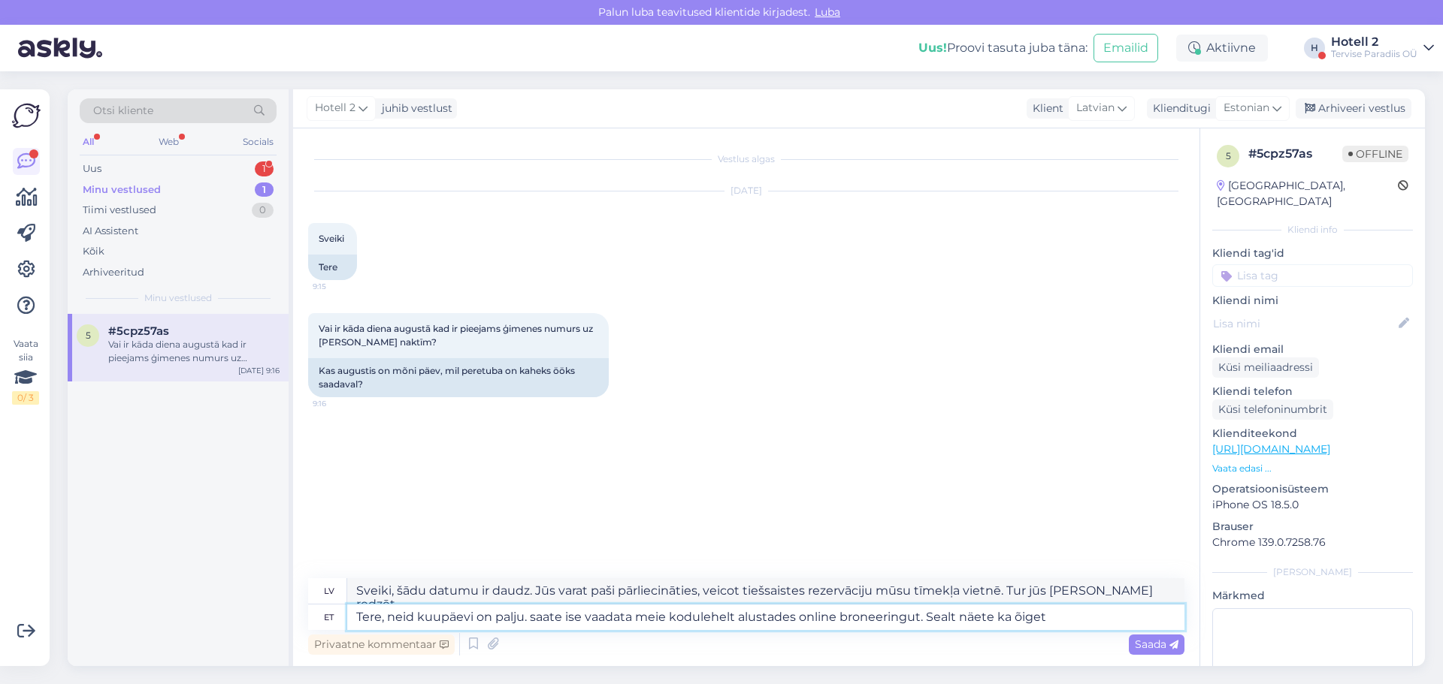
type textarea "Tere, neid kuupäevi on palju. saate ise vaadata meie kodulehelt alustades onlin…"
type textarea "Sveiki, šādu datumu ir daudz. Jūs varat paši pārliecināties, veicot tiešsaistes…"
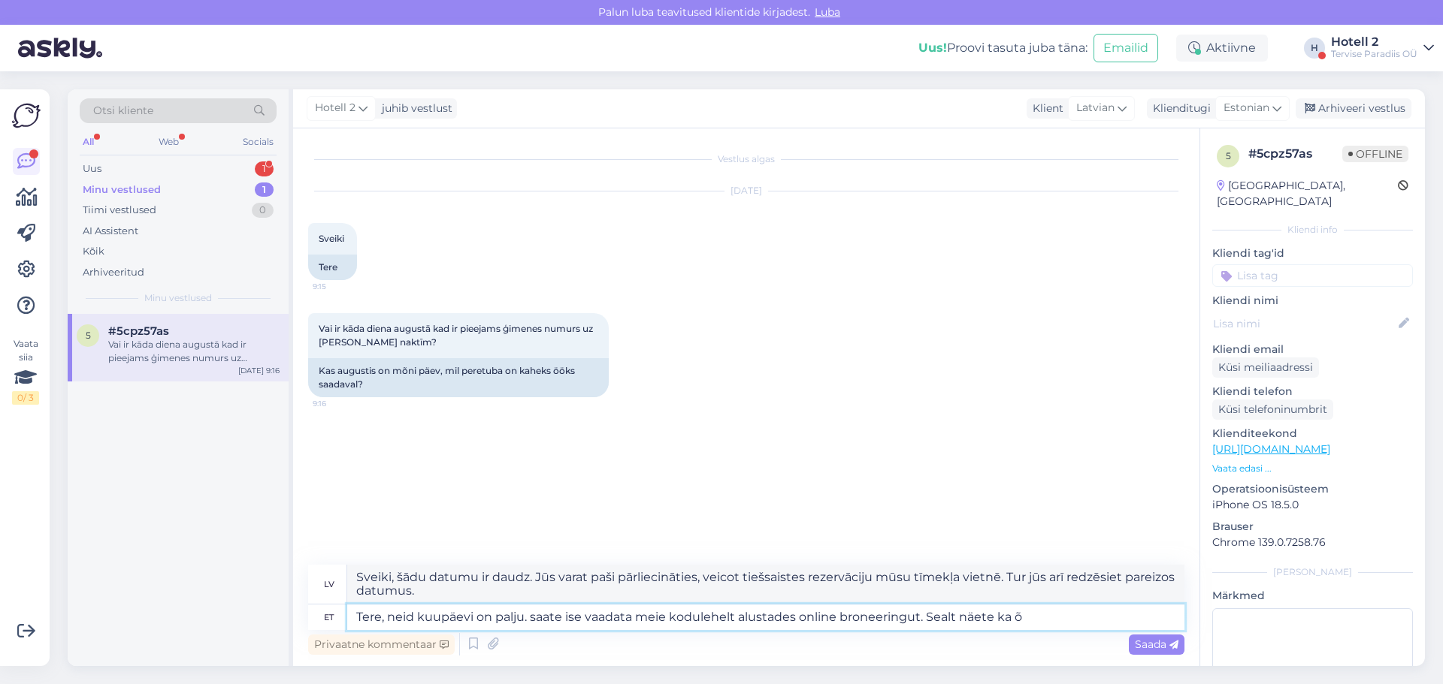
type textarea "Tere, neid kuupäevi on palju. saate ise vaadata meie kodulehelt alustades onlin…"
type textarea "Sveiki, šādu datumu ir daudz. Jūs varat paši pārliecināties, veicot tiešsaistes…"
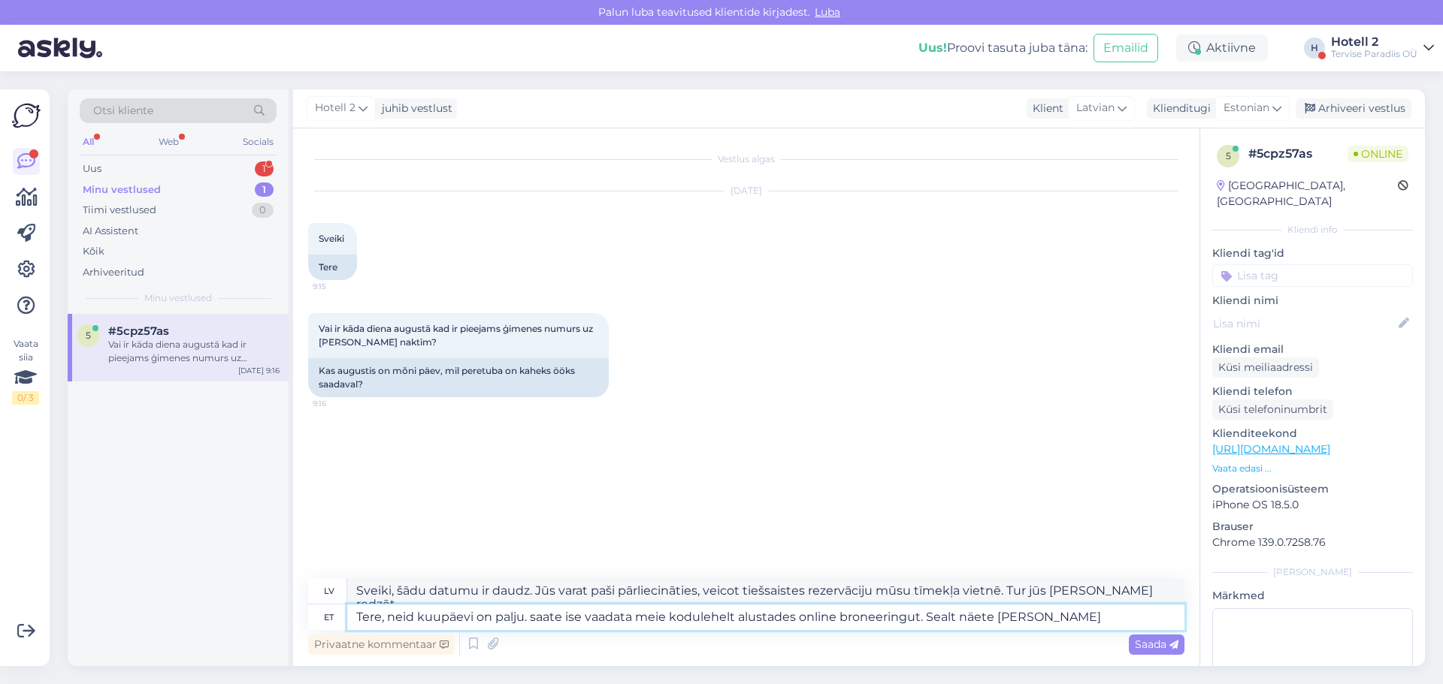
type textarea "Tere, neid kuupäevi on palju. saate ise vaadata meie kodulehelt alustades onlin…"
type textarea "Sveiki, šādu datumu ir daudz. Jūs varat paši pārliecināties, veicot tiešsaistes…"
type textarea "Tere, neid kuupäevi on palju. saate ise vaadata meie kodulehelt alustades onlin…"
type textarea "Sveiki, šādu datumu ir daudz. Jūs varat paši pārliecināties, veicot tiešsaistes…"
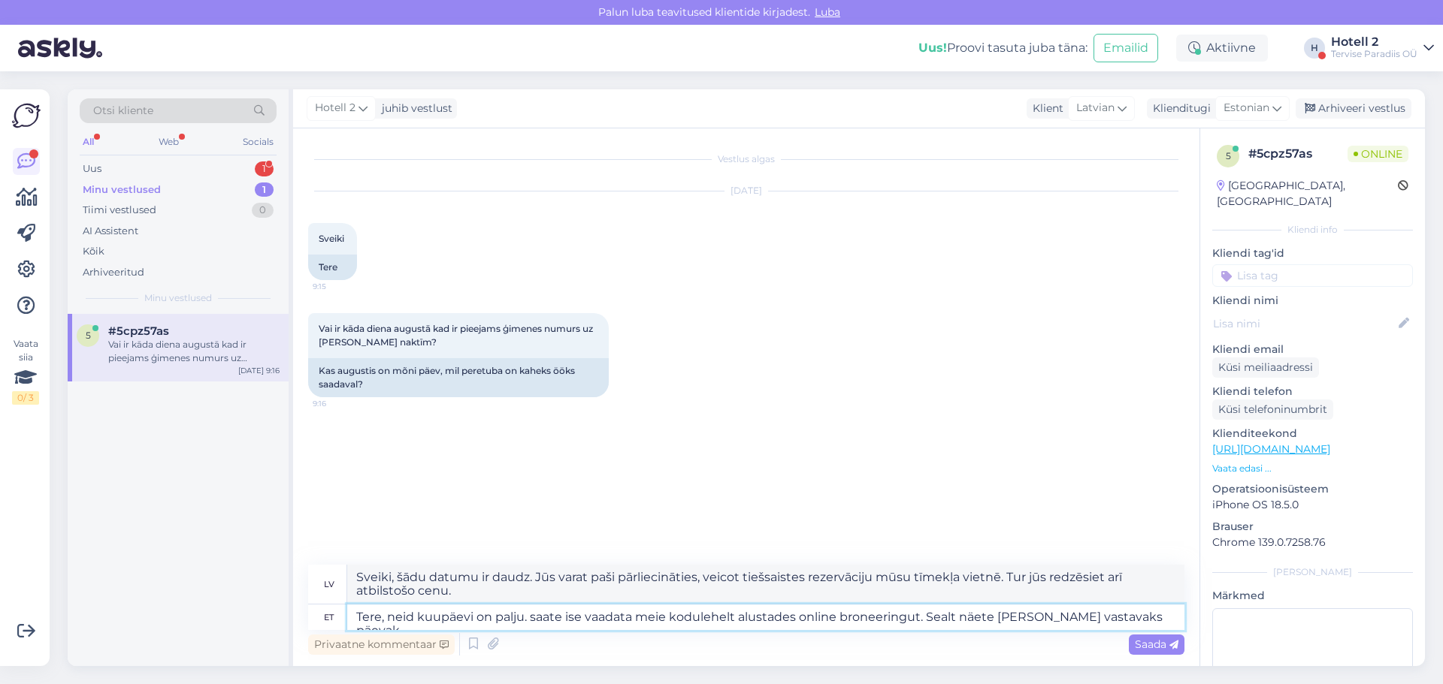
type textarea "Tere, neid kuupäevi on palju. saate ise vaadata meie kodulehelt alustades onlin…"
type textarea "Sveiki, šādu datumu ir daudz. Jūs varat paši pārliecināties, veicot tiešsaistes…"
type textarea "Tere, neid kuupäevi on palju. saate ise vaadata meie kodulehelt alustades onlin…"
type textarea "Sveiki, ir pieejami daudzi datumi. Jūs varat tos apskatīt, veicot tiešsaistes r…"
click at [534, 620] on textarea "Tere, neid kuupäevi on palju. saate ise vaadata meie kodulehelt alustades onlin…" at bounding box center [765, 618] width 837 height 26
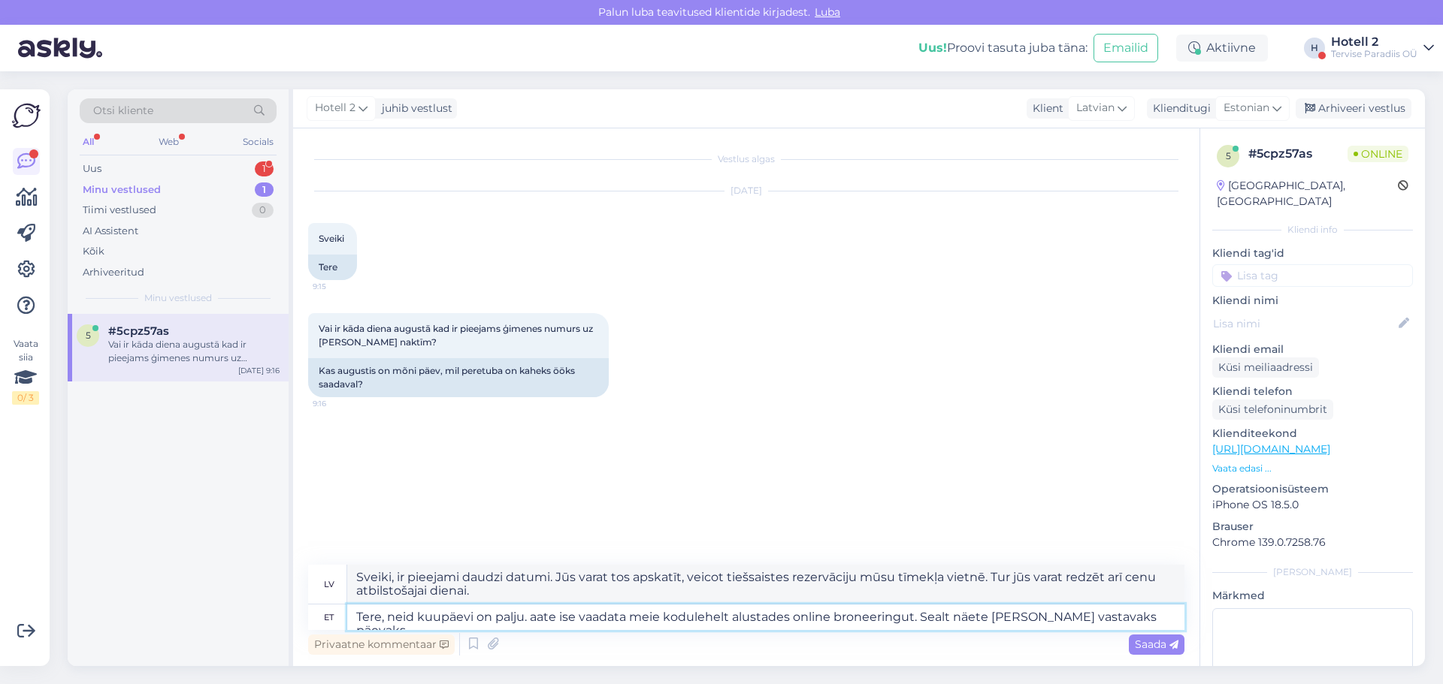
type textarea "Tere, neid kuupäevi on palju. Saate ise vaadata meie kodulehelt alustades onlin…"
type textarea "Sveiki, ir pieejami daudzi datumi. Jūs varat tos apskatīt, veicot tiešsaistes r…"
click at [735, 620] on textarea "Tere, neid kuupäevi on palju. Saate ise vaadata meie kodulehelt alustades onlin…" at bounding box center [765, 618] width 837 height 26
type textarea "Tere, neid kuupäevi on palju. Saate ise vaadata meie kodulehelt, alustades onli…"
type textarea "Sveiki, ir pieejami daudzi datumi. Varat tos apskatīt mūsu tīmekļa vietnē, sāko…"
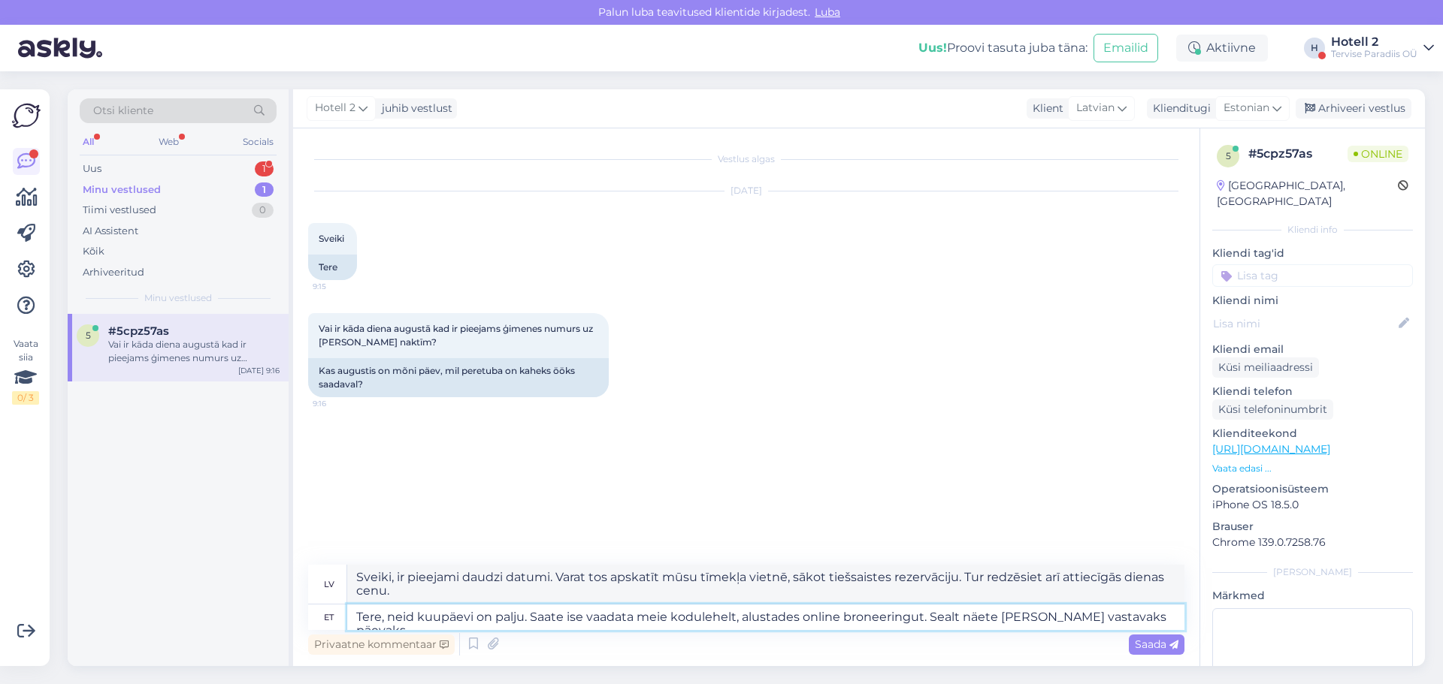
type textarea "Tere, neid kuupäevi on palju. Saate ise vaadata meie kodulehelt alustades onlin…"
type textarea "Sveiki, ir pieejami daudzi datumi. Jūs varat tos apskatīt, veicot tiešsaistes r…"
type textarea "Tere, neid kuupäevi on palju. Saate ise vaadata meie kodulehelt alustades onlin…"
click at [1156, 641] on span "Saada" at bounding box center [1156, 645] width 44 height 14
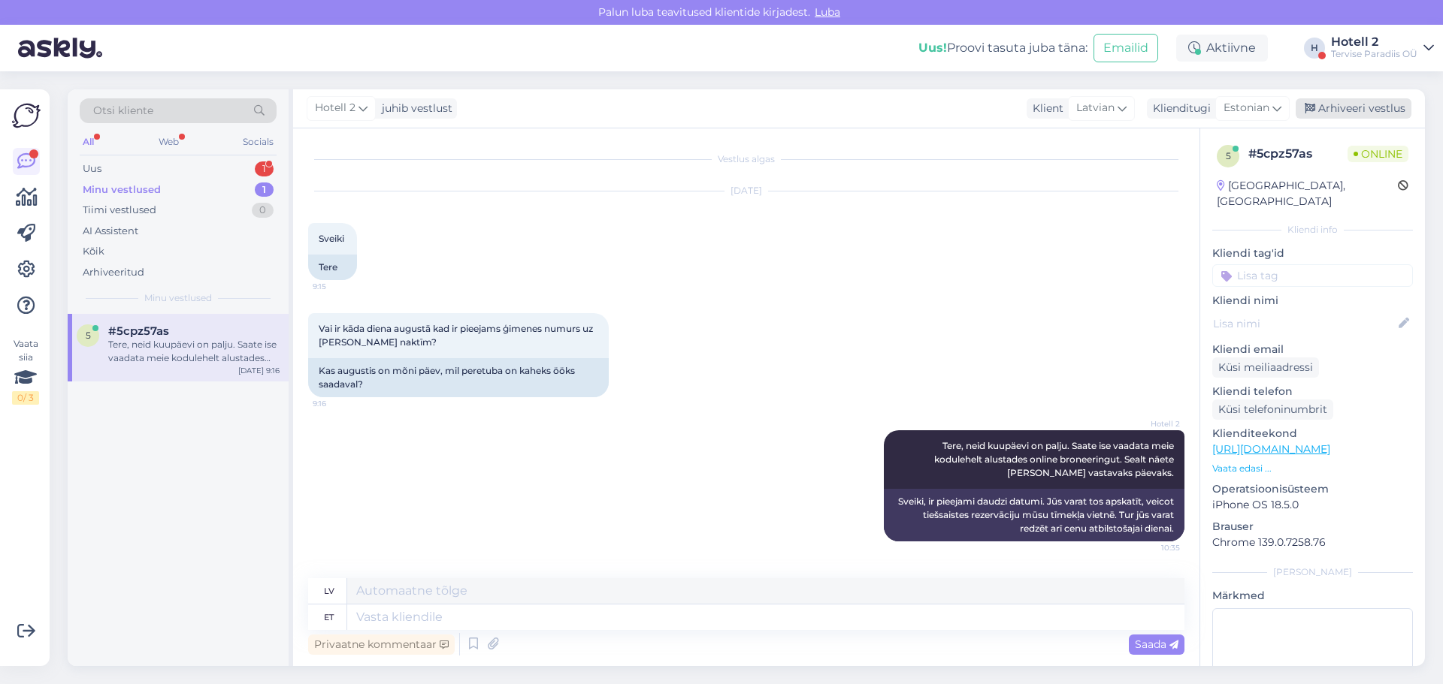
click at [1373, 105] on div "Arhiveeri vestlus" at bounding box center [1353, 108] width 116 height 20
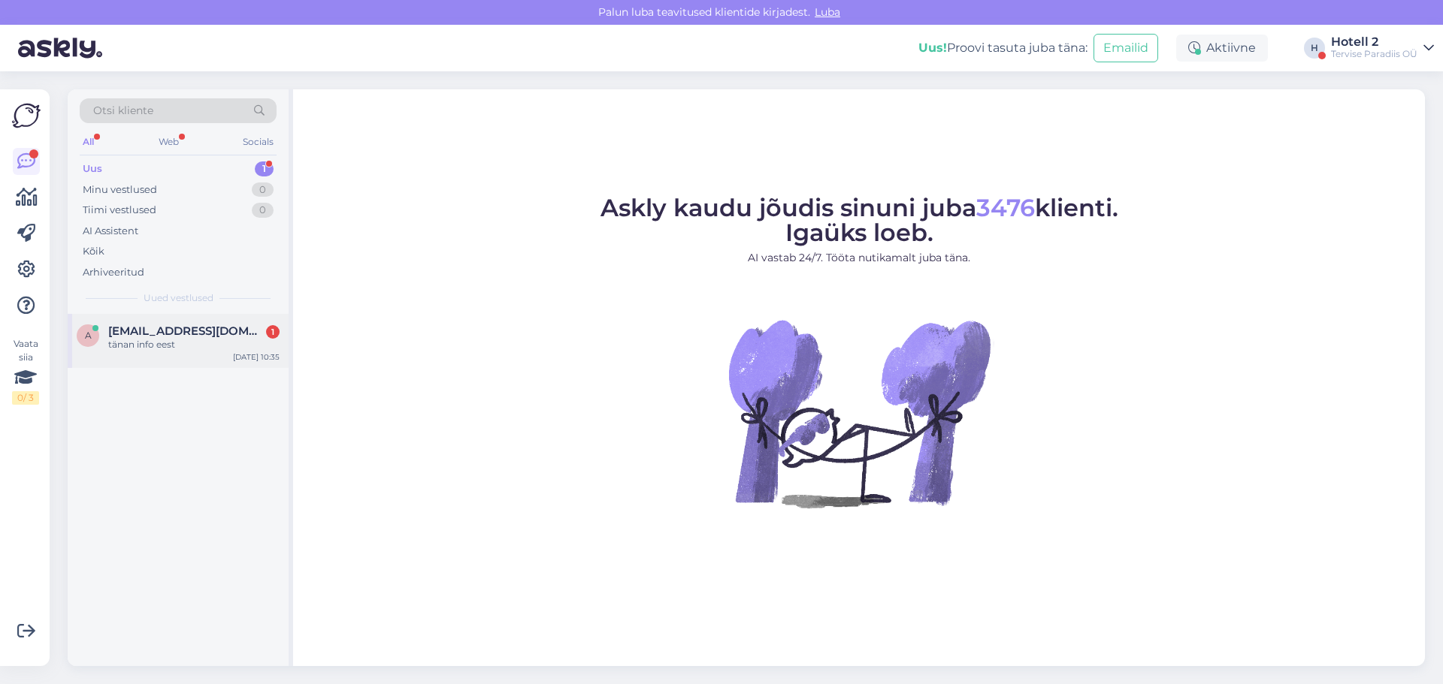
click at [154, 337] on span "[EMAIL_ADDRESS][DOMAIN_NAME]" at bounding box center [186, 332] width 156 height 14
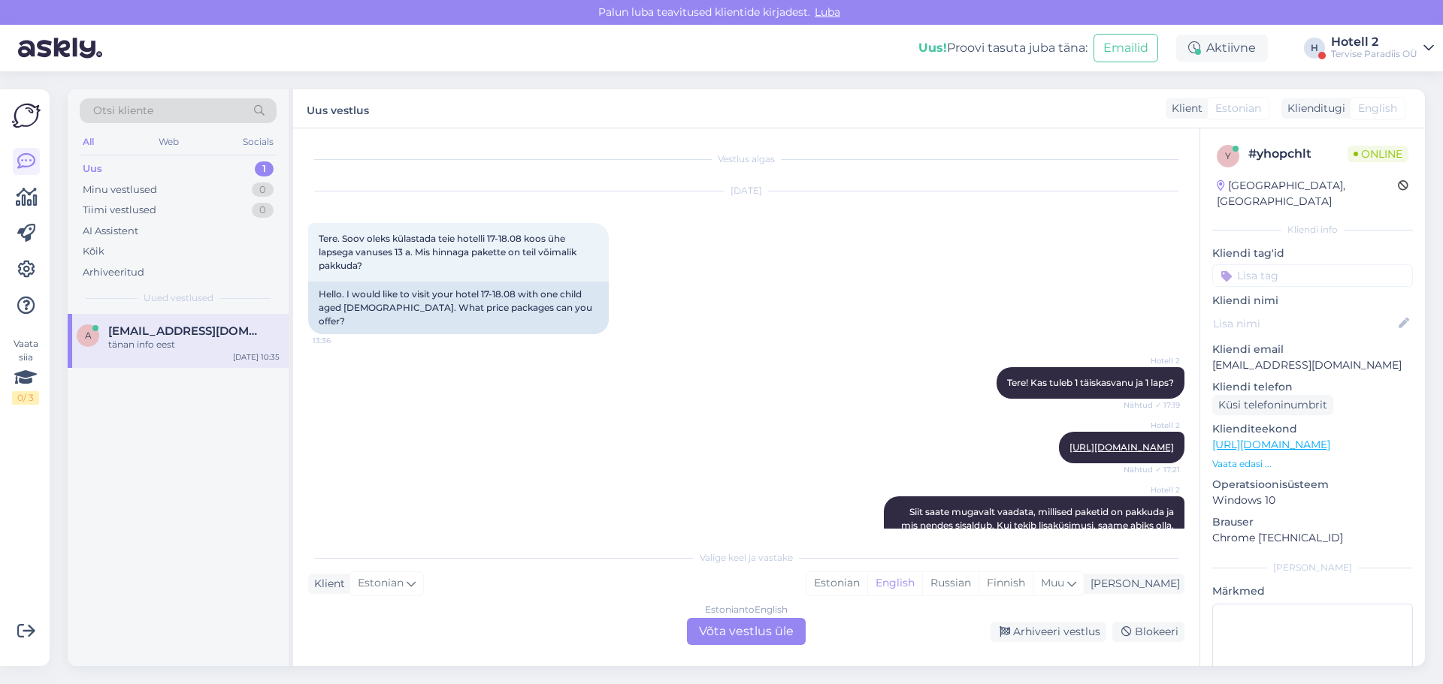
scroll to position [644, 0]
